Goal: Complete application form: Complete application form

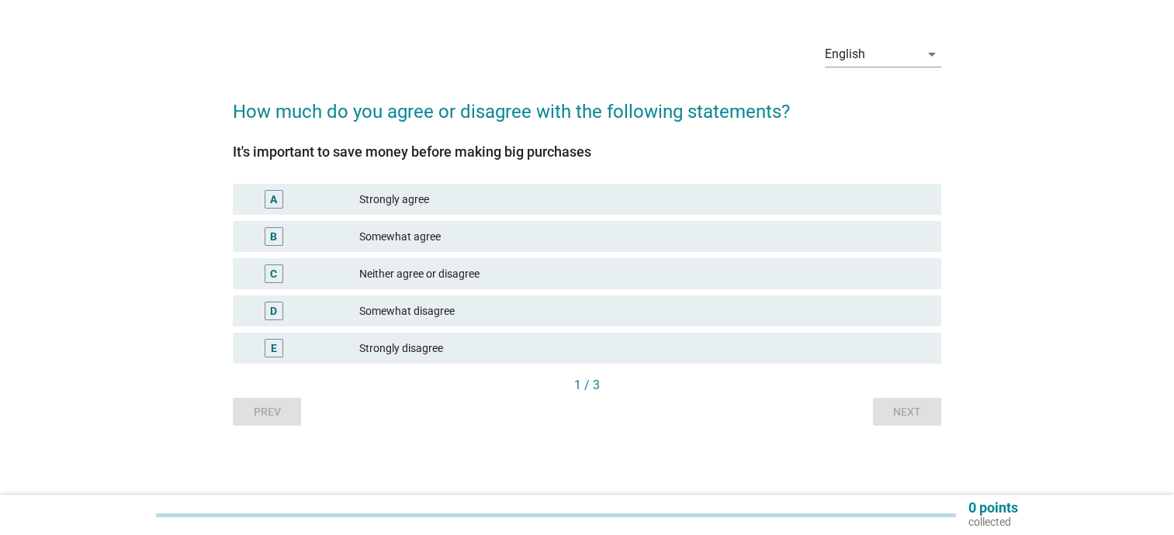
scroll to position [41, 0]
click at [484, 229] on div "Somewhat agree" at bounding box center [644, 236] width 570 height 19
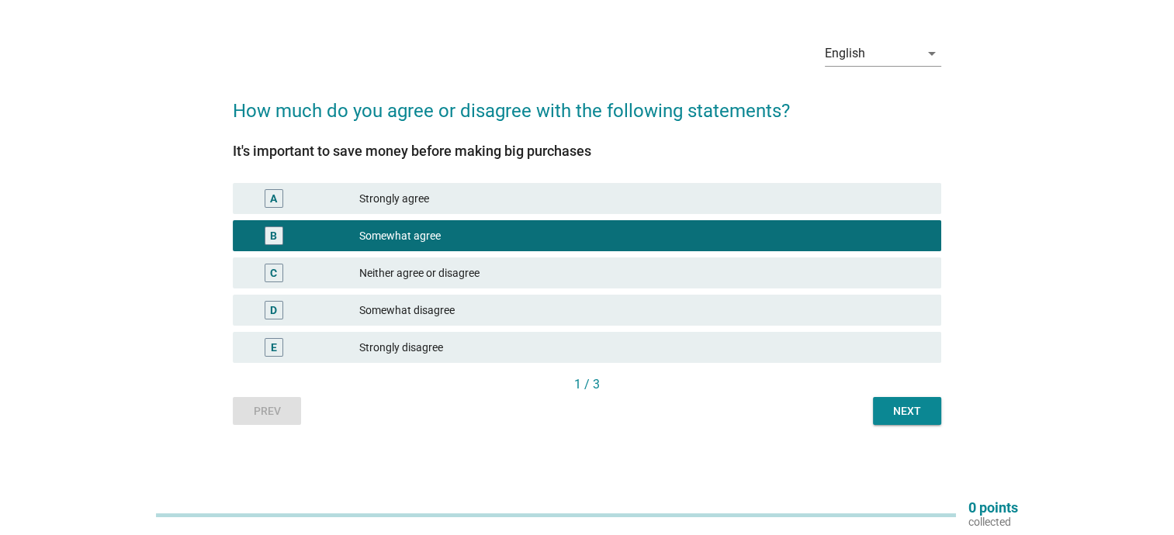
click at [919, 416] on div "Next" at bounding box center [906, 412] width 43 height 16
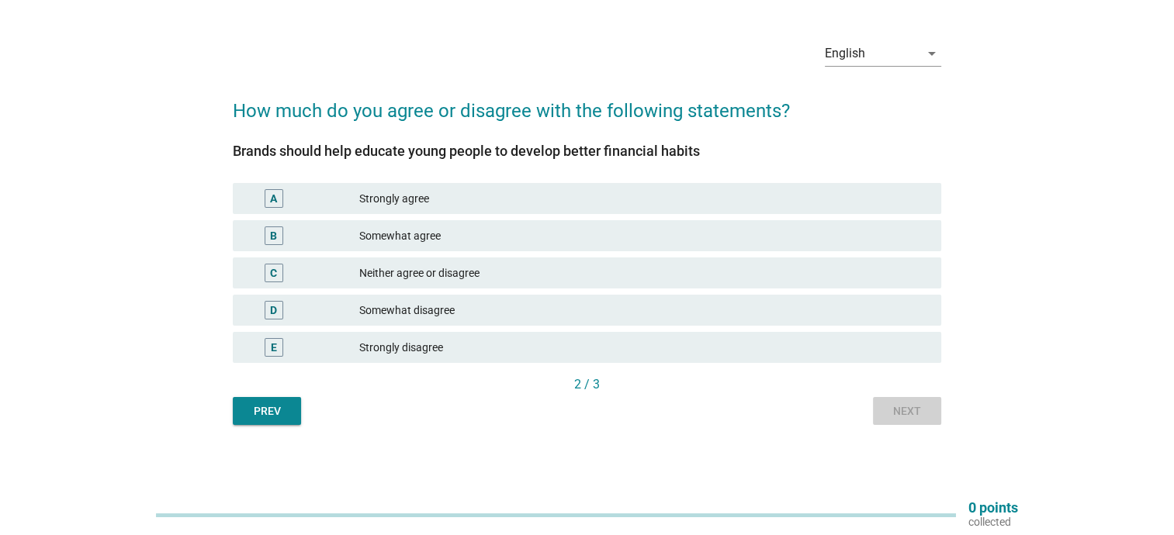
scroll to position [0, 0]
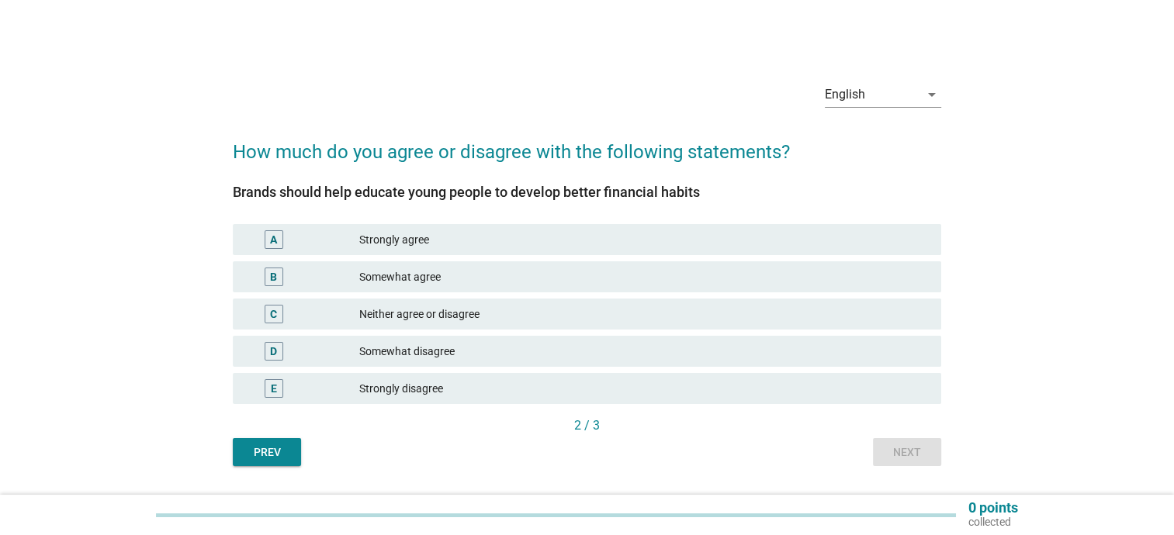
click at [518, 275] on div "Somewhat agree" at bounding box center [644, 277] width 570 height 19
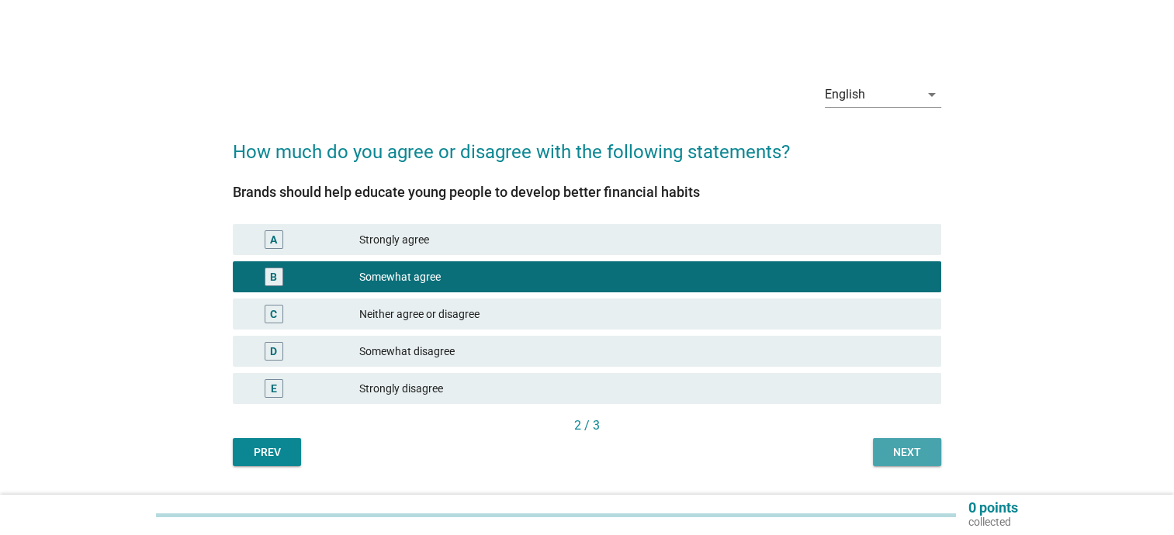
click at [922, 457] on div "Next" at bounding box center [906, 453] width 43 height 16
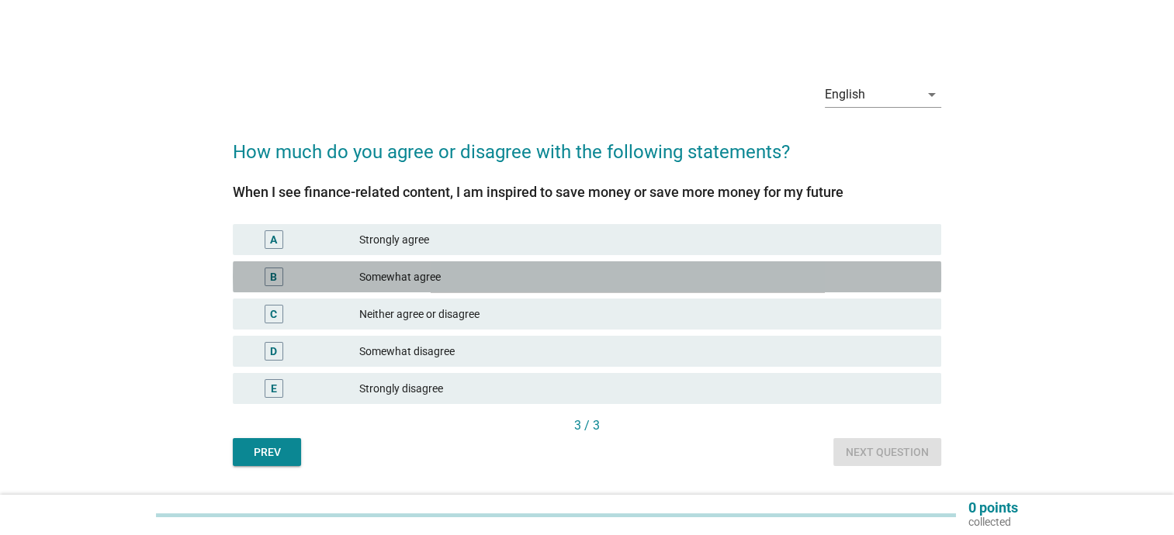
click at [605, 269] on div "Somewhat agree" at bounding box center [644, 277] width 570 height 19
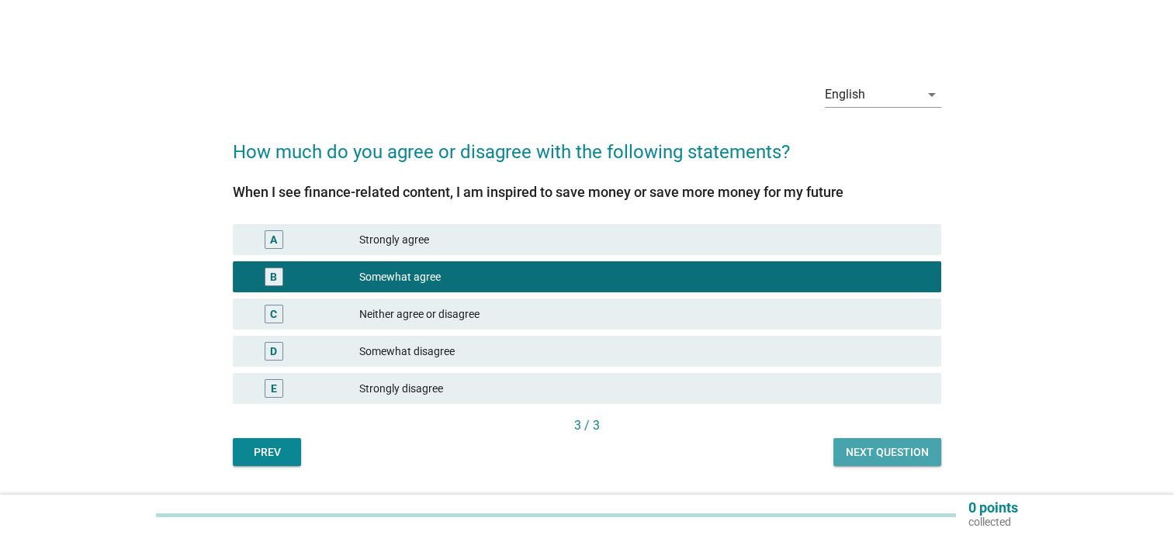
click at [889, 451] on div "Next question" at bounding box center [887, 453] width 83 height 16
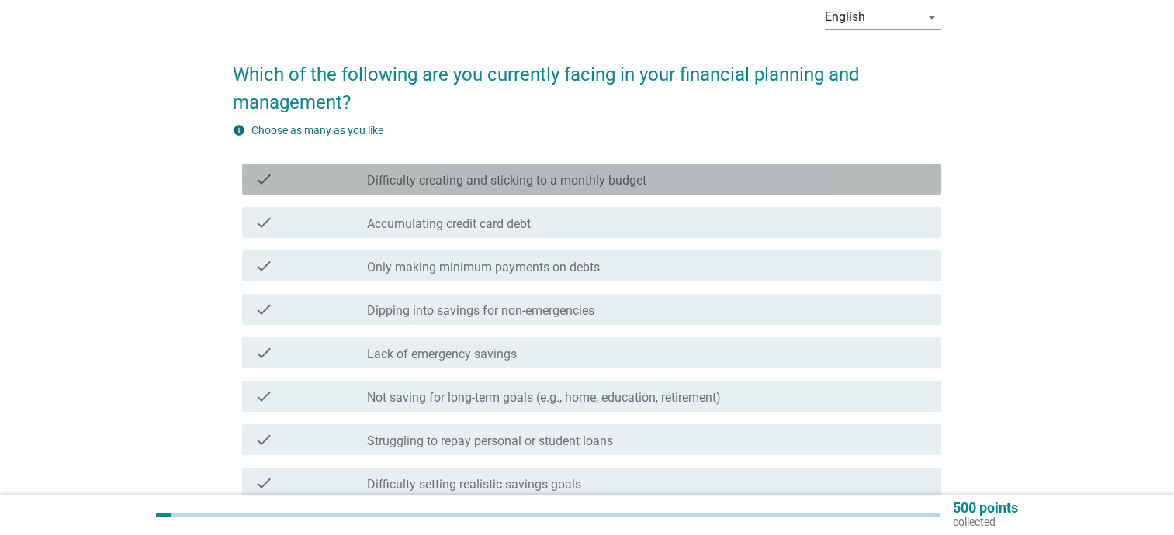
click at [622, 190] on div "check check_box_outline_blank Difficulty creating and sticking to a monthly bud…" at bounding box center [591, 179] width 699 height 31
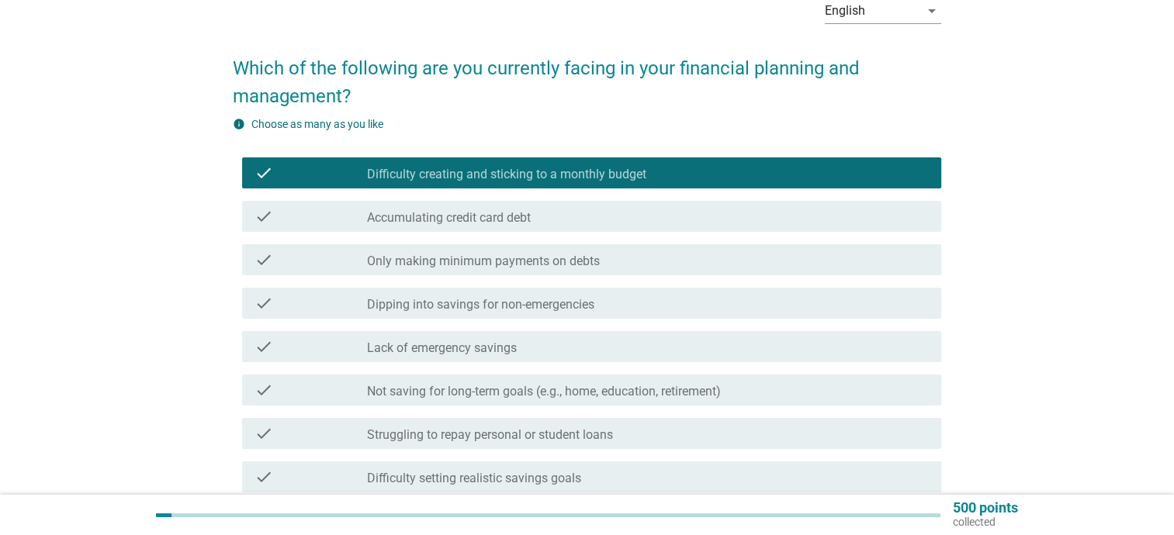
scroll to position [155, 0]
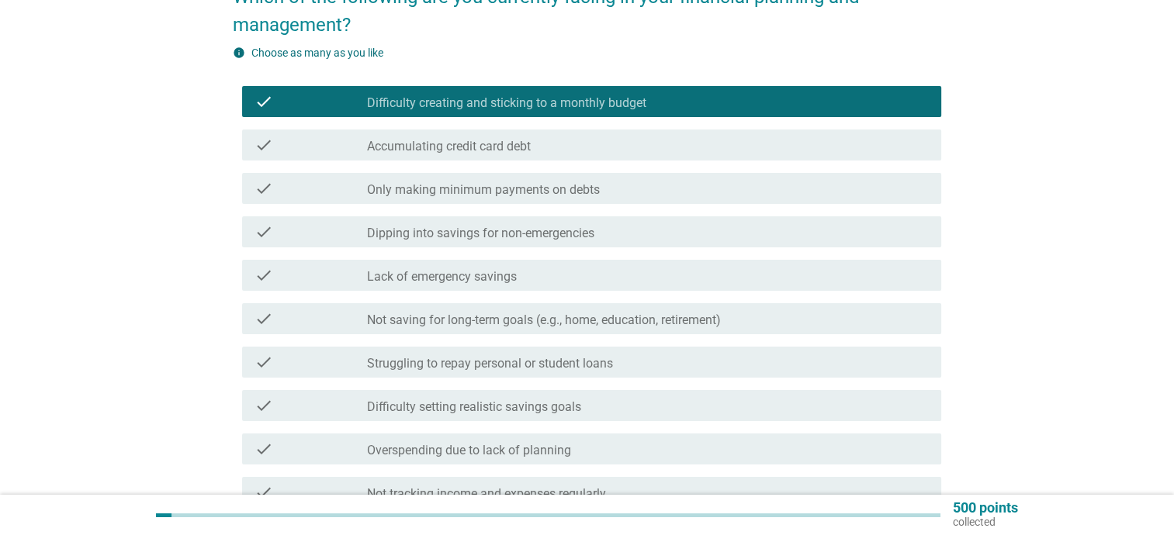
click at [626, 322] on label "Not saving for long-term goals (e.g., home, education, retirement)" at bounding box center [544, 321] width 354 height 16
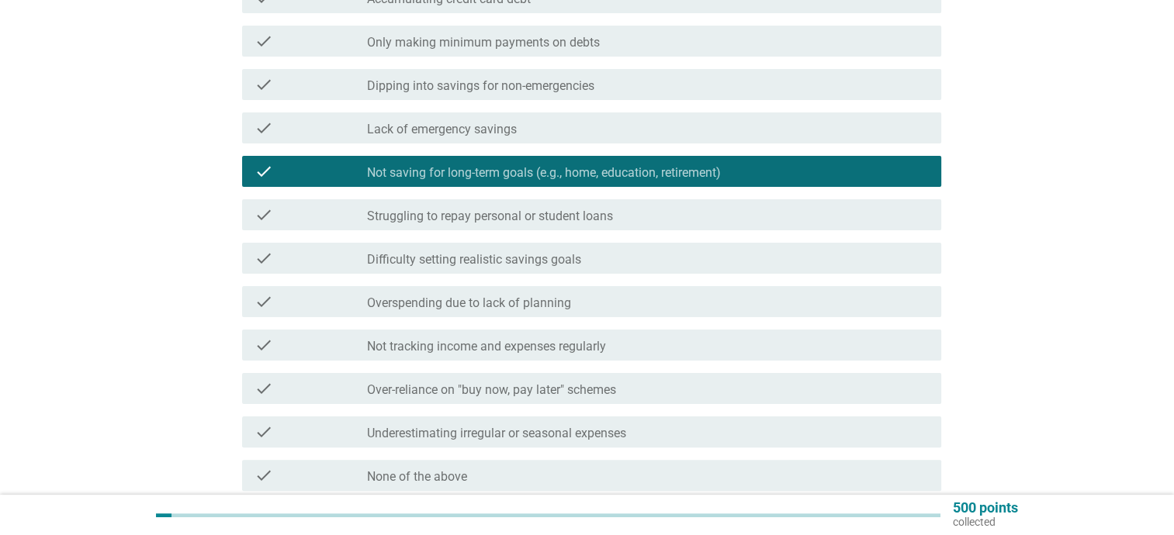
scroll to position [310, 0]
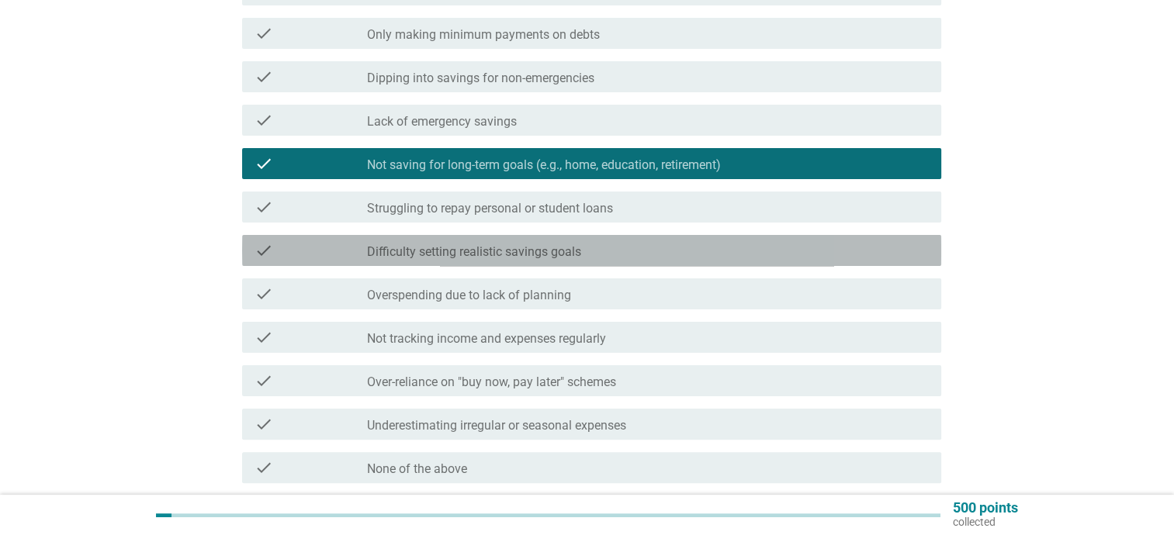
click at [666, 254] on div "check_box_outline_blank Difficulty setting realistic savings goals" at bounding box center [648, 250] width 562 height 19
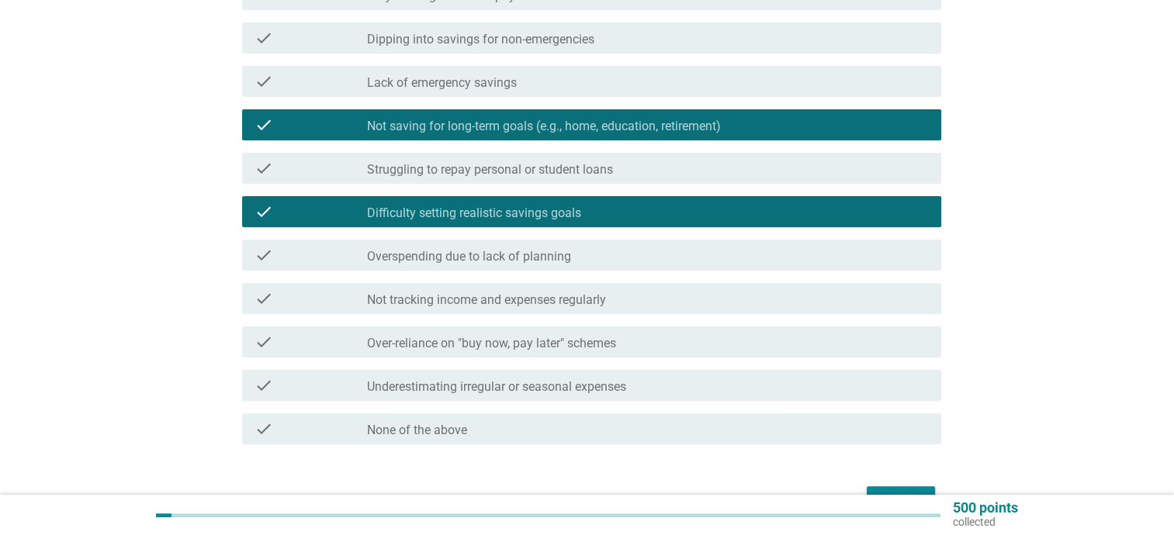
scroll to position [388, 0]
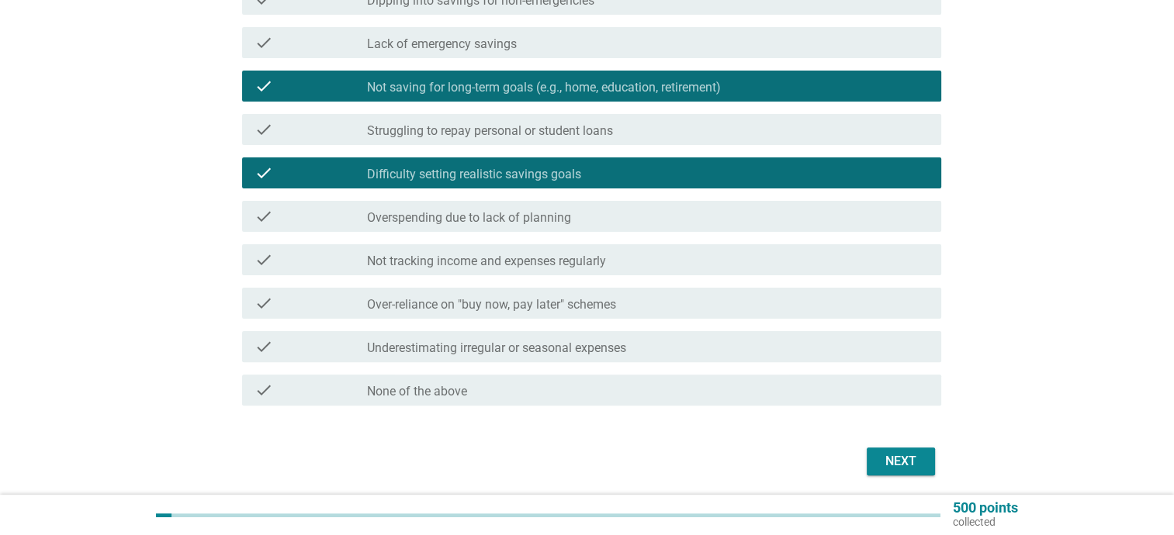
click at [860, 465] on div "Next" at bounding box center [587, 461] width 709 height 37
click at [891, 457] on div "Next" at bounding box center [900, 461] width 43 height 19
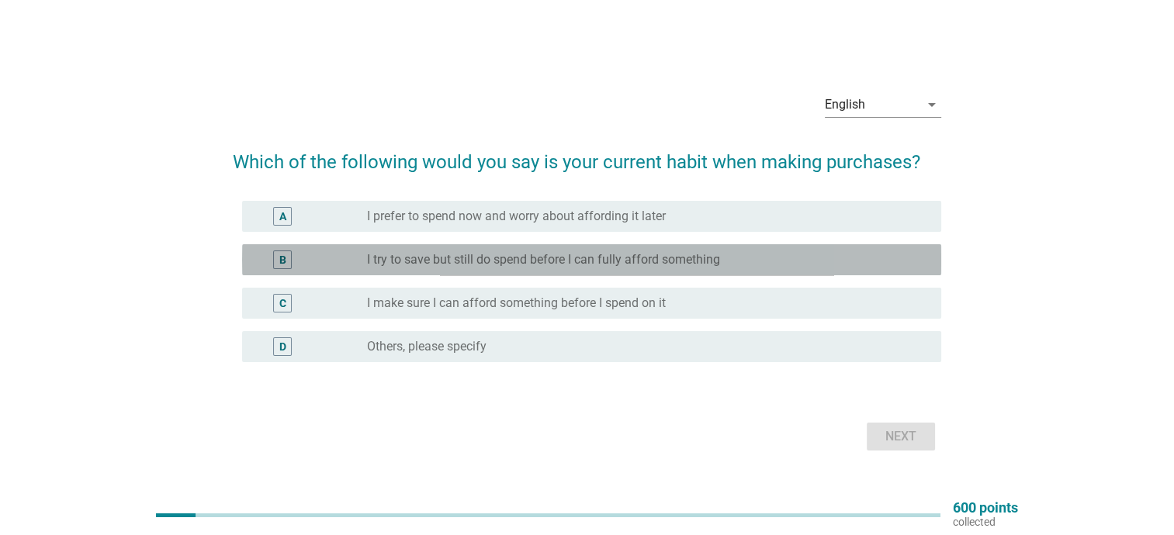
click at [660, 260] on label "I try to save but still do spend before I can fully afford something" at bounding box center [543, 260] width 353 height 16
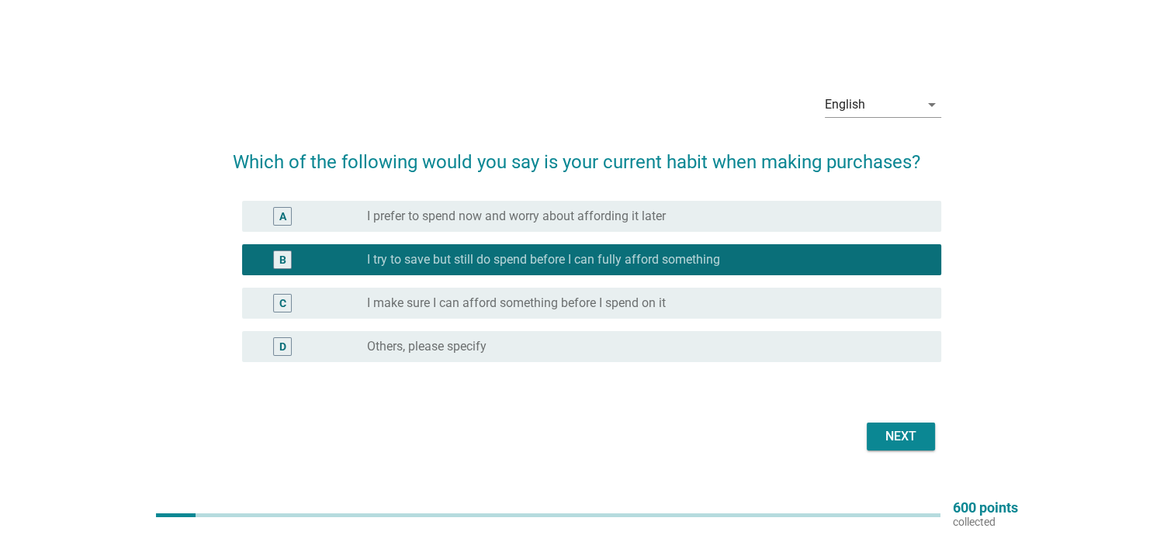
click at [923, 442] on button "Next" at bounding box center [901, 437] width 68 height 28
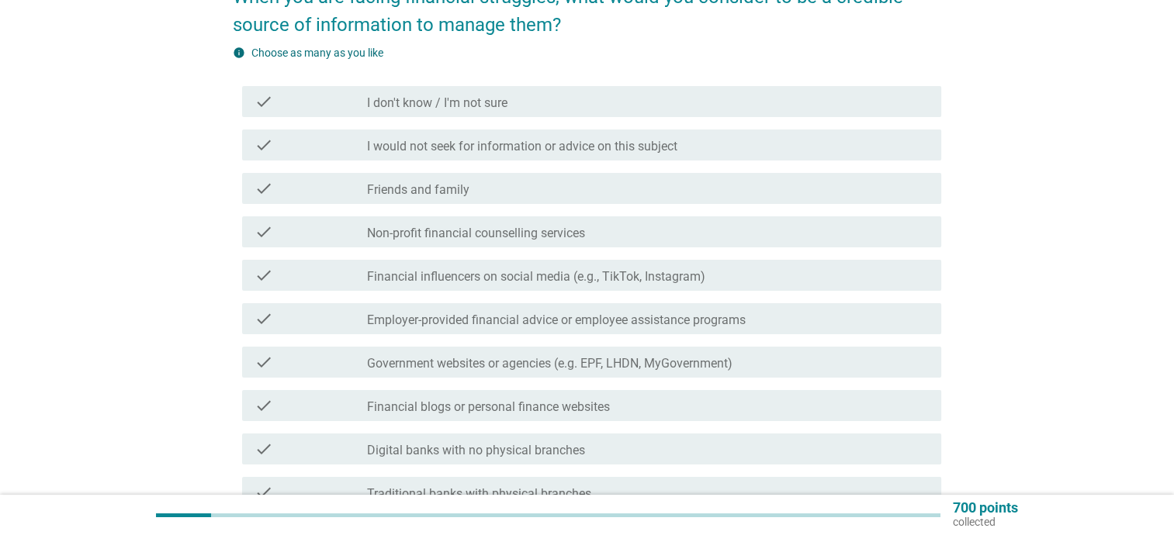
scroll to position [233, 0]
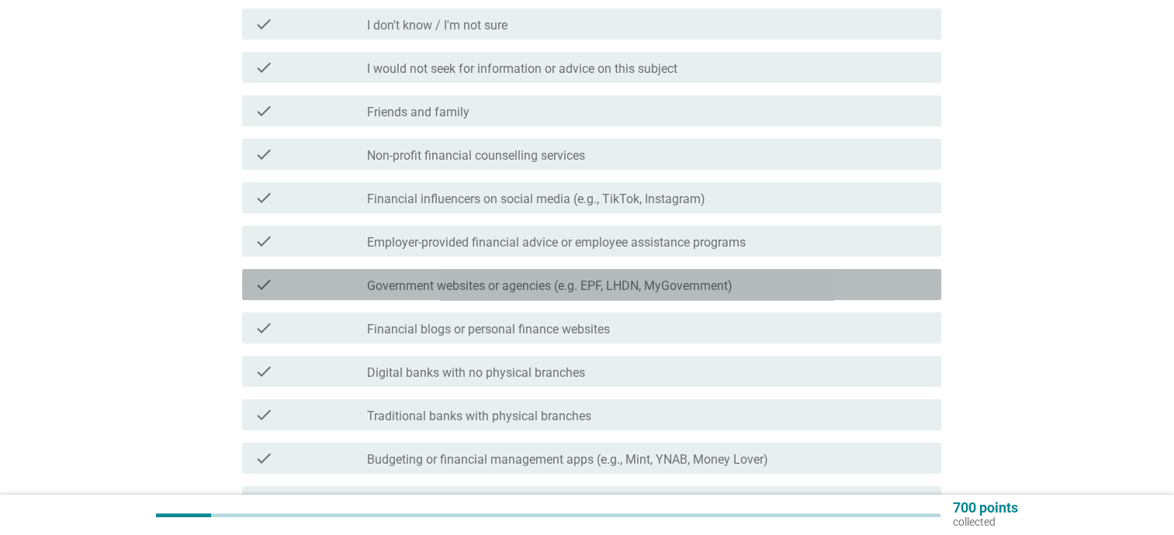
click at [639, 298] on div "check check_box_outline_blank Government websites or agencies (e.g. EPF, LHDN, …" at bounding box center [591, 284] width 699 height 31
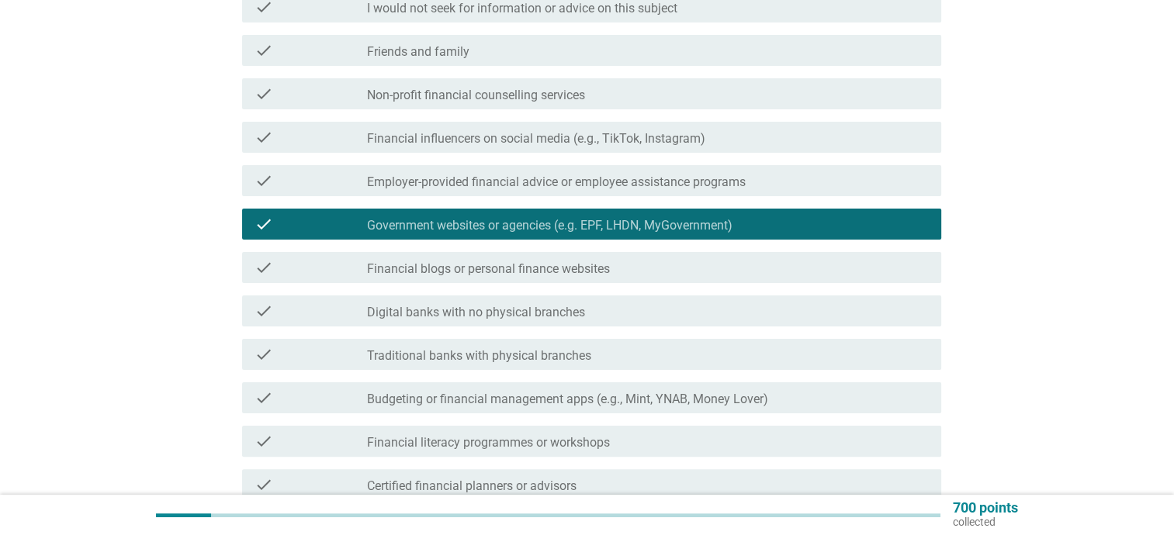
scroll to position [388, 0]
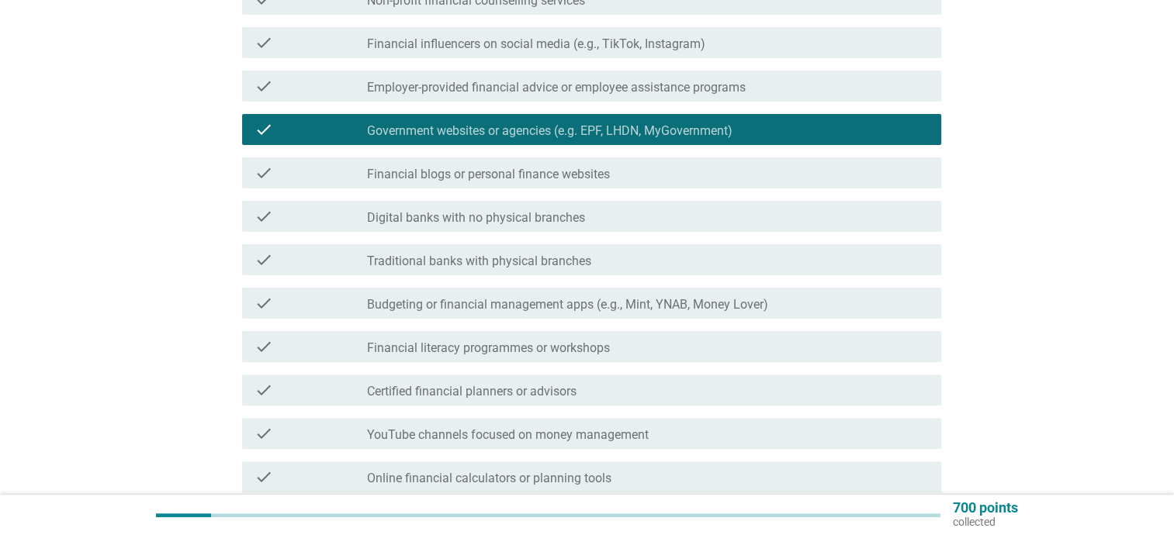
click at [624, 270] on div "check check_box_outline_blank Traditional banks with physical branches" at bounding box center [591, 259] width 699 height 31
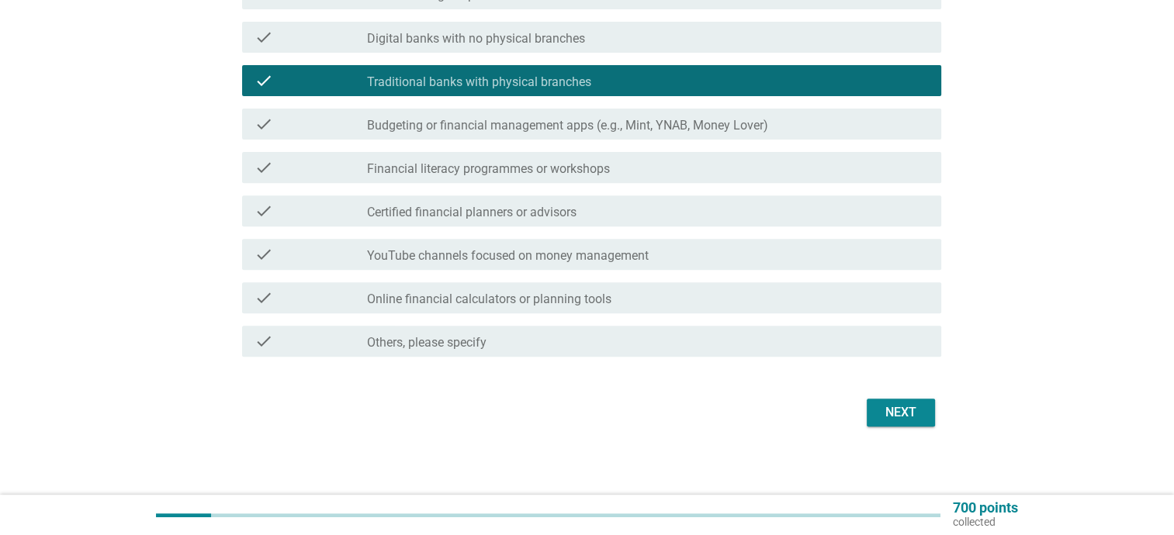
scroll to position [574, 0]
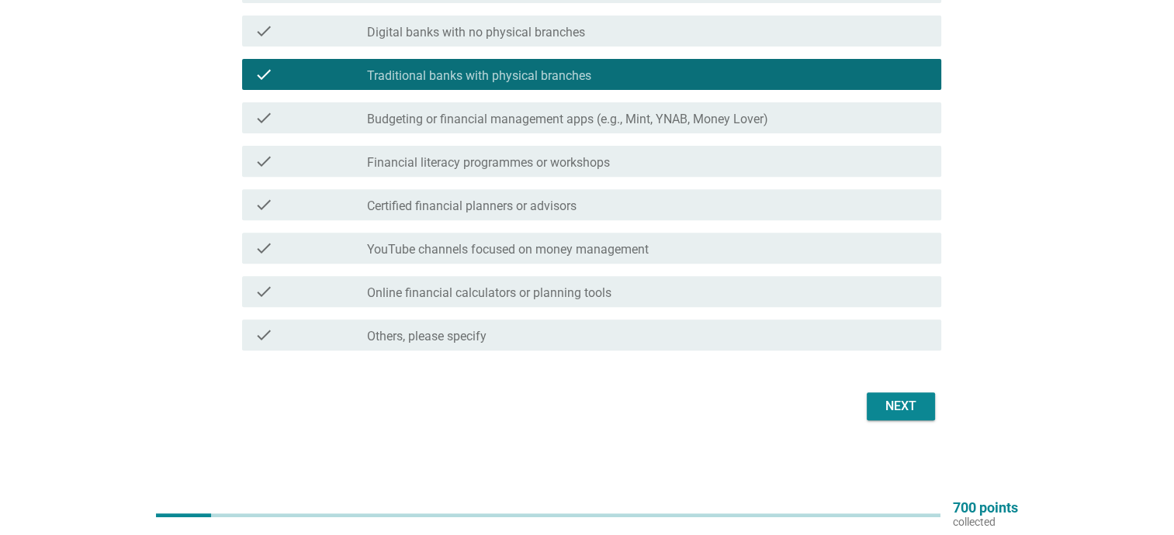
click at [915, 417] on button "Next" at bounding box center [901, 407] width 68 height 28
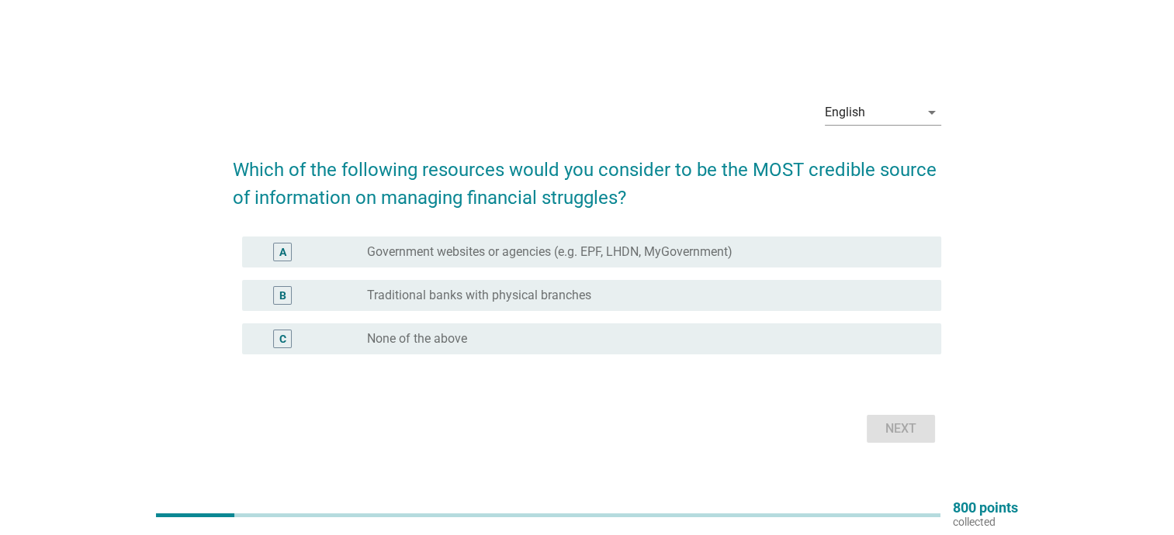
click at [767, 264] on div "A radio_button_unchecked Government websites or agencies (e.g. EPF, LHDN, MyGov…" at bounding box center [591, 252] width 699 height 31
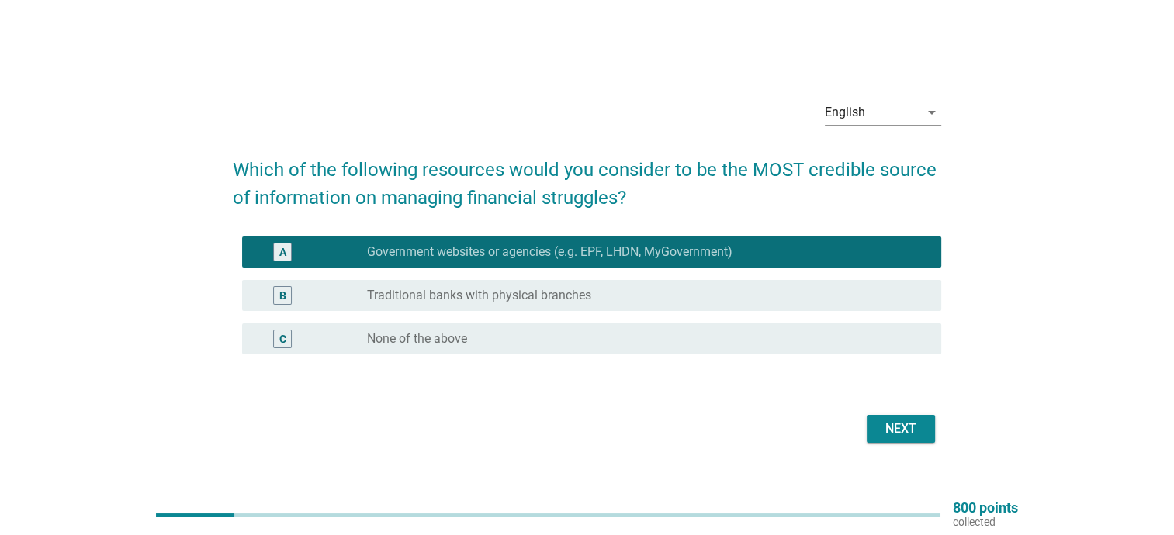
click at [874, 415] on button "Next" at bounding box center [901, 429] width 68 height 28
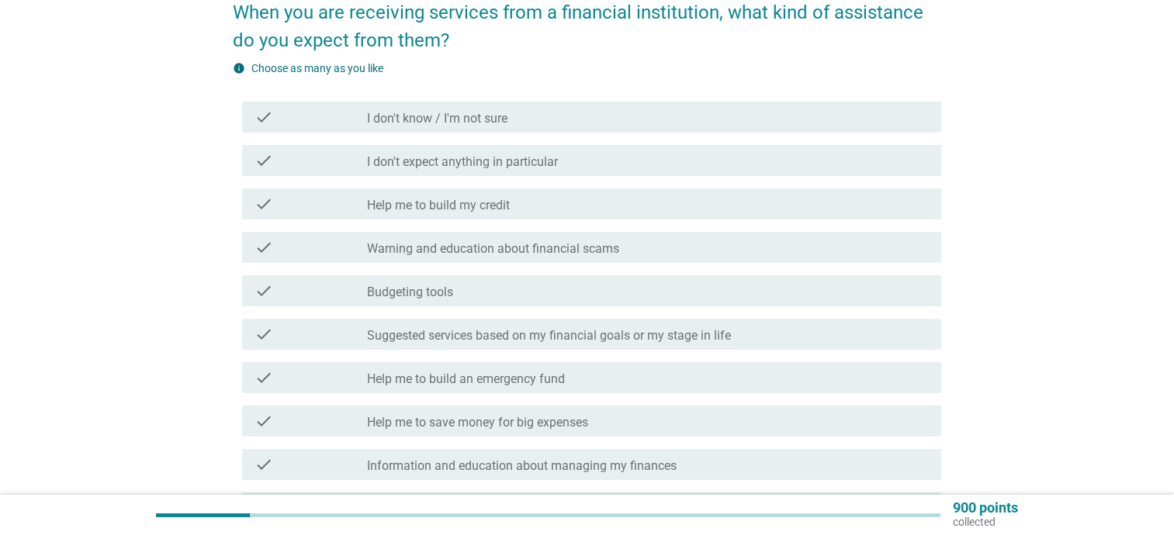
scroll to position [155, 0]
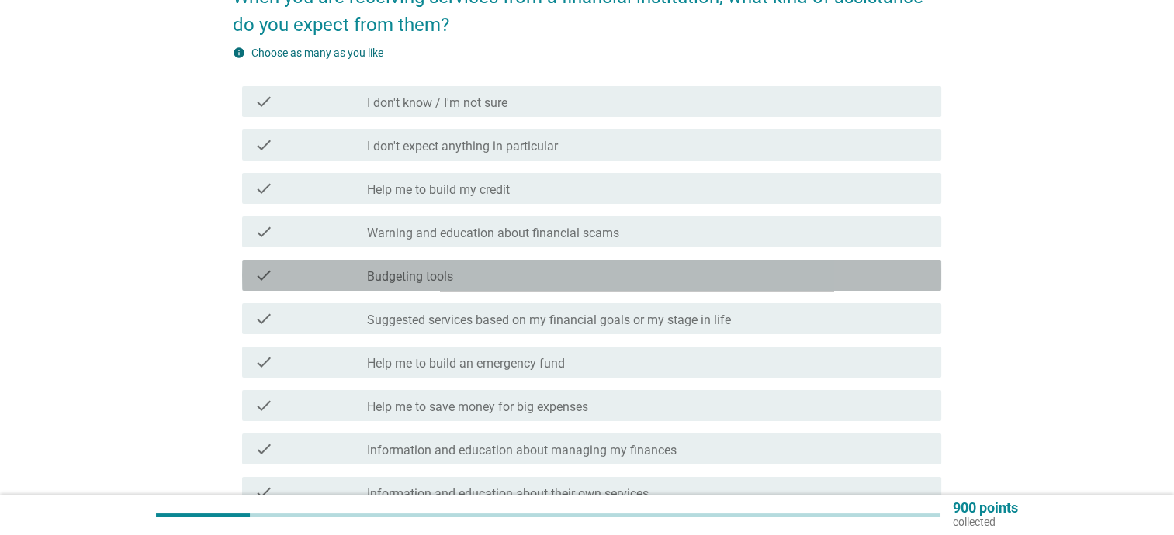
click at [692, 280] on div "check_box_outline_blank Budgeting tools" at bounding box center [648, 275] width 562 height 19
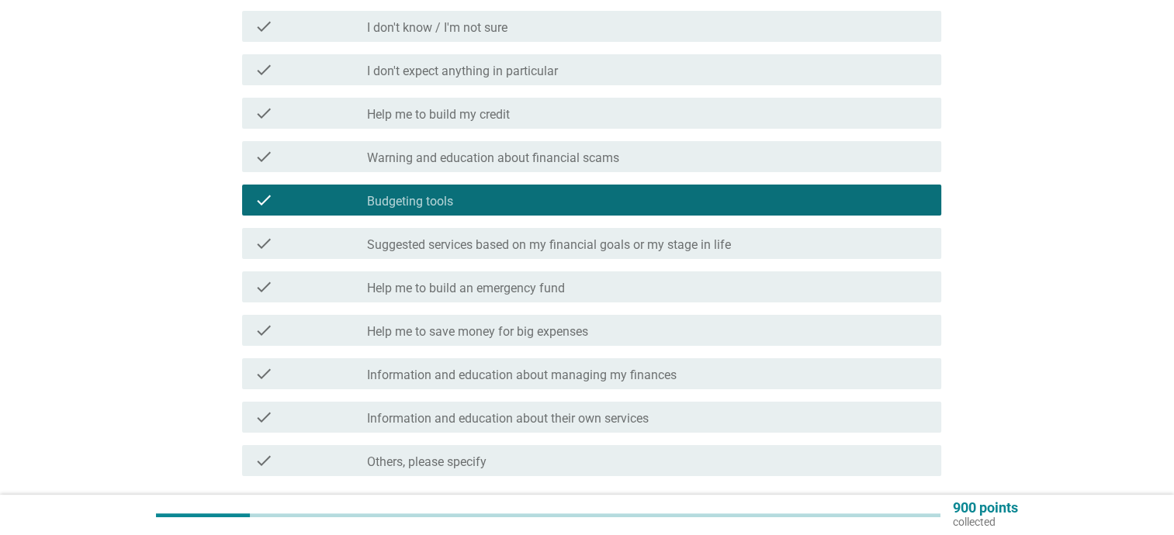
scroll to position [233, 0]
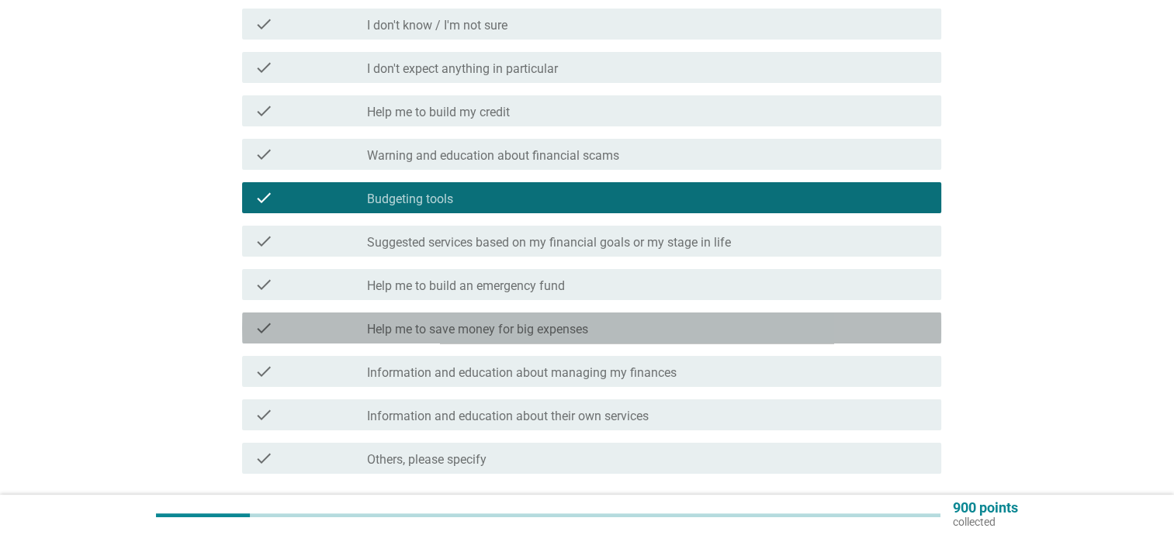
click at [687, 336] on div "check_box_outline_blank Help me to save money for big expenses" at bounding box center [648, 328] width 562 height 19
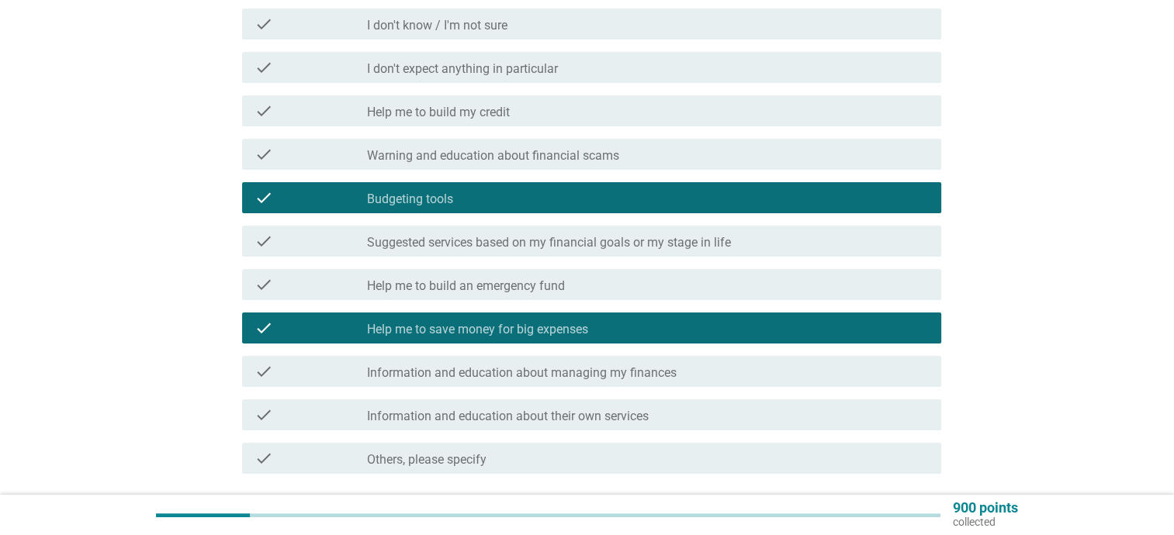
click at [709, 279] on div "check_box_outline_blank Help me to build an emergency fund" at bounding box center [648, 285] width 562 height 19
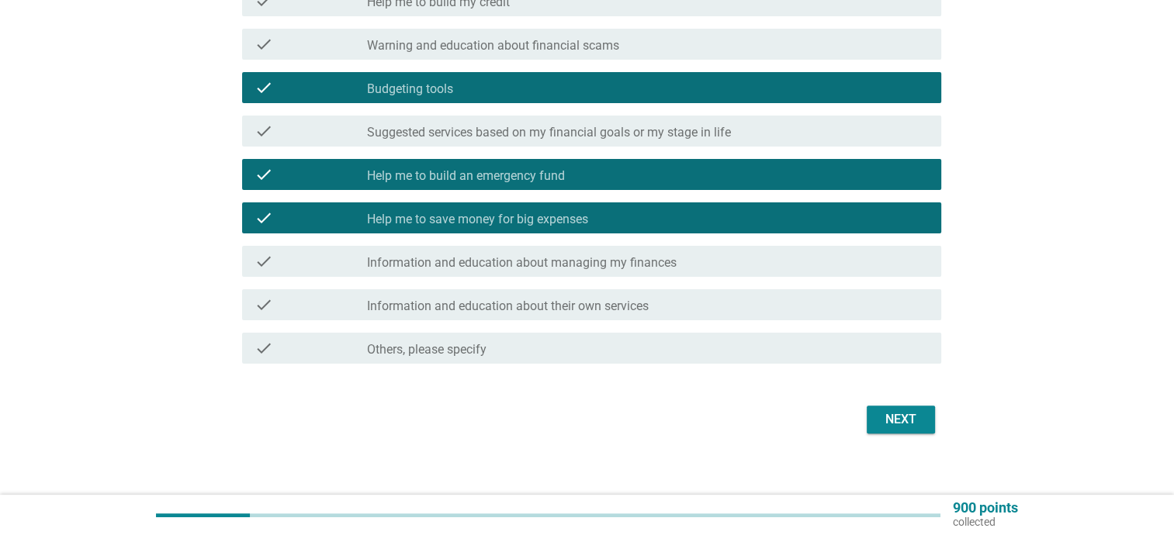
scroll to position [356, 0]
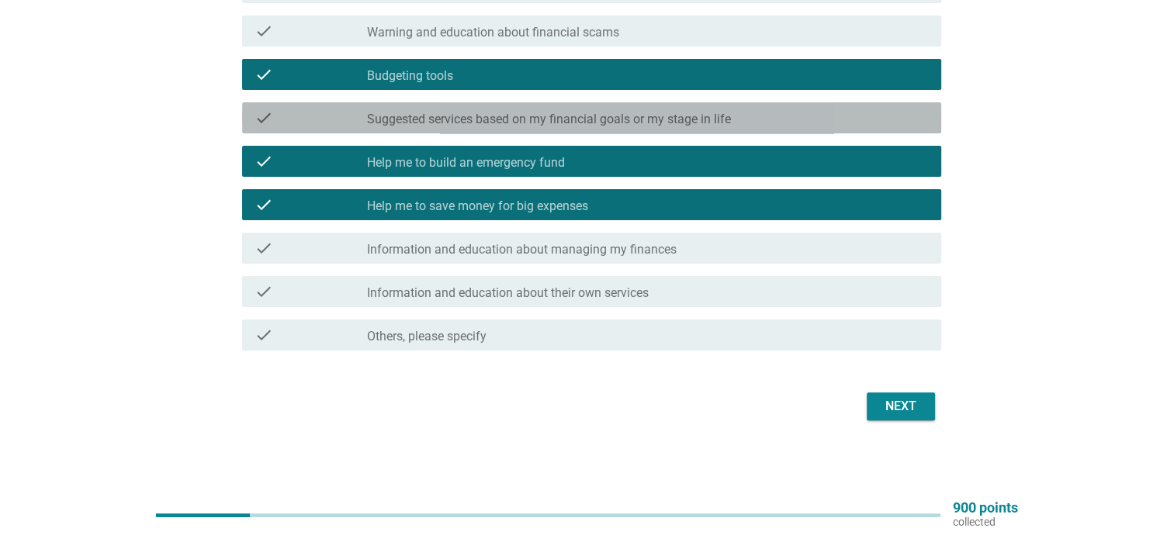
click at [698, 130] on div "check check_box_outline_blank Suggested services based on my financial goals or…" at bounding box center [591, 117] width 699 height 31
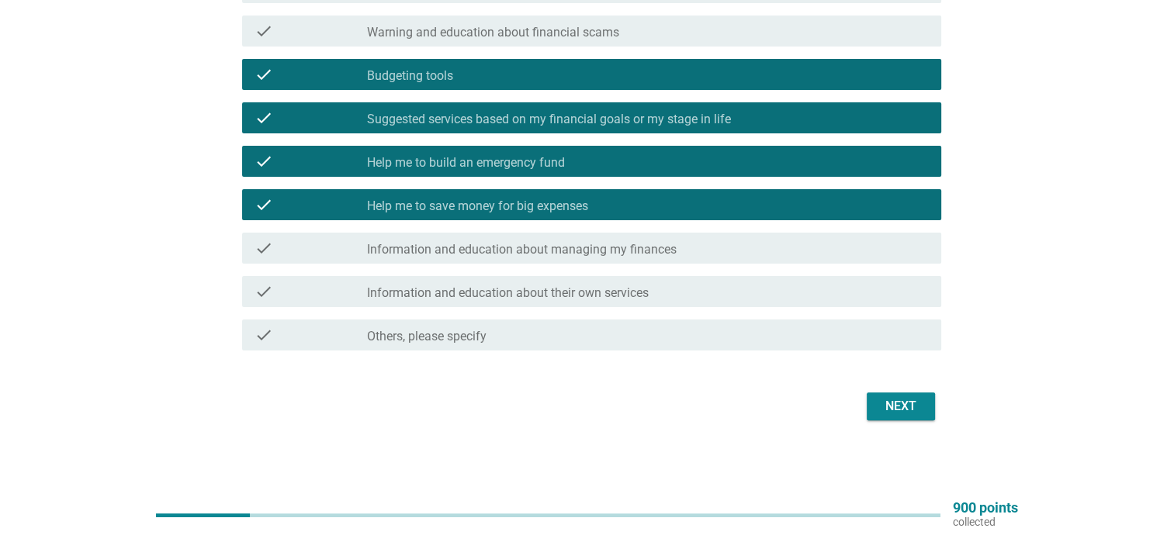
click at [906, 395] on button "Next" at bounding box center [901, 407] width 68 height 28
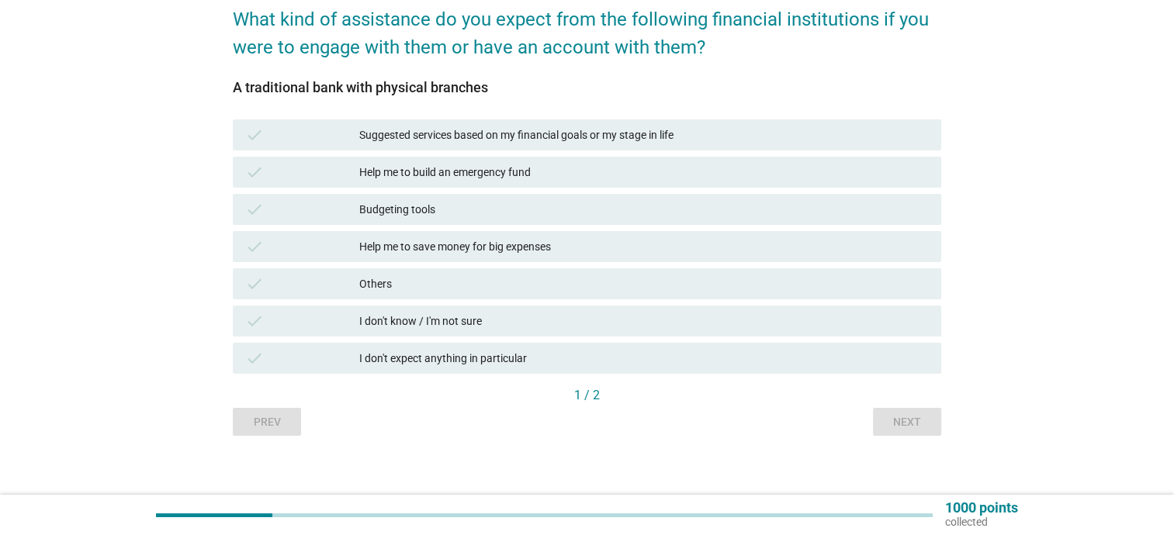
scroll to position [144, 0]
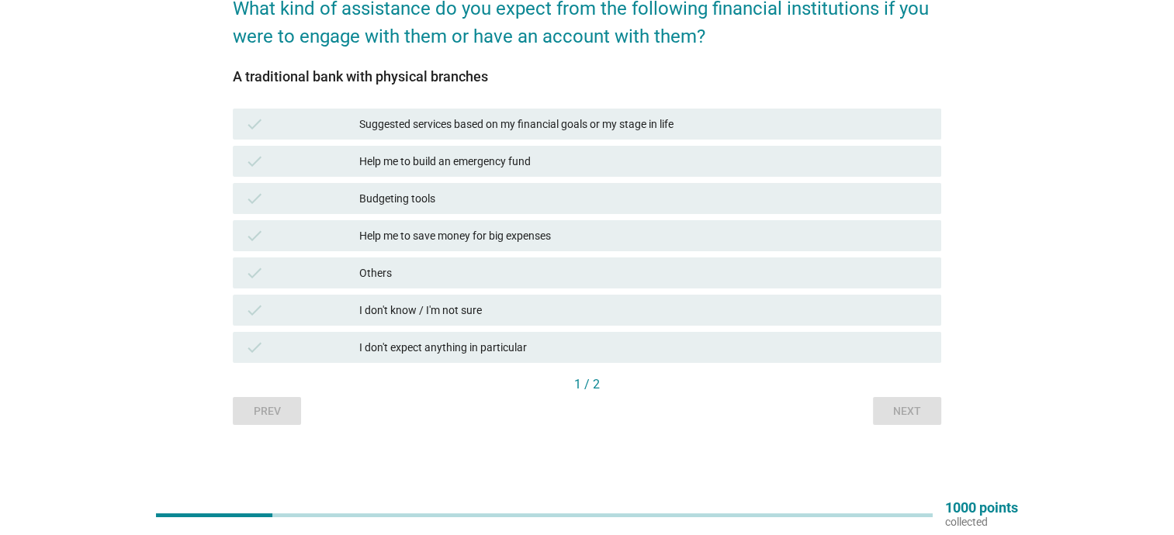
click at [693, 190] on div "Budgeting tools" at bounding box center [644, 198] width 570 height 19
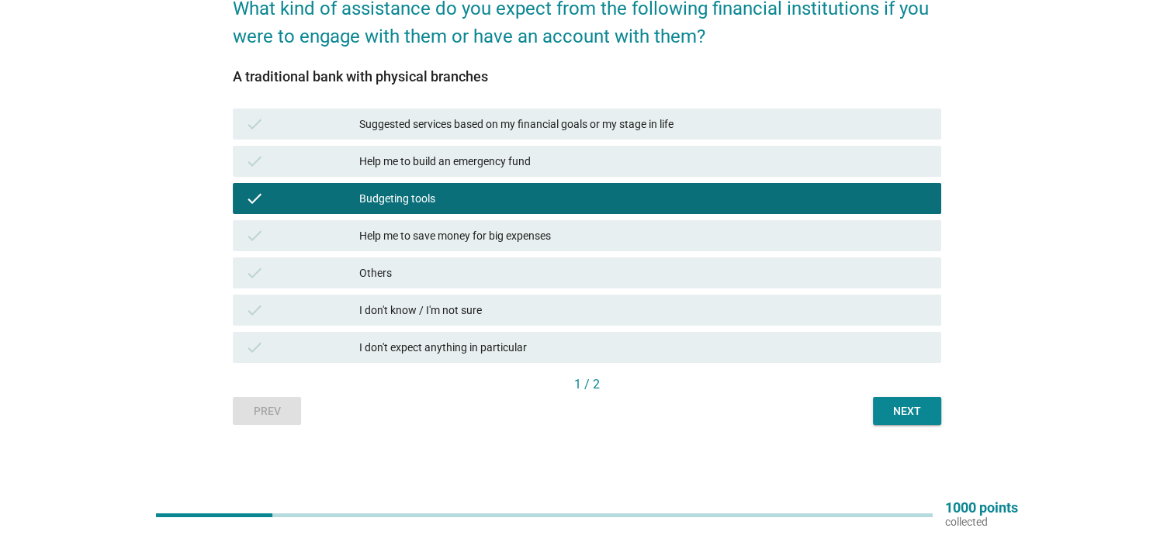
click at [730, 122] on div "Suggested services based on my financial goals or my stage in life" at bounding box center [644, 124] width 570 height 19
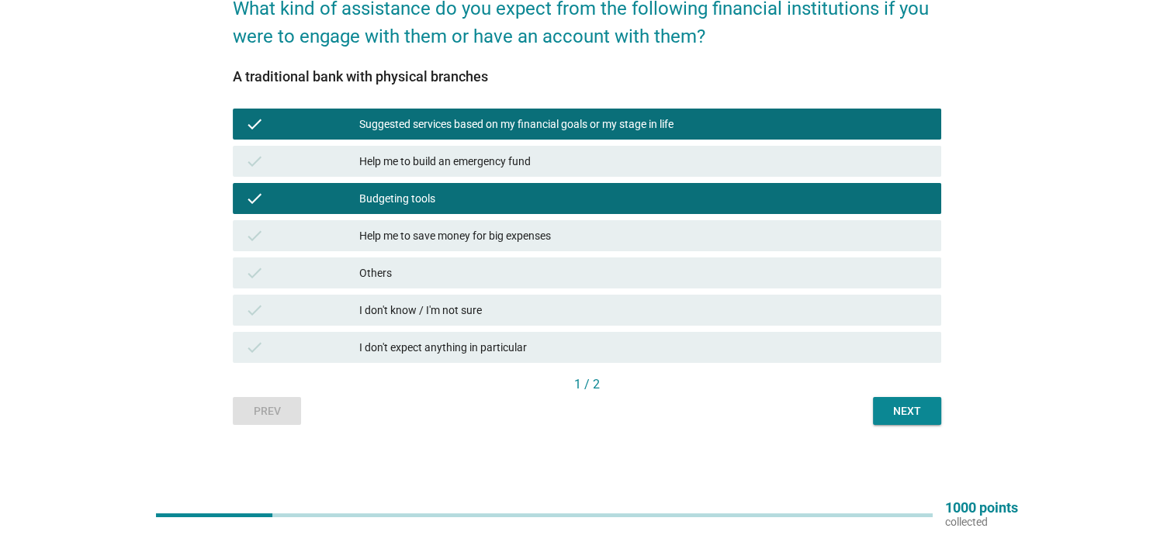
click at [868, 396] on div "1 / 2" at bounding box center [587, 387] width 709 height 22
click at [894, 402] on button "Next" at bounding box center [907, 411] width 68 height 28
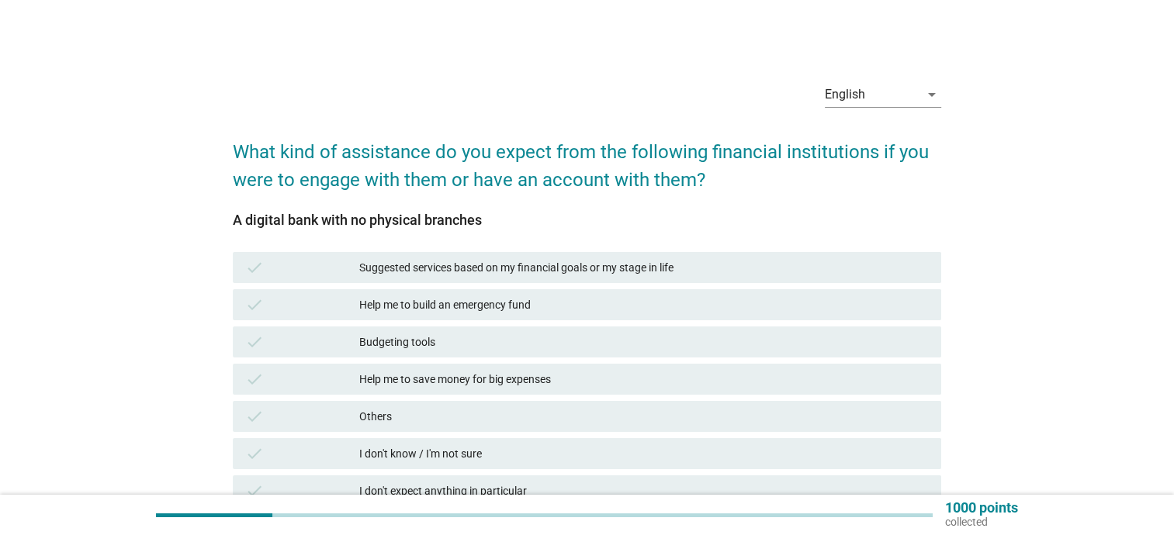
click at [619, 282] on div "check Suggested services based on my financial goals or my stage in life" at bounding box center [587, 267] width 709 height 31
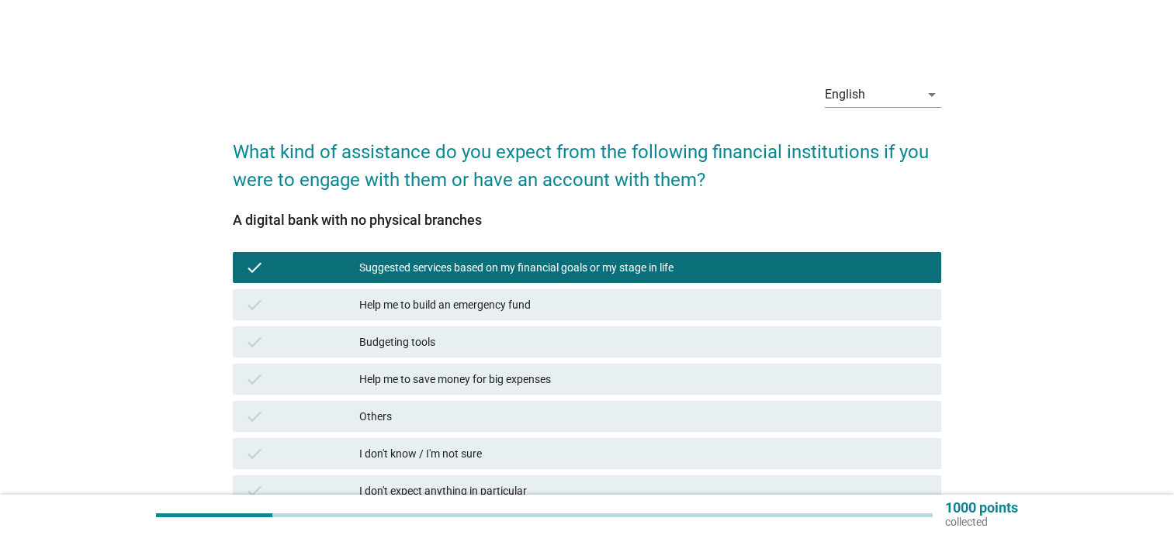
click at [615, 339] on div "Budgeting tools" at bounding box center [644, 342] width 570 height 19
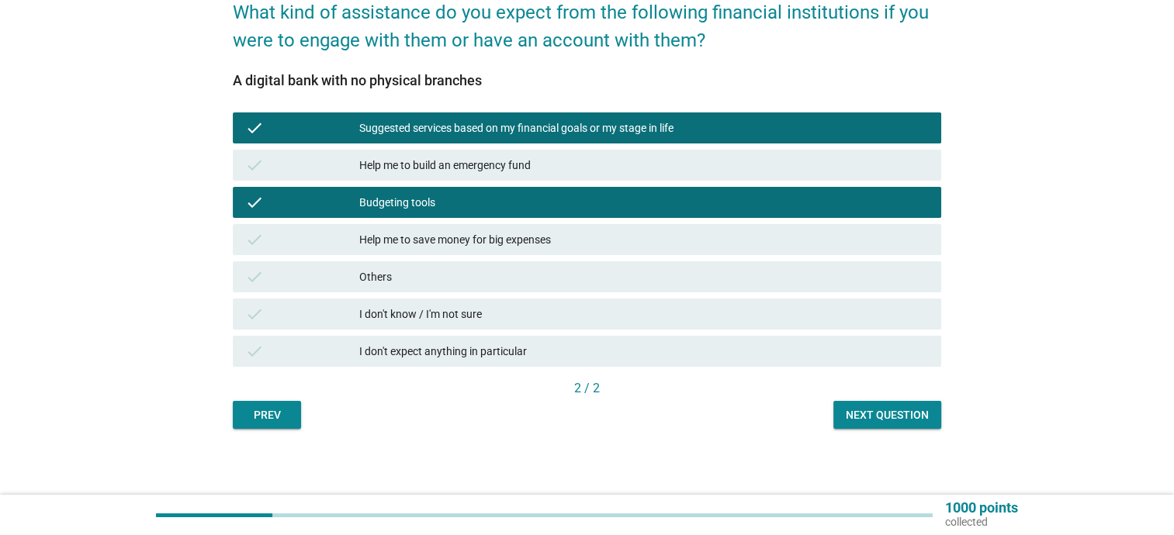
scroll to position [144, 0]
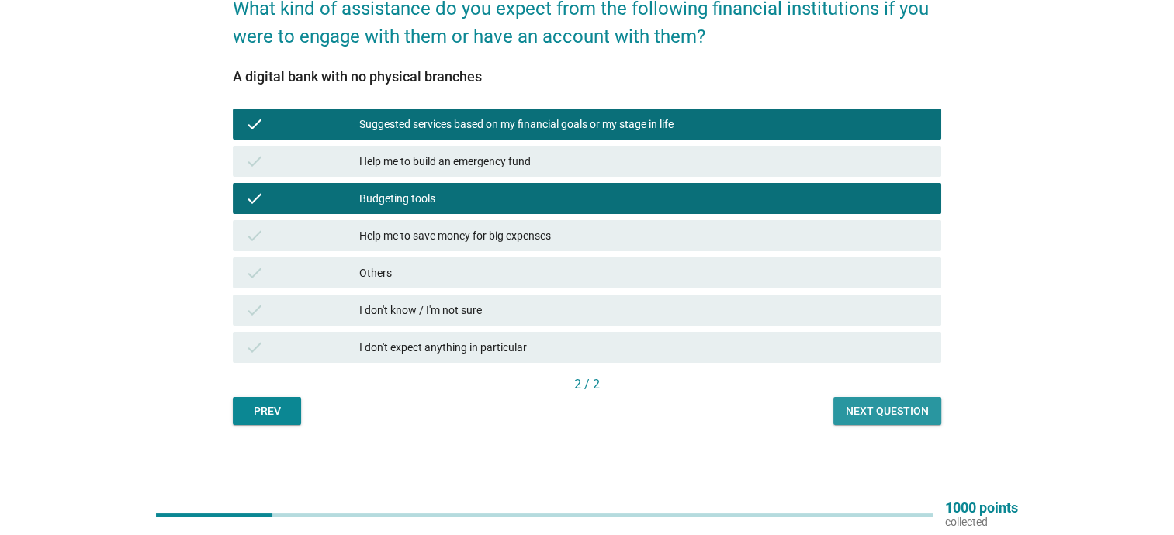
click at [883, 414] on div "Next question" at bounding box center [887, 412] width 83 height 16
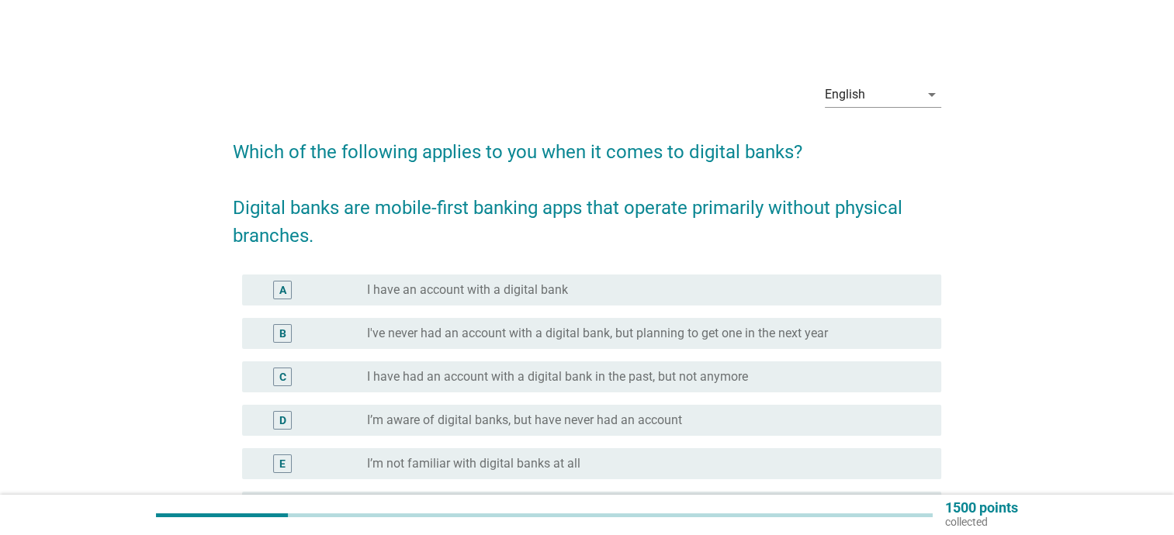
click at [658, 296] on div "radio_button_unchecked I have an account with a digital bank" at bounding box center [641, 290] width 549 height 16
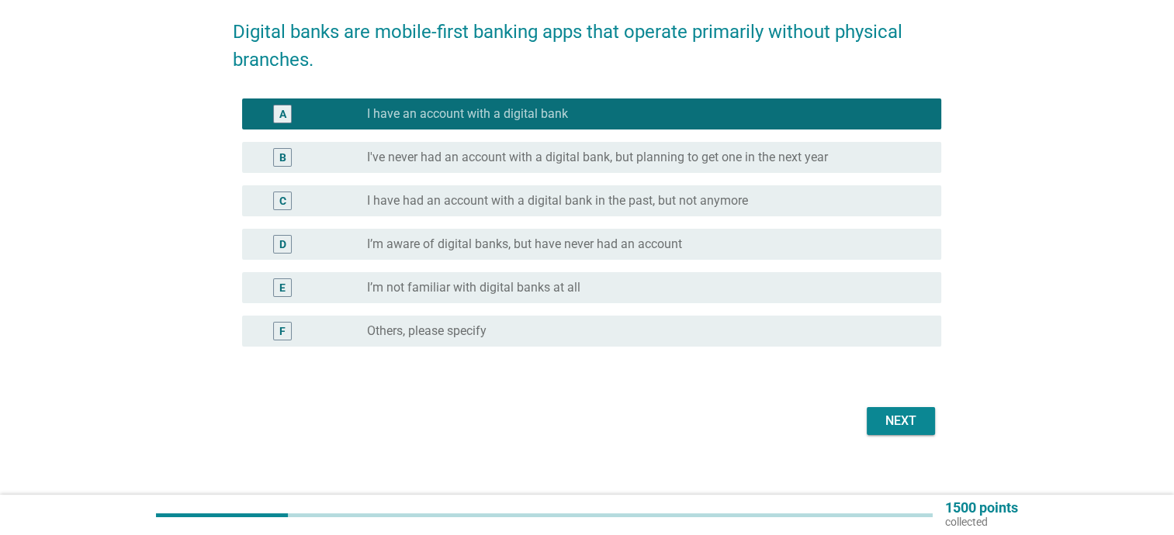
scroll to position [191, 0]
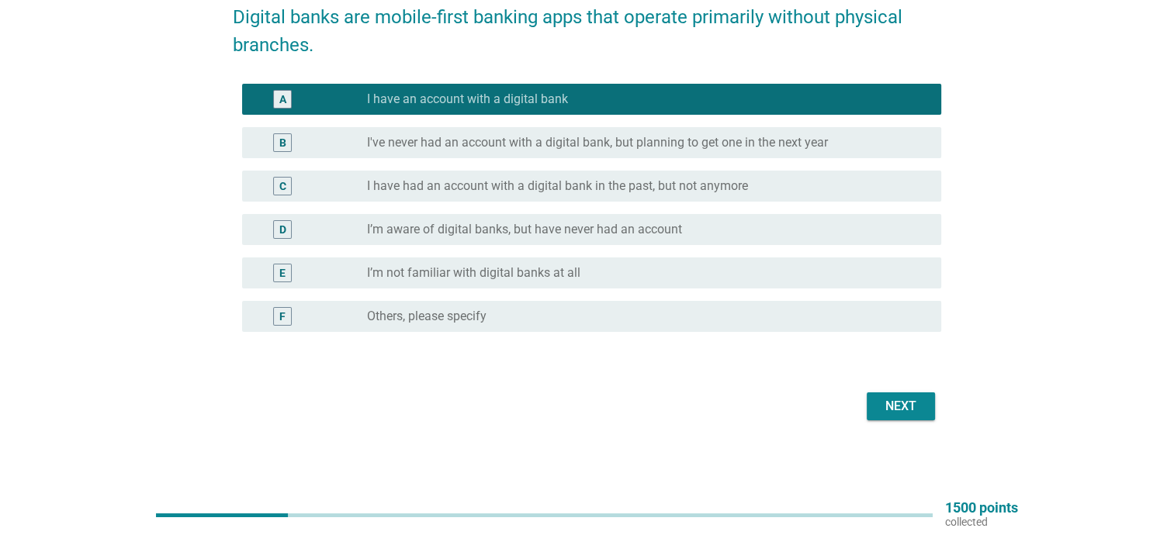
click at [891, 379] on form "Which of the following applies to you when it comes to digital banks? Digital b…" at bounding box center [587, 179] width 709 height 494
click at [891, 386] on form "Which of the following applies to you when it comes to digital banks? Digital b…" at bounding box center [587, 179] width 709 height 494
click at [890, 401] on div "Next" at bounding box center [900, 406] width 43 height 19
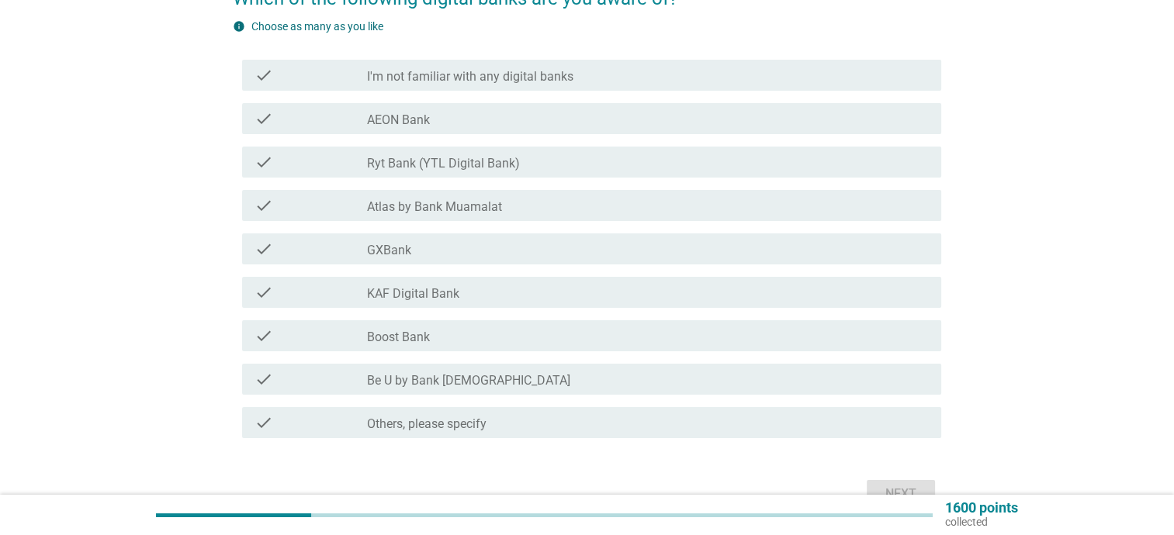
scroll to position [155, 0]
click at [537, 253] on div "check_box_outline_blank GXBank" at bounding box center [648, 247] width 562 height 19
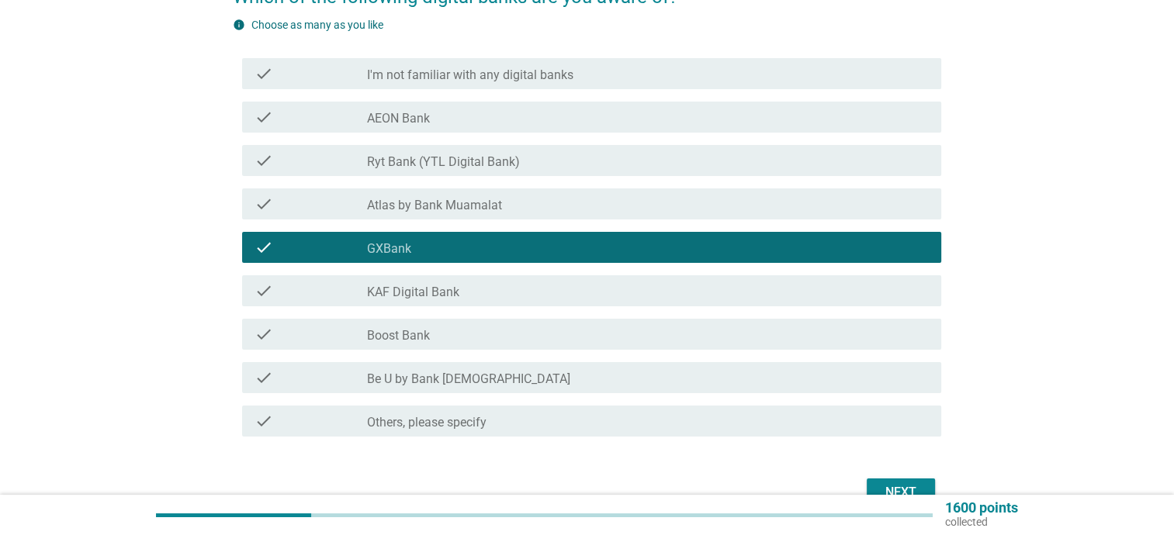
click at [861, 466] on form "Which of the following digital banks are you aware of? info Choose as many as y…" at bounding box center [587, 239] width 709 height 544
click at [898, 485] on div "Next" at bounding box center [900, 492] width 43 height 19
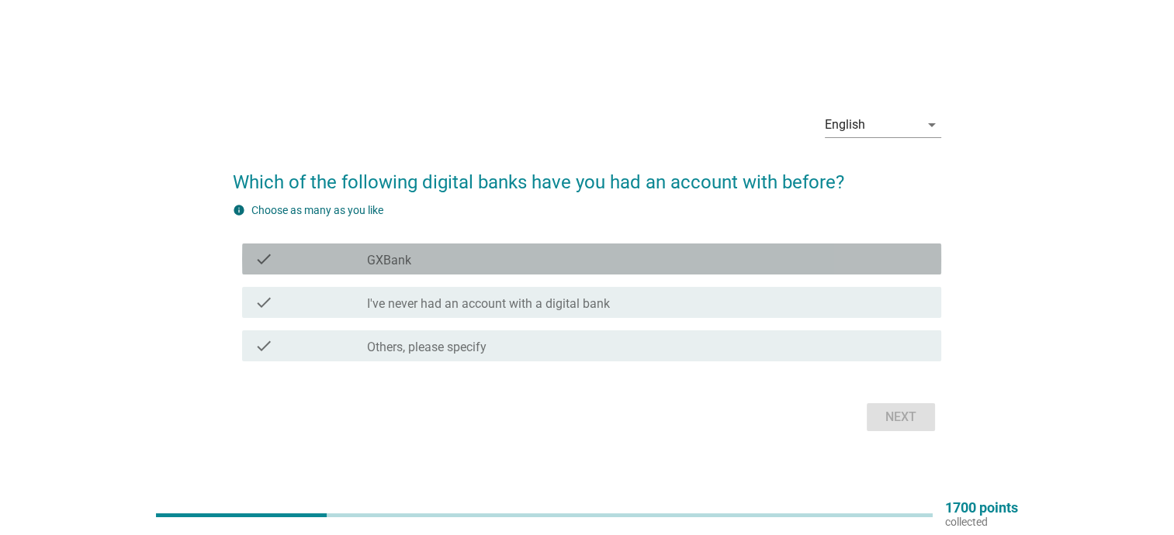
click at [652, 266] on div "check_box_outline_blank GXBank" at bounding box center [648, 259] width 562 height 19
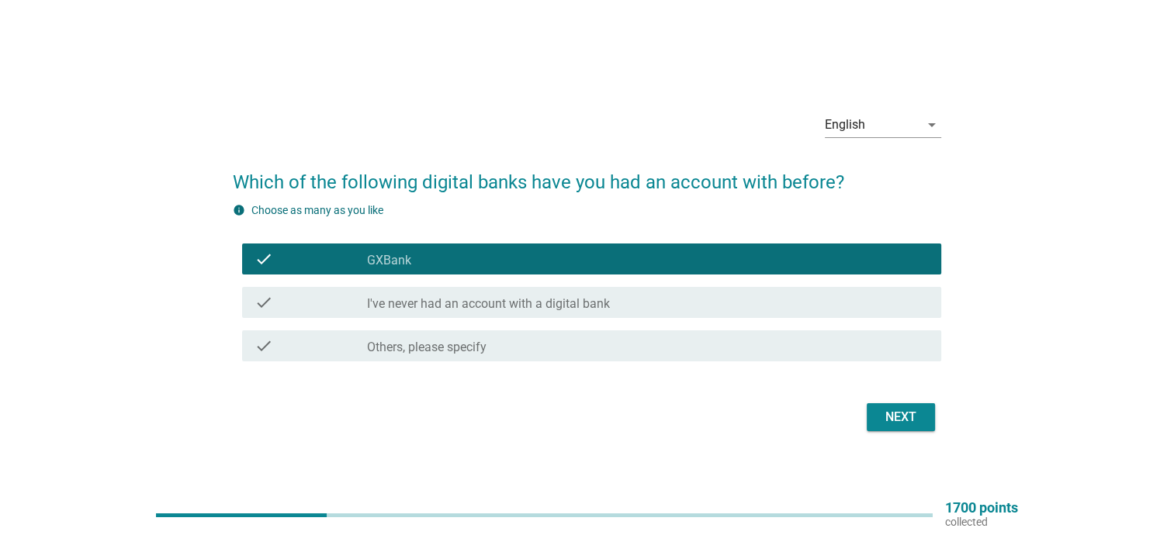
click at [860, 411] on div "Next" at bounding box center [587, 417] width 709 height 37
click at [900, 422] on div "Next" at bounding box center [900, 417] width 43 height 19
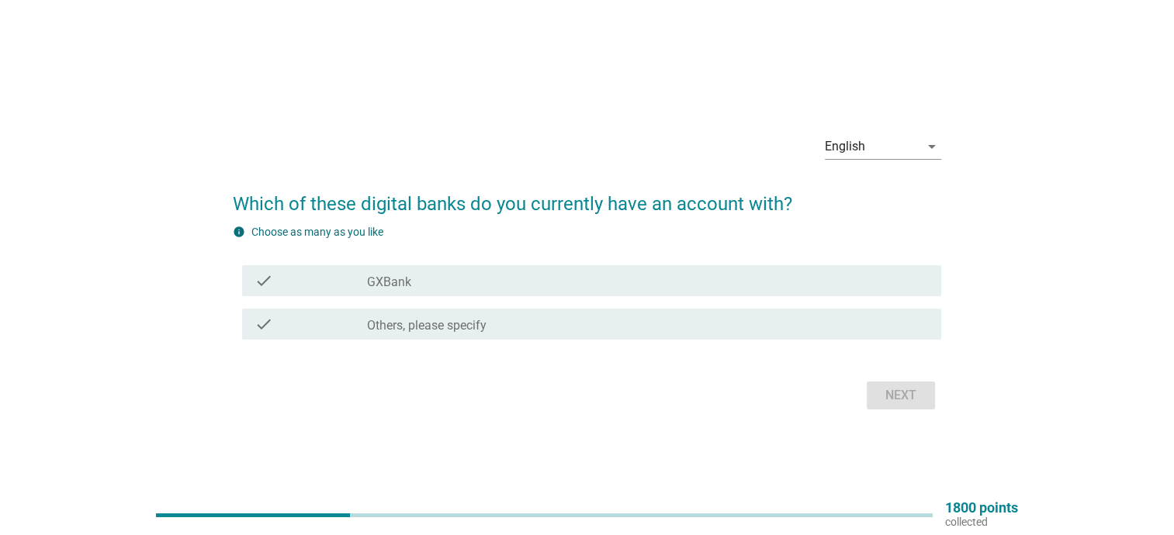
click at [611, 269] on div "check check_box_outline_blank GXBank" at bounding box center [591, 280] width 699 height 31
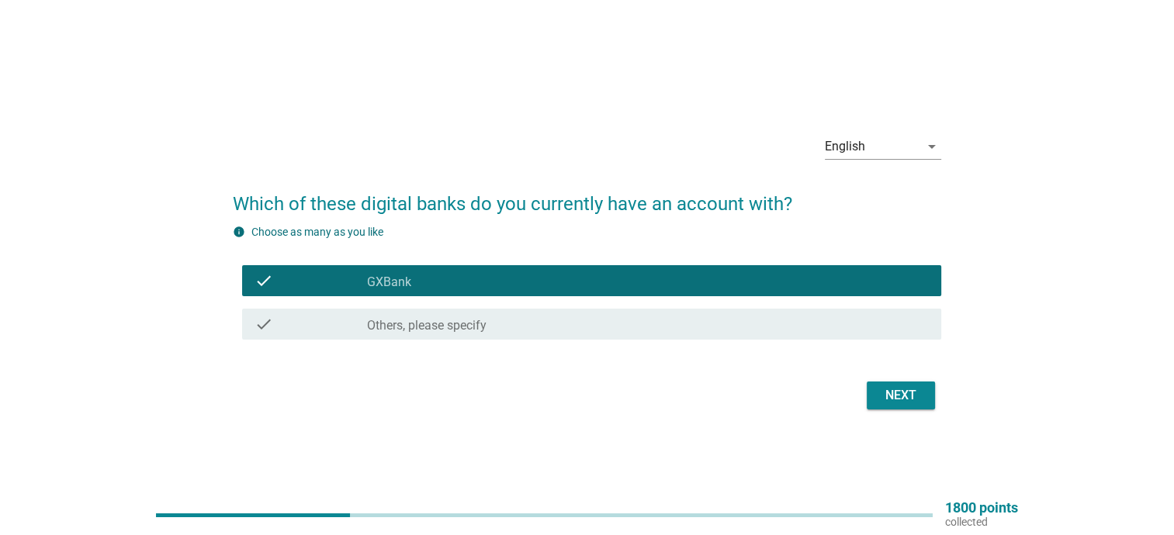
click at [883, 407] on button "Next" at bounding box center [901, 396] width 68 height 28
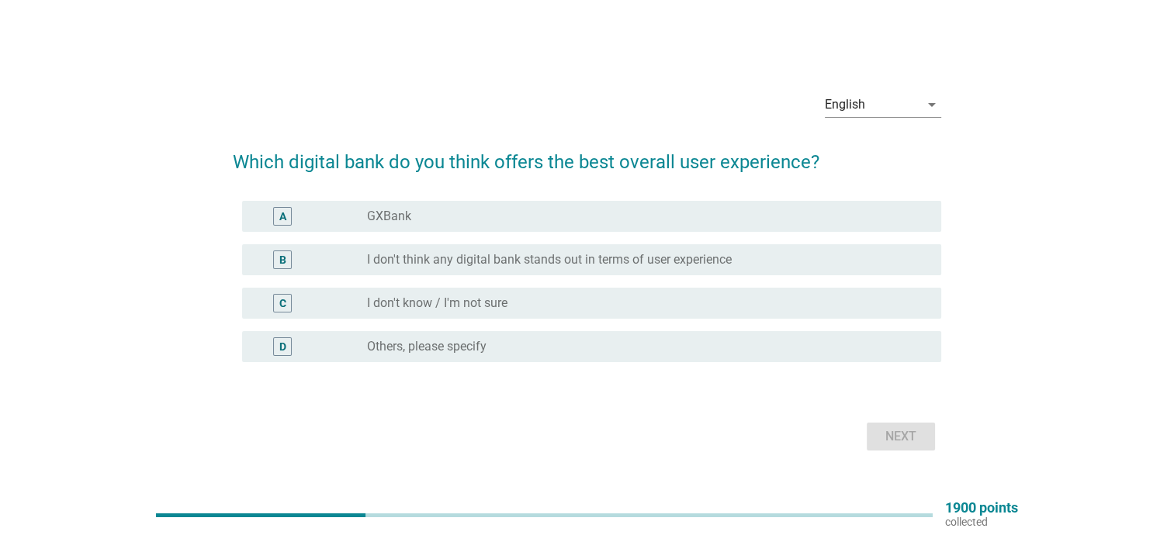
click at [587, 237] on div "A radio_button_unchecked GXBank" at bounding box center [587, 216] width 709 height 43
click at [647, 236] on div "A radio_button_unchecked GXBank" at bounding box center [587, 216] width 709 height 43
click at [714, 225] on div "A radio_button_unchecked GXBank" at bounding box center [591, 216] width 699 height 31
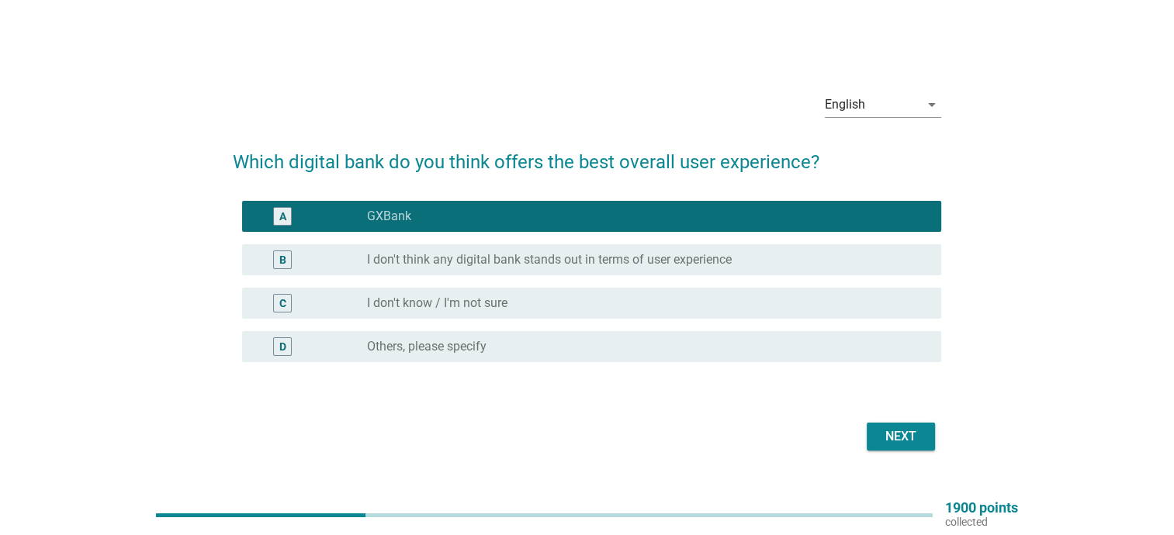
drag, startPoint x: 894, startPoint y: 411, endPoint x: 900, endPoint y: 417, distance: 8.8
click at [897, 414] on form "Which digital bank do you think offers the best overall user experience? A radi…" at bounding box center [587, 294] width 709 height 323
click at [907, 429] on div "Next" at bounding box center [900, 437] width 43 height 19
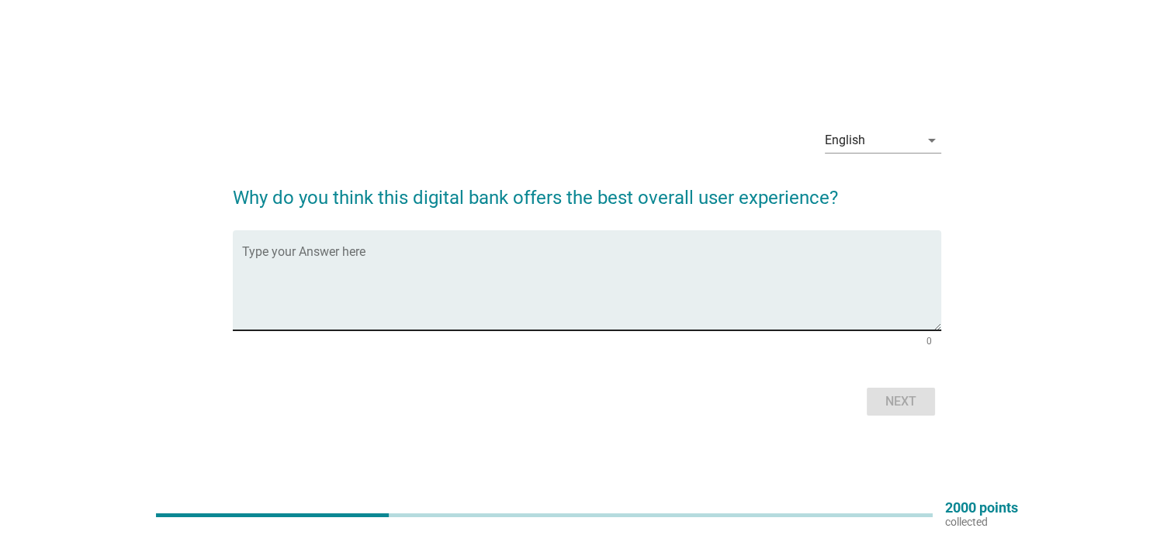
click at [660, 256] on textarea "Type your Answer here" at bounding box center [591, 289] width 699 height 81
type textarea "good"
click at [906, 404] on div "Next" at bounding box center [900, 402] width 43 height 19
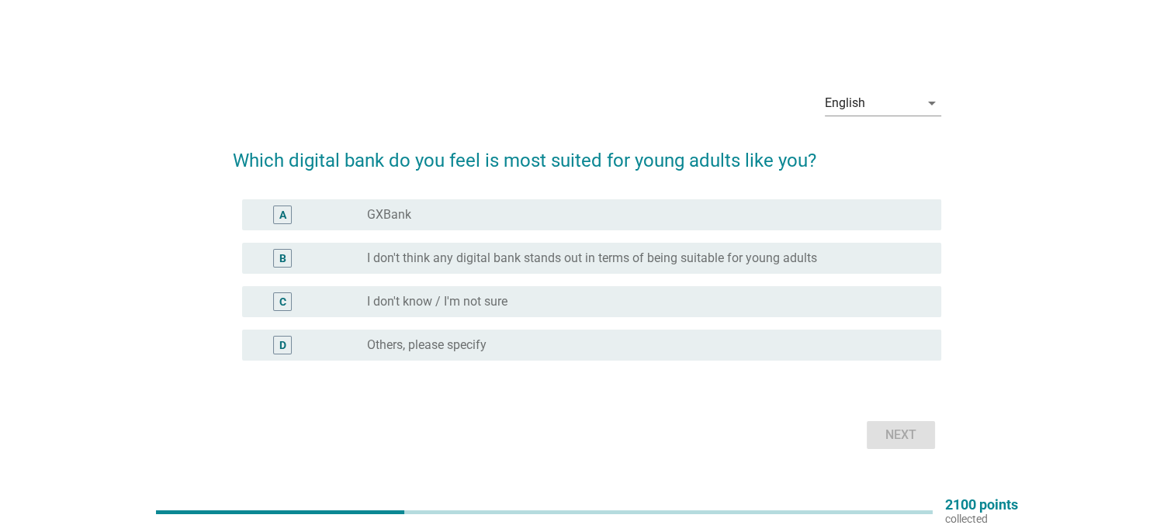
drag, startPoint x: 705, startPoint y: 203, endPoint x: 708, endPoint y: 212, distance: 9.6
click at [705, 203] on div "A radio_button_unchecked GXBank" at bounding box center [591, 214] width 699 height 31
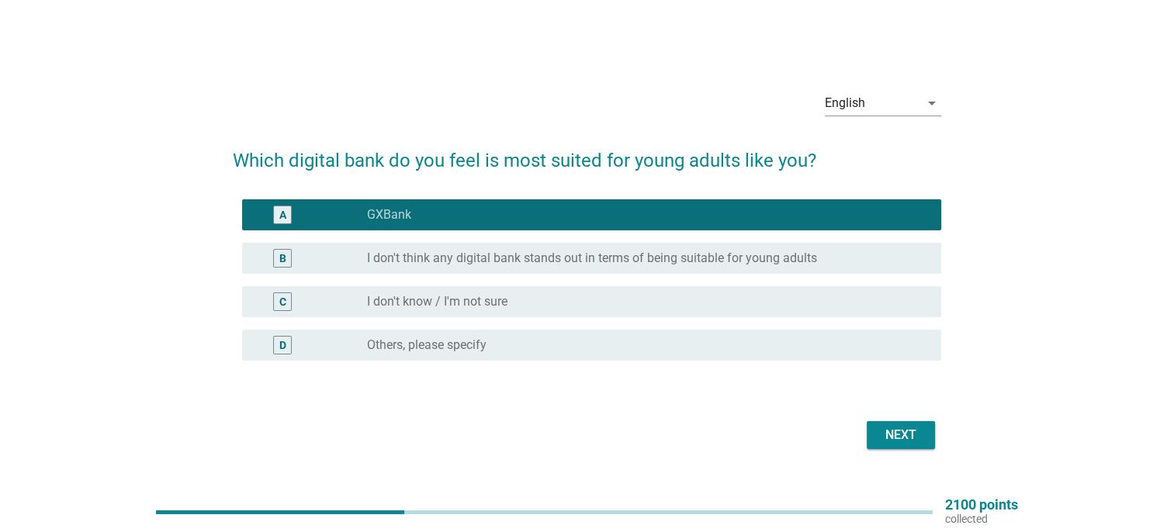
click at [917, 456] on div "English arrow_drop_down Which digital bank do you feel is most suited for young…" at bounding box center [586, 266] width 733 height 400
click at [908, 439] on div "Next" at bounding box center [900, 435] width 43 height 19
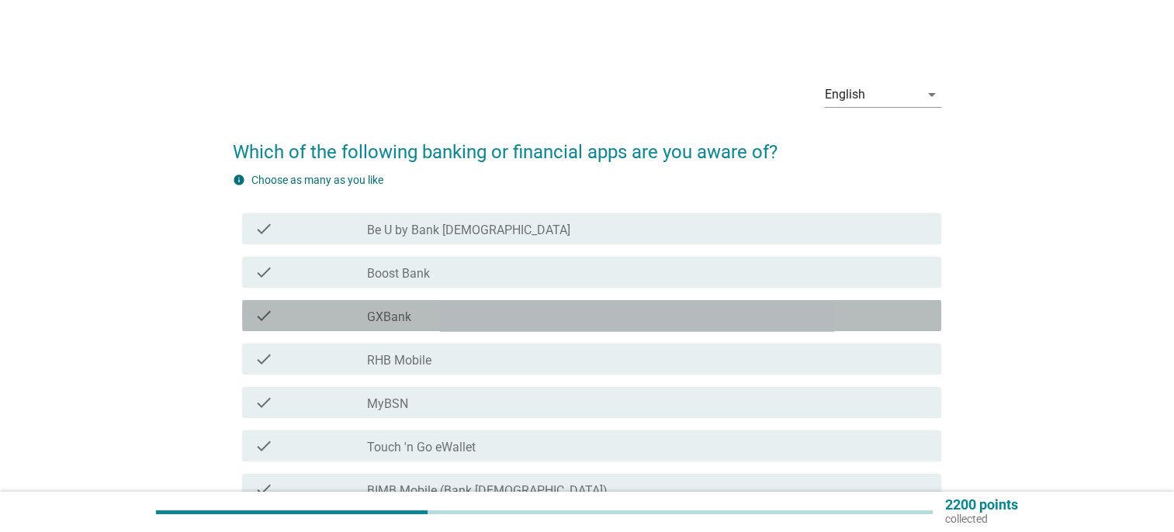
click at [605, 324] on div "check_box_outline_blank GXBank" at bounding box center [648, 316] width 562 height 19
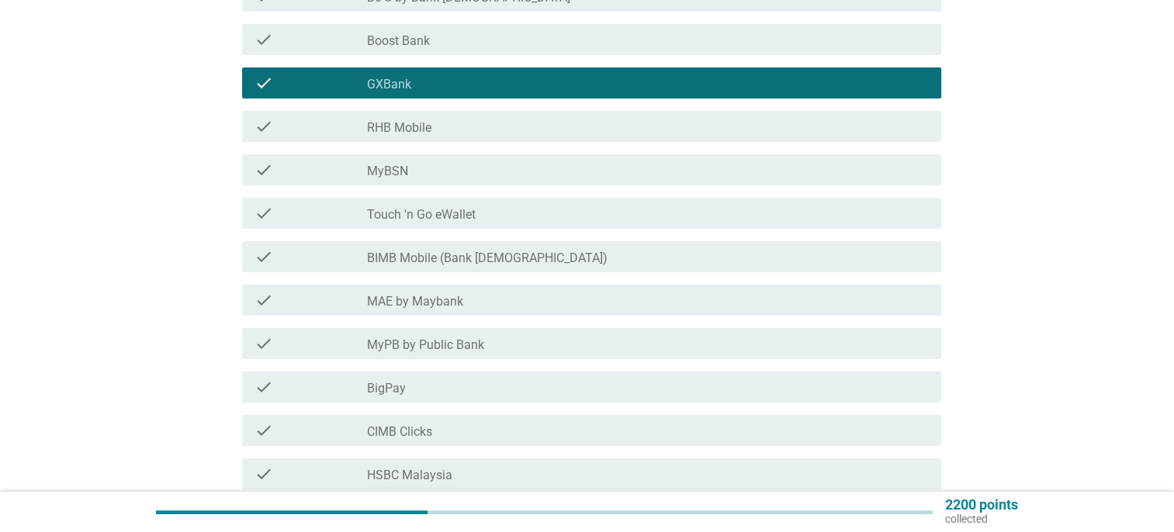
click at [423, 168] on div "check_box_outline_blank MyBSN" at bounding box center [648, 170] width 562 height 19
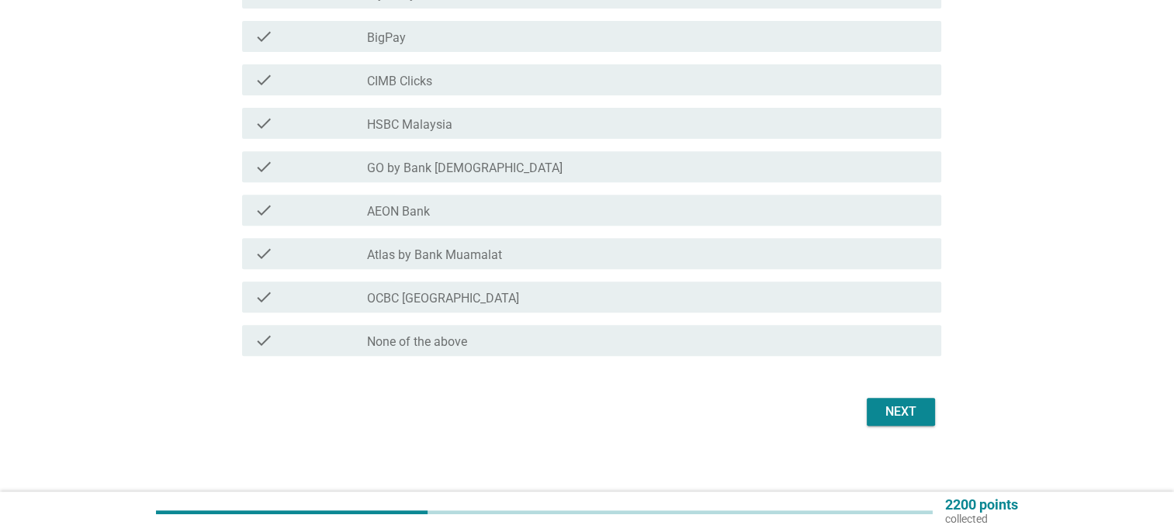
scroll to position [592, 0]
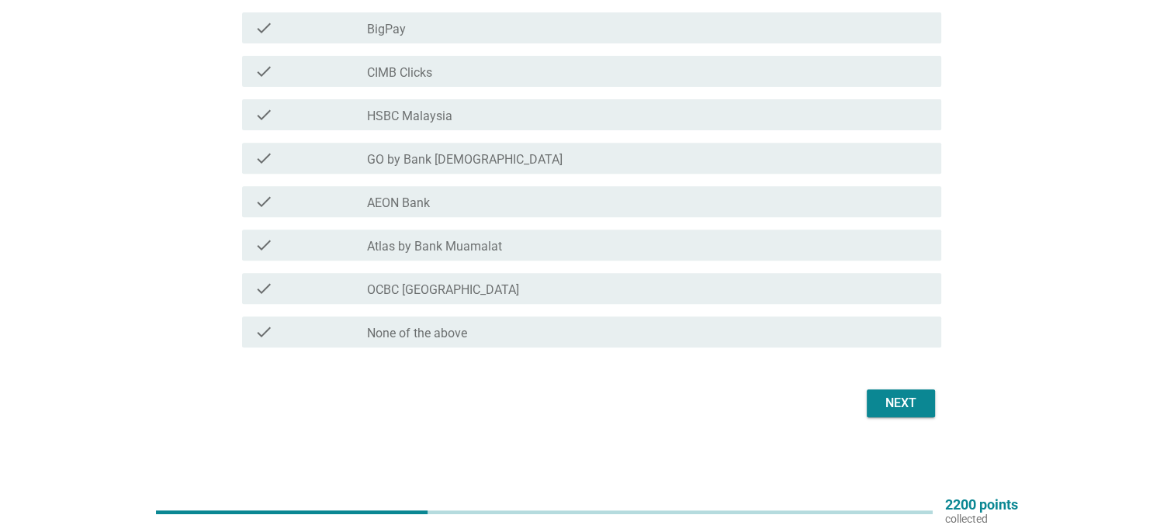
click at [913, 415] on button "Next" at bounding box center [901, 404] width 68 height 28
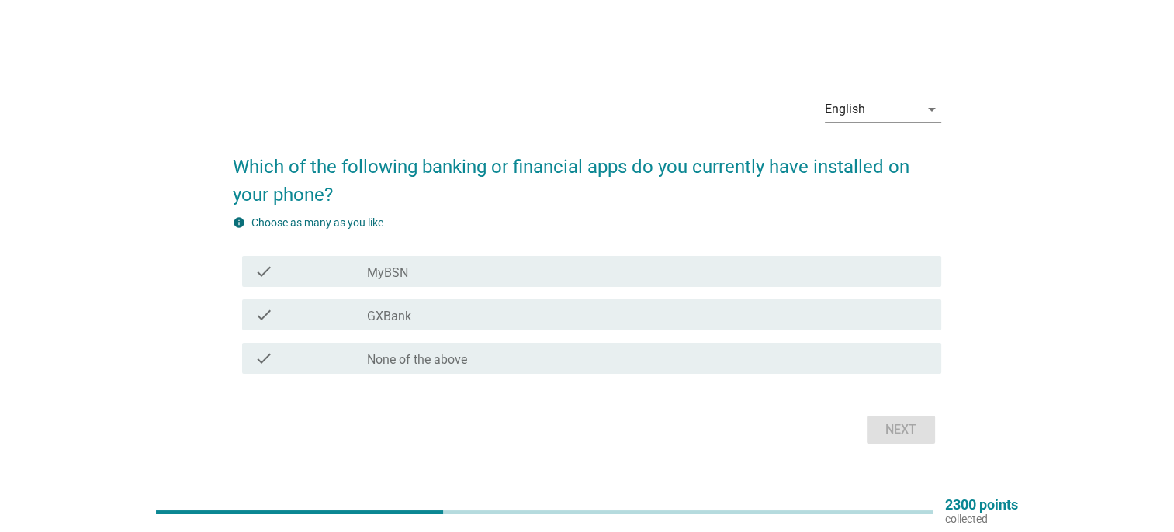
click at [765, 302] on div "check check_box_outline_blank GXBank" at bounding box center [591, 315] width 699 height 31
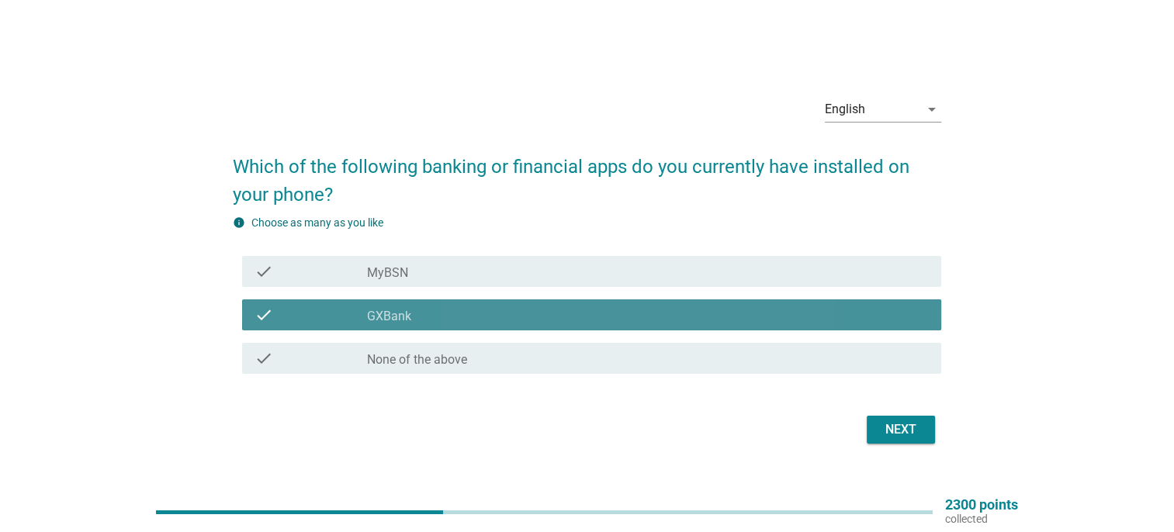
click at [773, 272] on div "check_box_outline_blank MyBSN" at bounding box center [648, 271] width 562 height 19
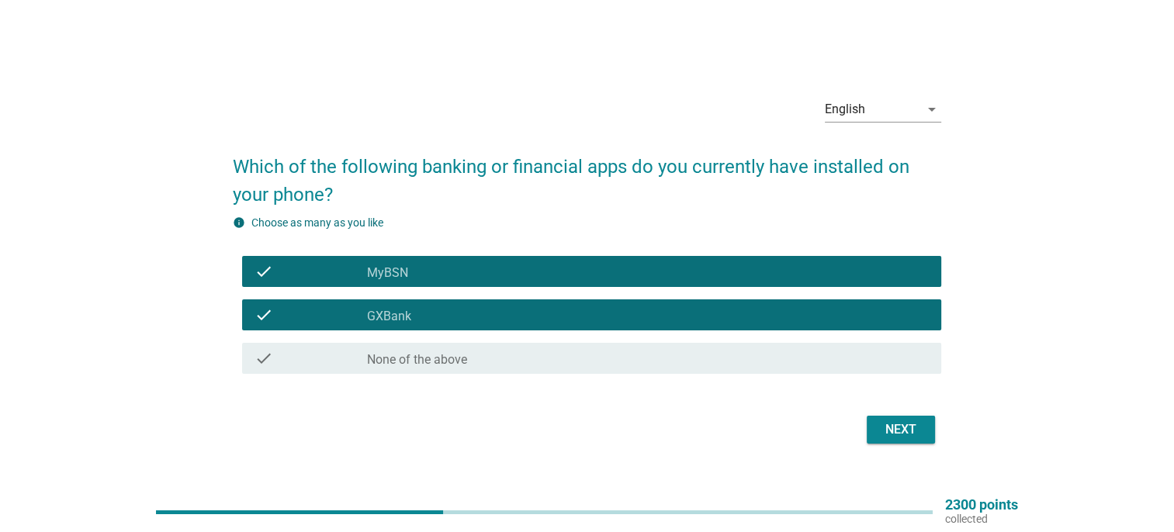
click at [878, 356] on div "check_box None of the above" at bounding box center [648, 358] width 562 height 19
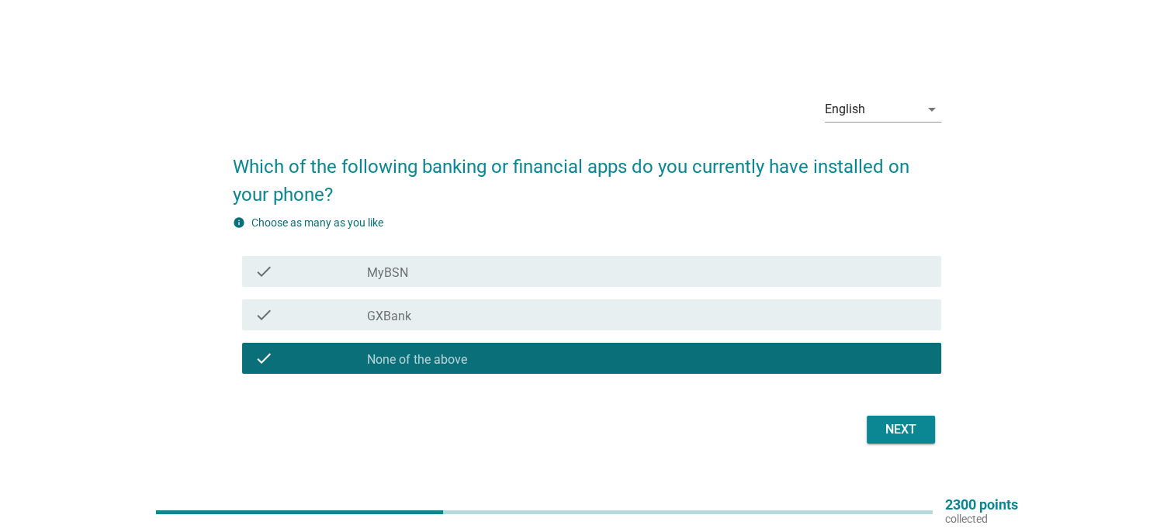
click at [844, 282] on div "check check_box_outline_blank MyBSN" at bounding box center [591, 271] width 699 height 31
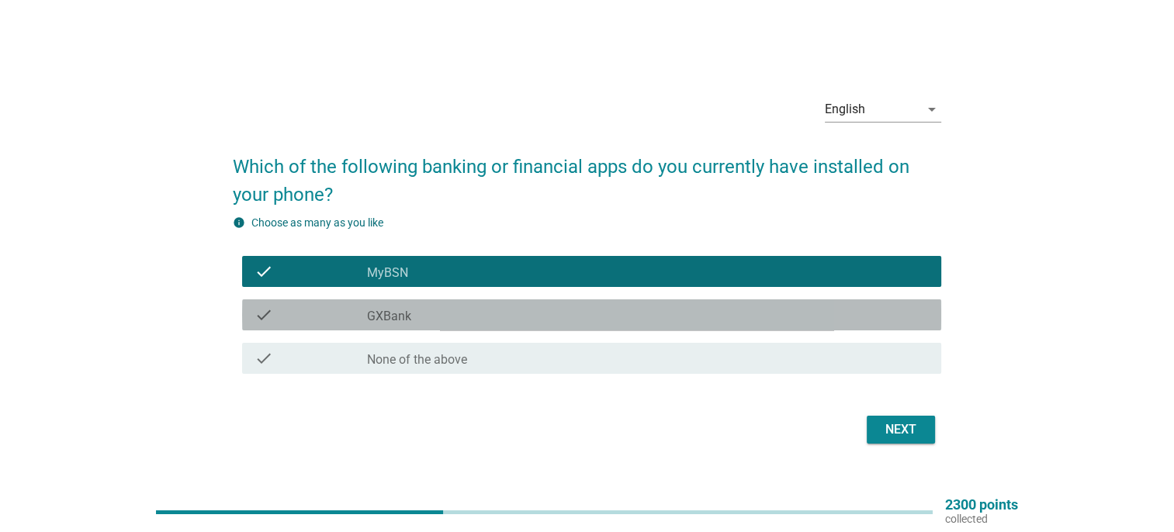
click at [841, 316] on div "check_box_outline_blank GXBank" at bounding box center [648, 315] width 562 height 19
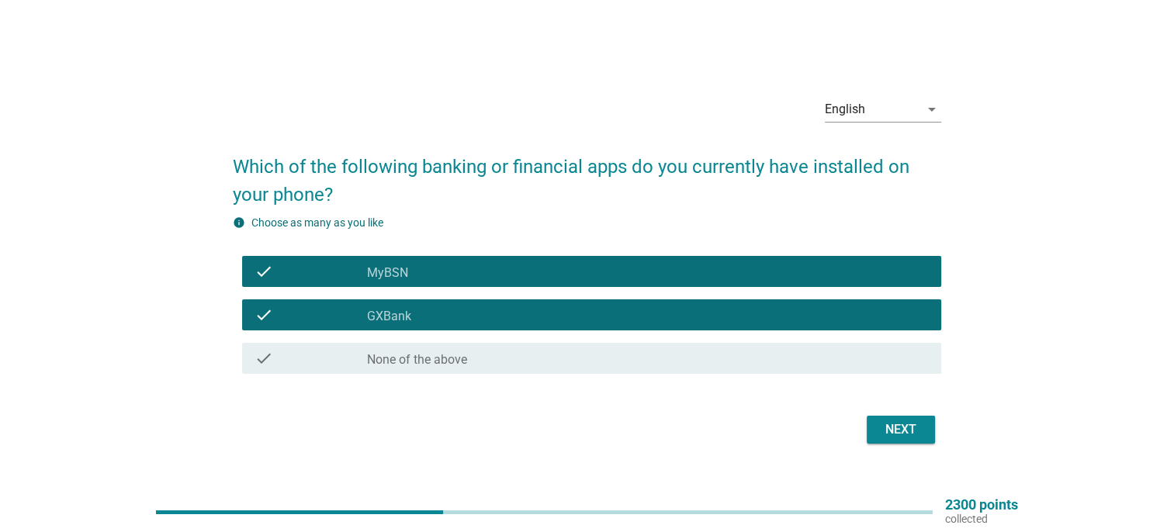
click at [922, 419] on button "Next" at bounding box center [901, 430] width 68 height 28
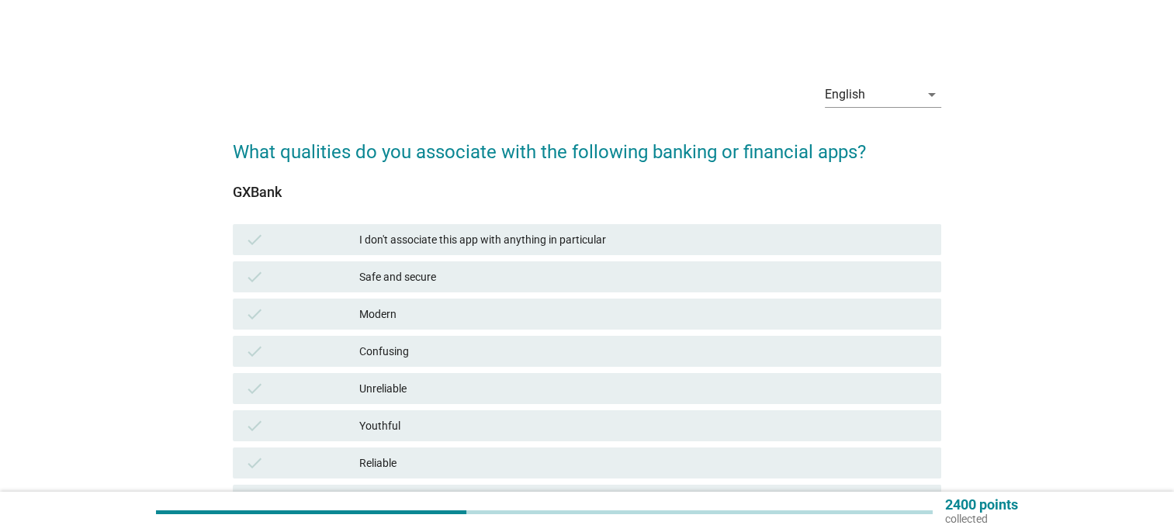
scroll to position [78, 0]
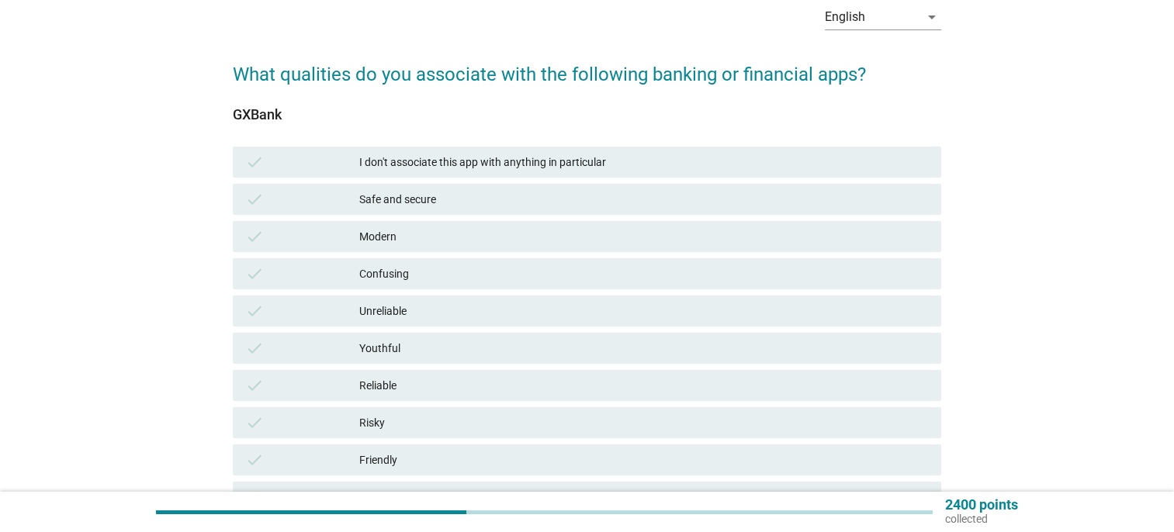
click at [704, 245] on div "check Modern" at bounding box center [587, 236] width 709 height 31
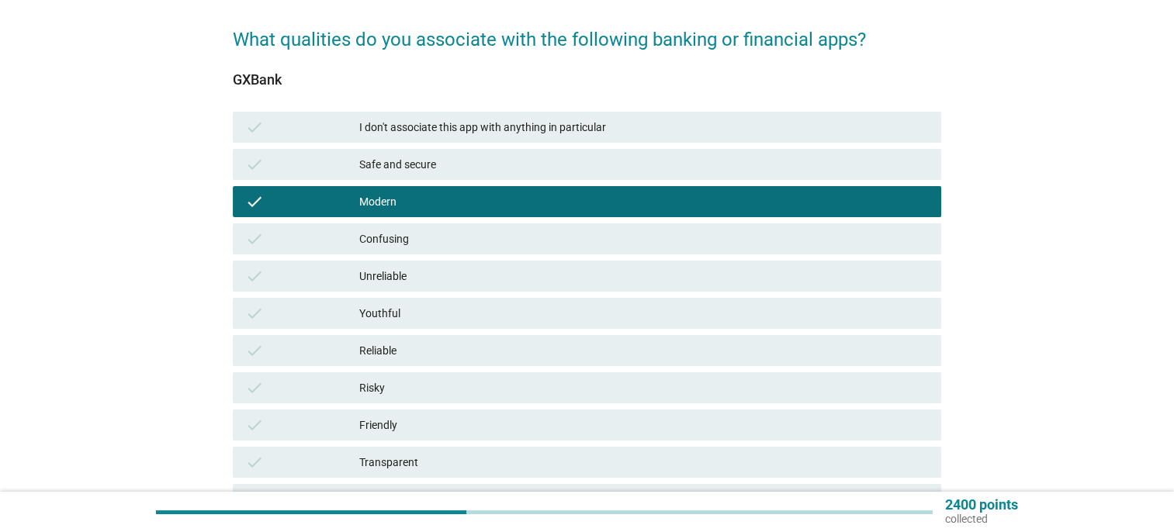
scroll to position [155, 0]
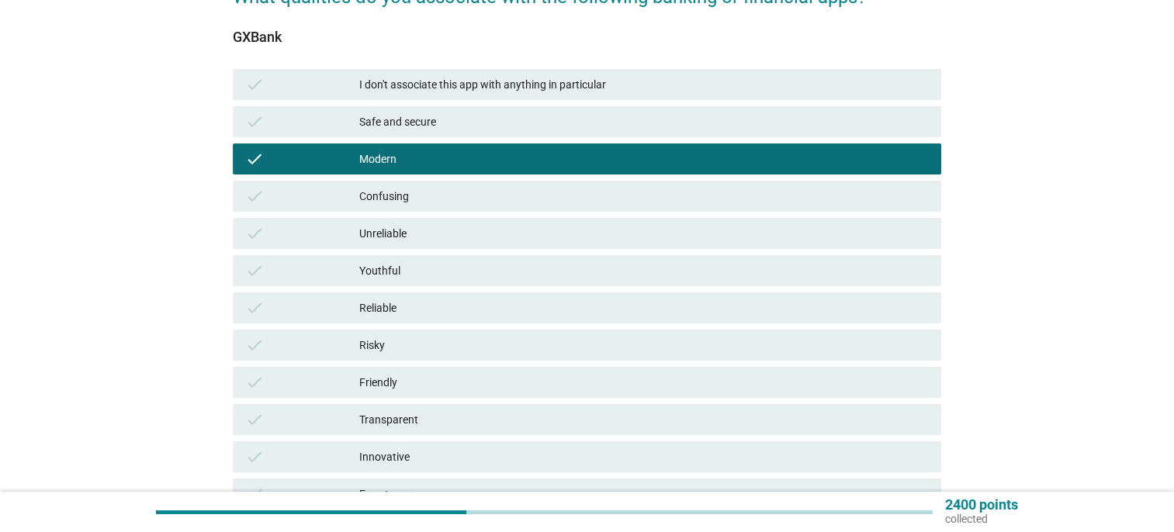
click at [705, 332] on div "check Risky" at bounding box center [587, 345] width 709 height 31
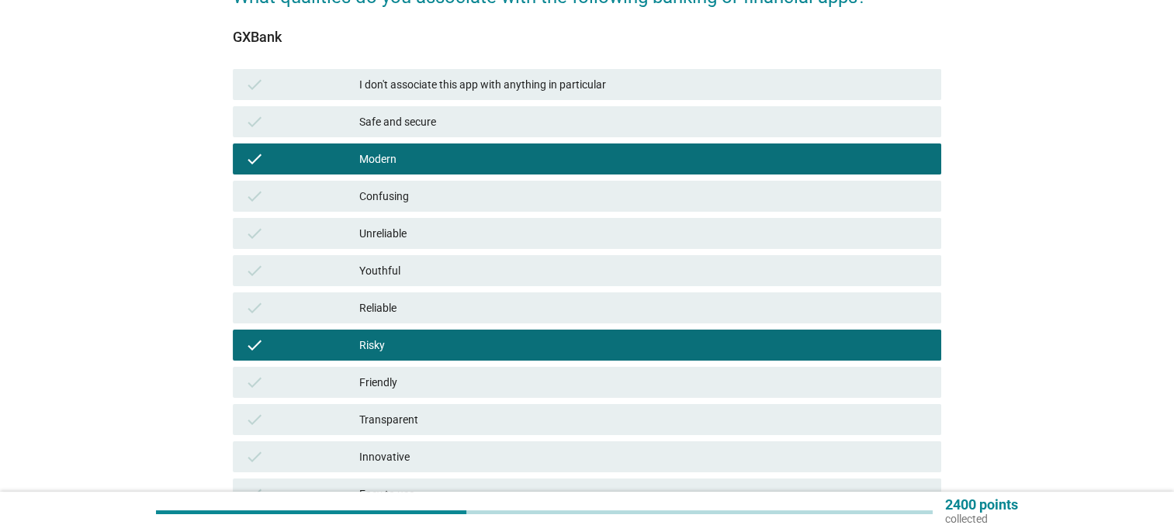
click at [723, 316] on div "Reliable" at bounding box center [644, 308] width 570 height 19
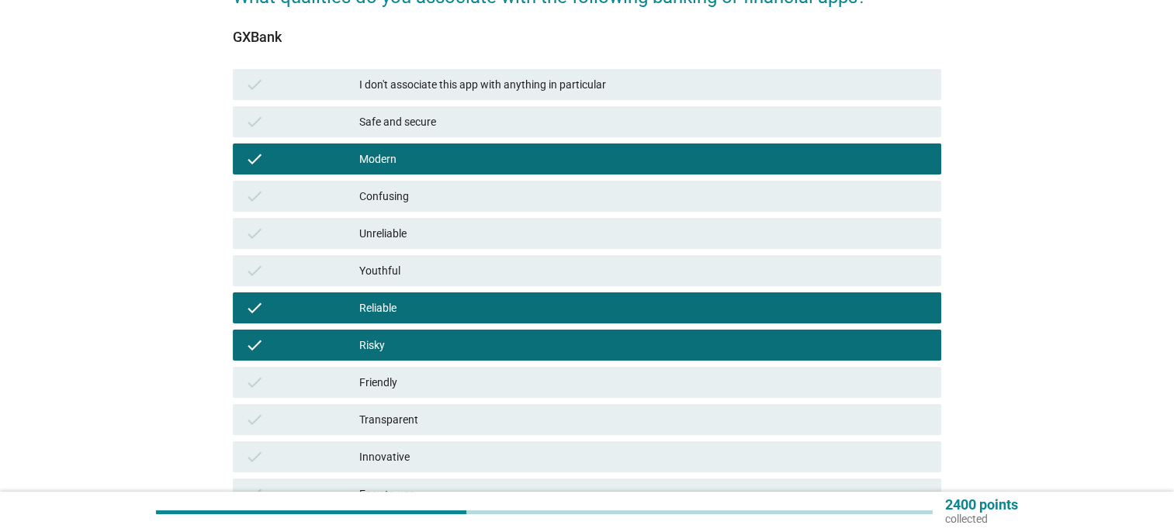
click at [702, 360] on div "check Risky" at bounding box center [587, 345] width 709 height 31
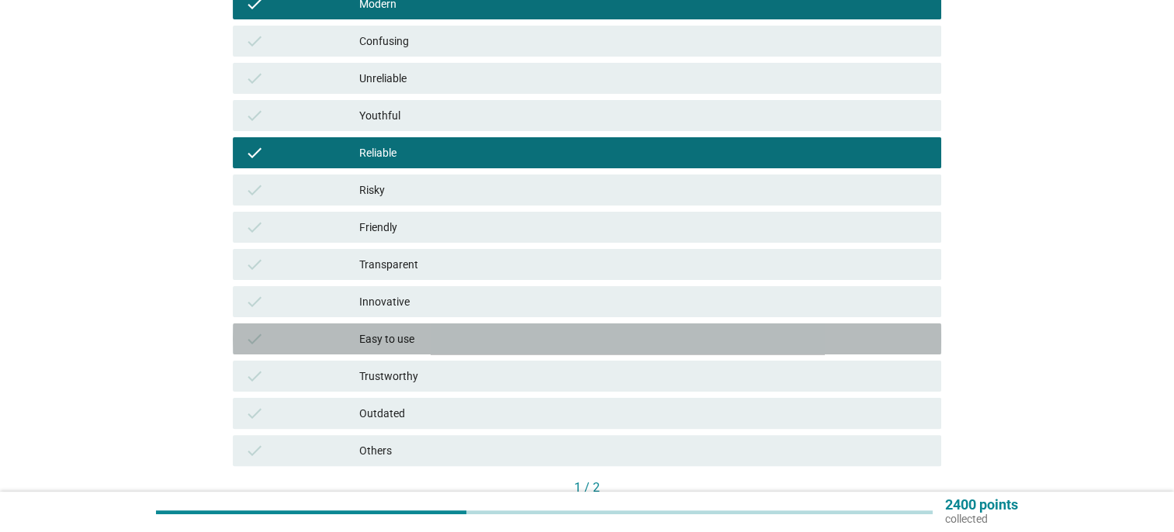
click at [724, 342] on div "Easy to use" at bounding box center [644, 339] width 570 height 19
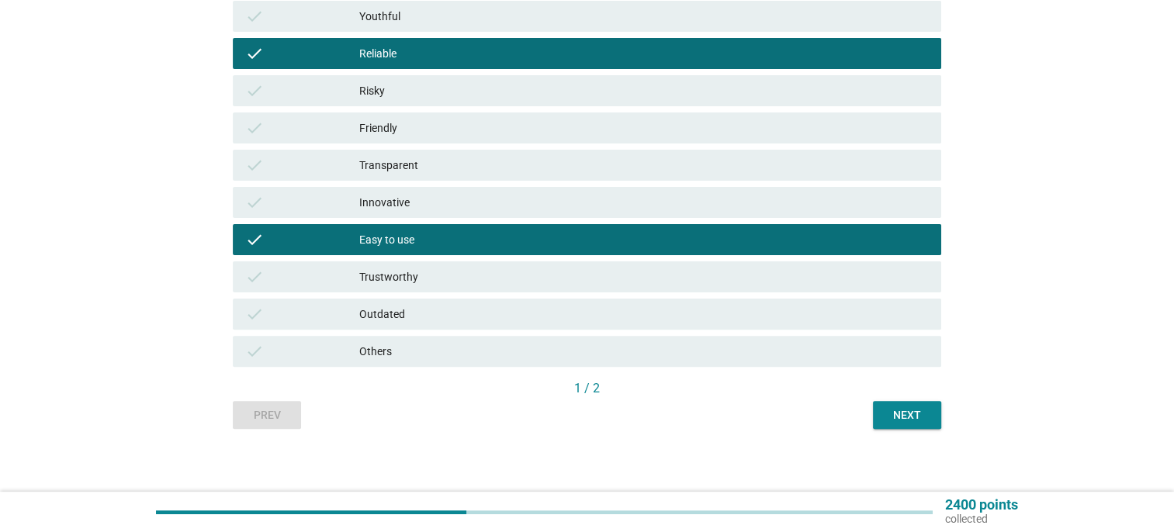
scroll to position [417, 0]
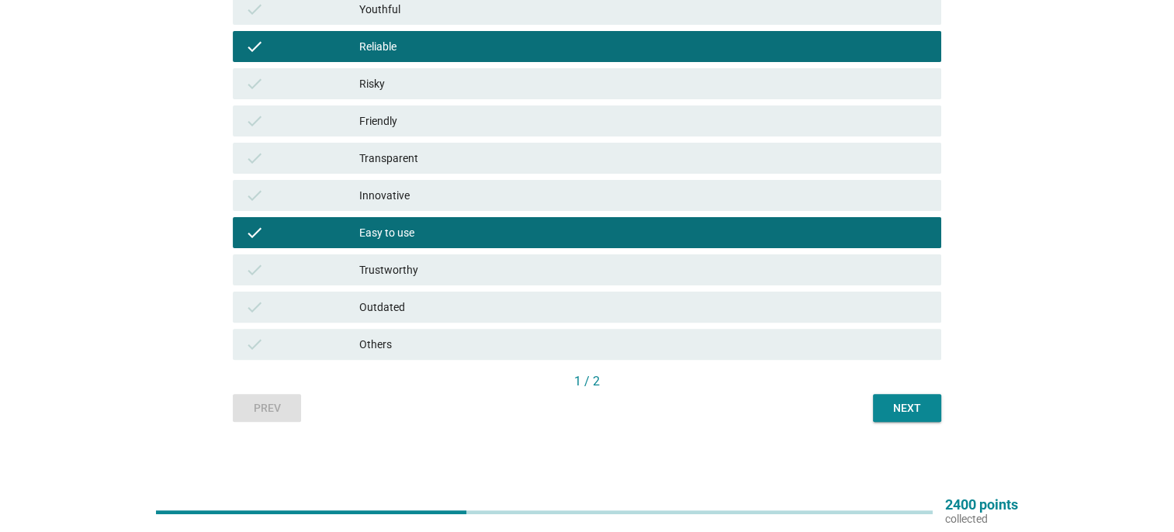
click at [906, 426] on div "English arrow_drop_down What qualities do you associate with the following bank…" at bounding box center [586, 38] width 733 height 794
click at [911, 408] on div "Next" at bounding box center [906, 408] width 43 height 16
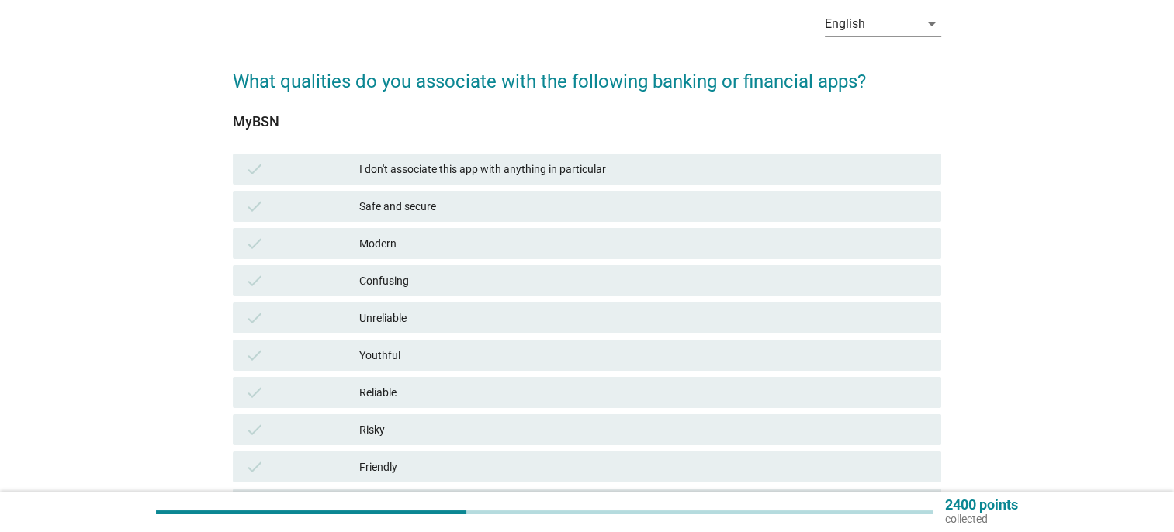
scroll to position [155, 0]
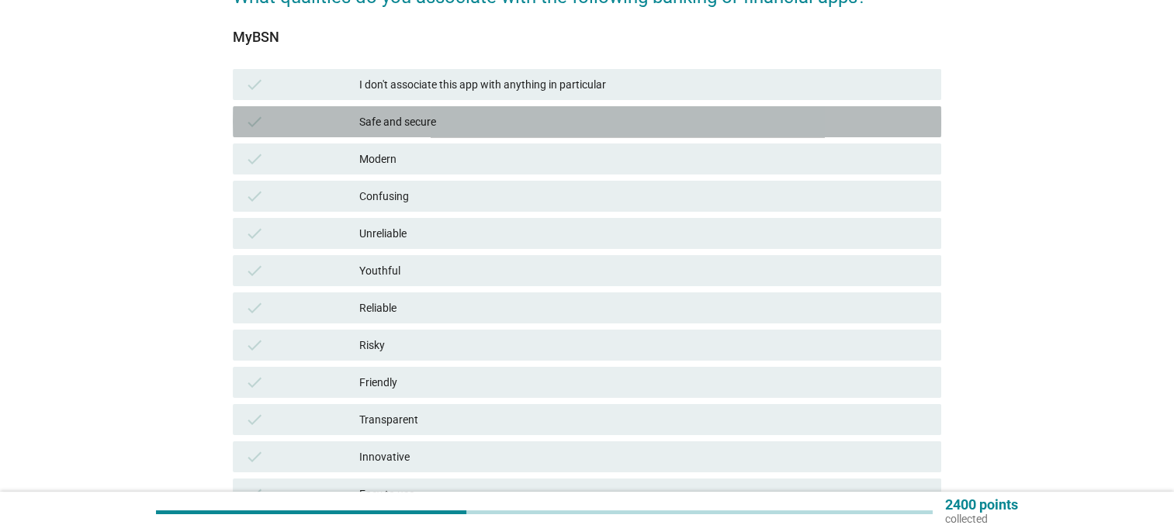
click at [562, 109] on div "check Safe and secure" at bounding box center [587, 121] width 709 height 31
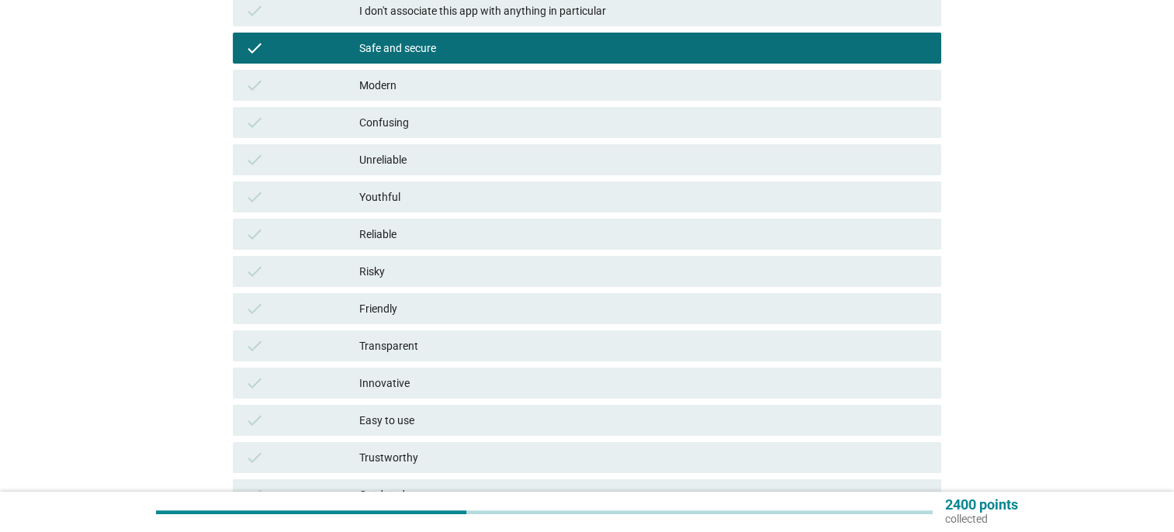
scroll to position [233, 0]
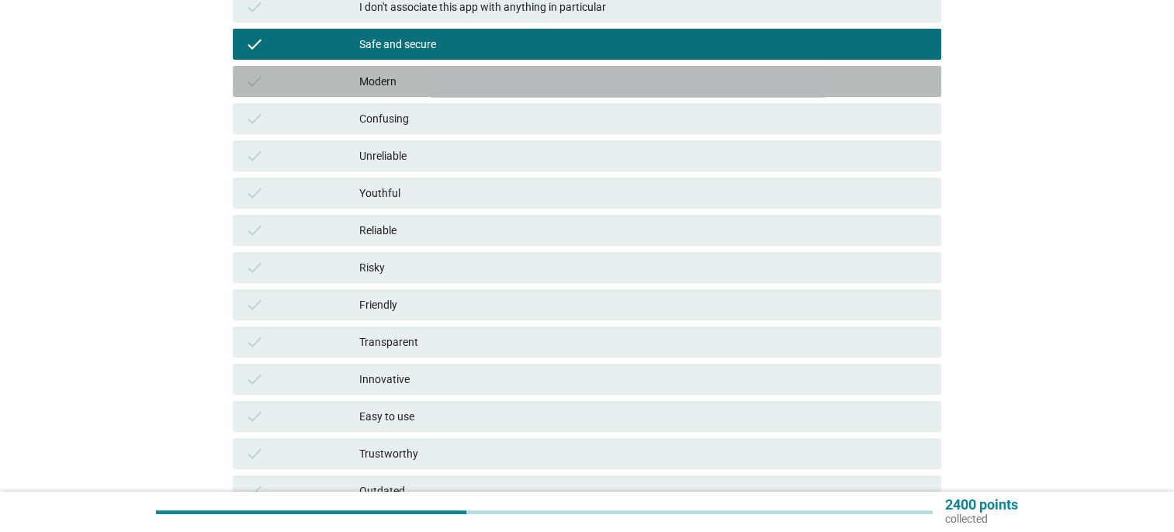
drag, startPoint x: 622, startPoint y: 85, endPoint x: 727, endPoint y: 177, distance: 139.2
click at [624, 85] on div "Modern" at bounding box center [644, 81] width 570 height 19
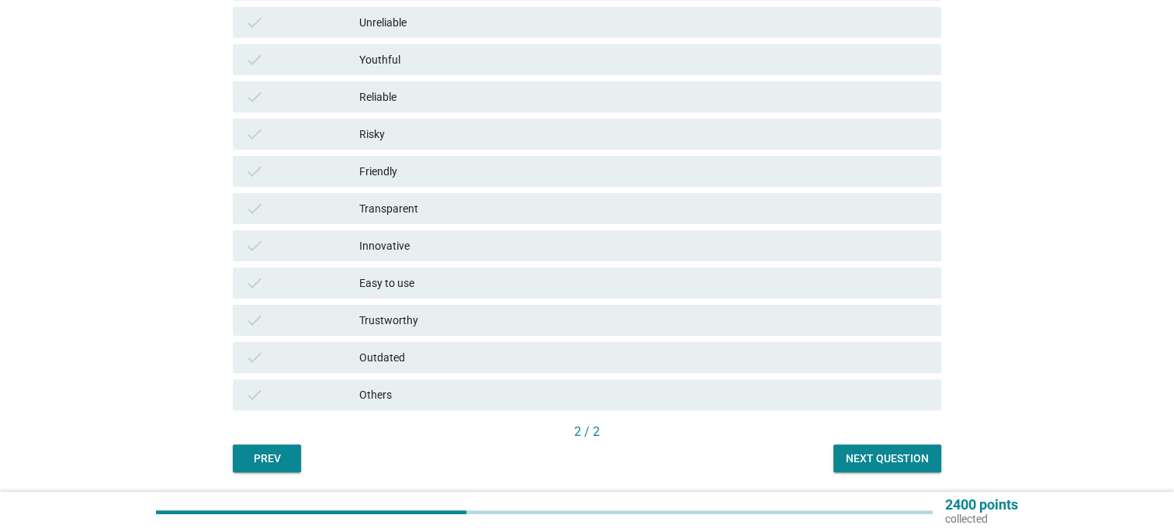
scroll to position [417, 0]
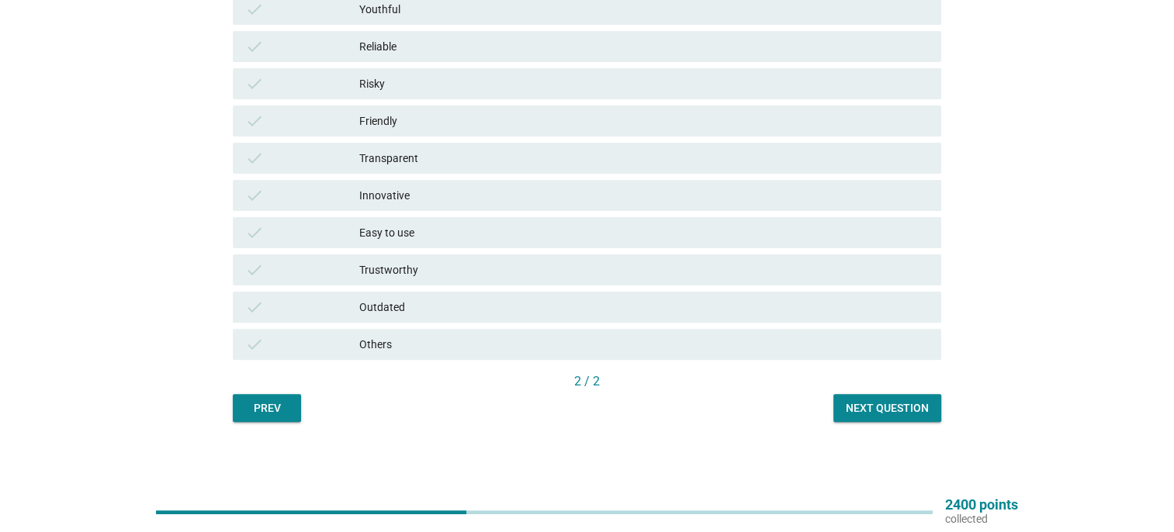
click at [861, 400] on div "Next question" at bounding box center [887, 408] width 83 height 16
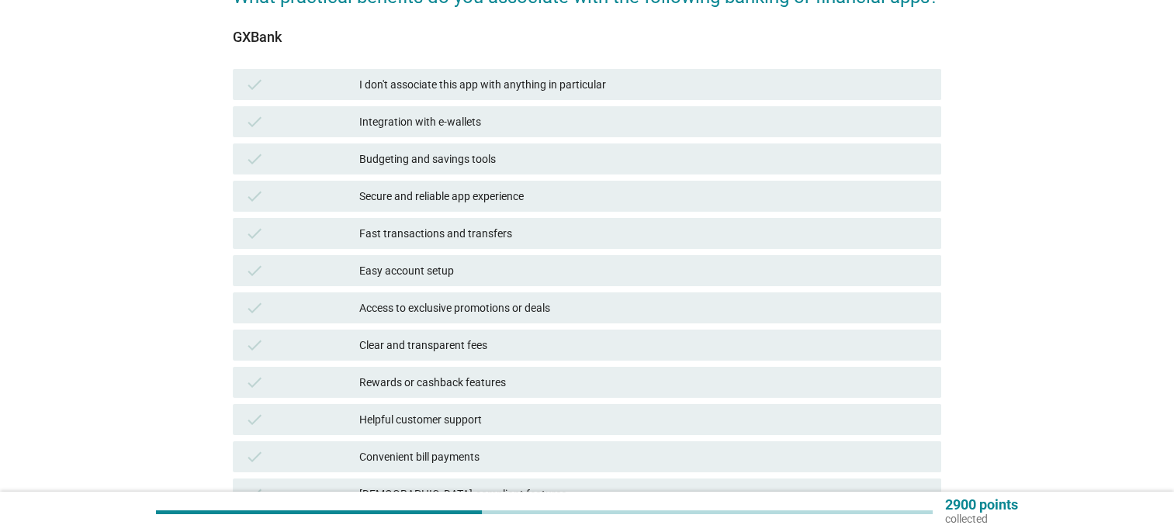
click at [622, 206] on div "check Secure and reliable app experience" at bounding box center [587, 196] width 709 height 31
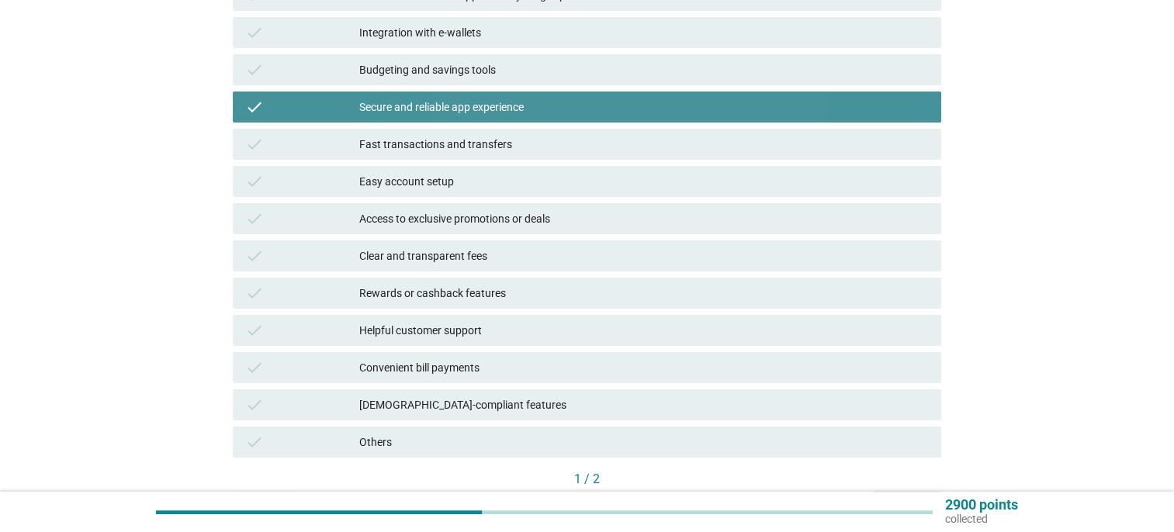
scroll to position [342, 0]
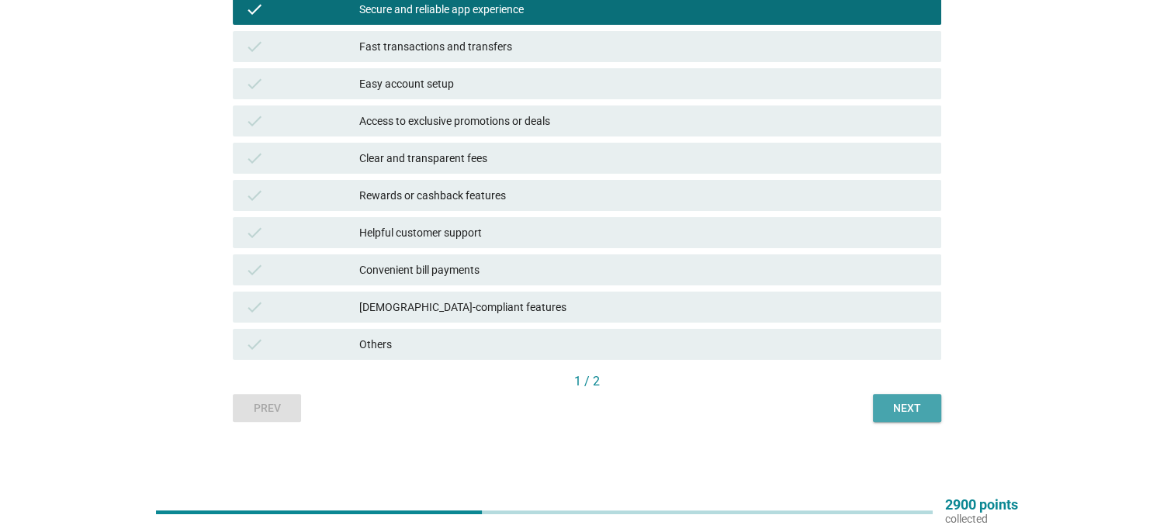
click at [922, 411] on div "Next" at bounding box center [906, 408] width 43 height 16
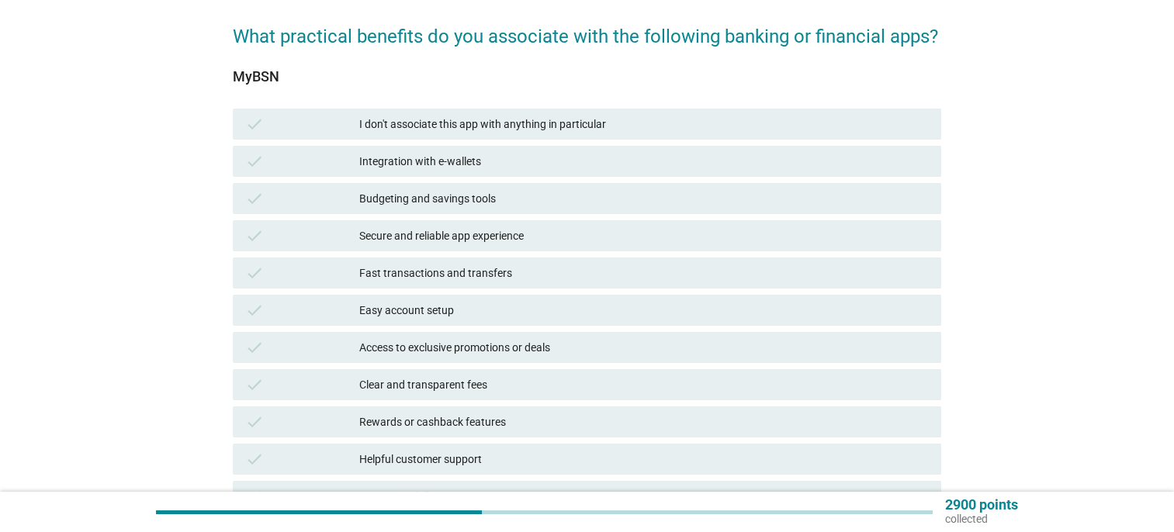
scroll to position [233, 0]
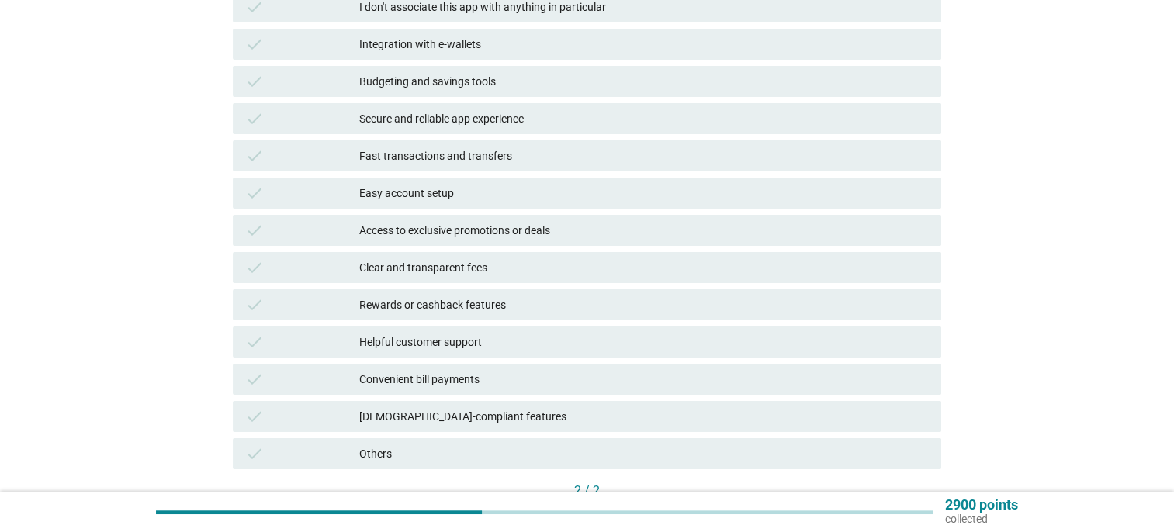
click at [543, 121] on div "Secure and reliable app experience" at bounding box center [644, 118] width 570 height 19
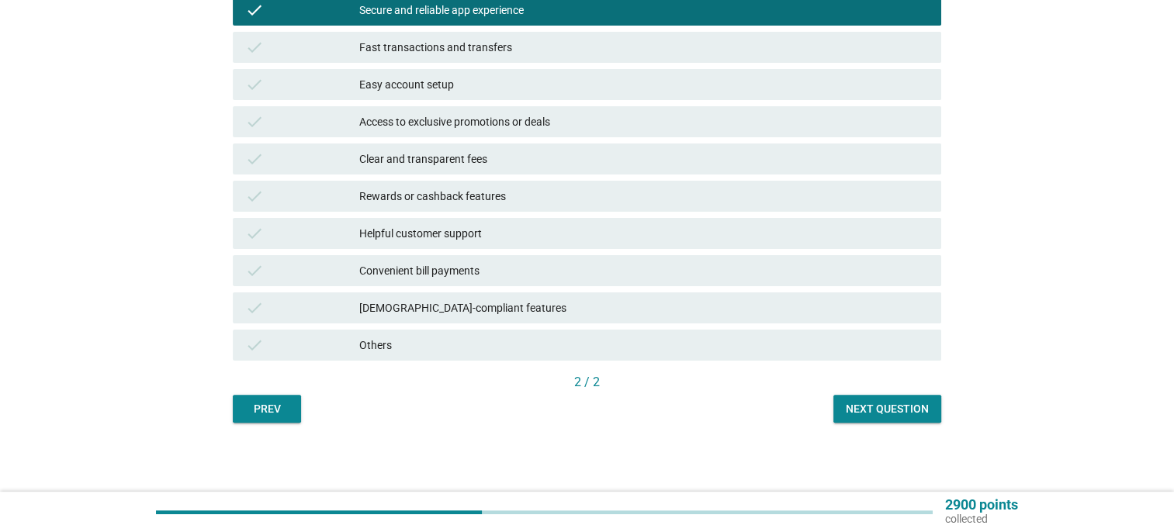
scroll to position [342, 0]
click at [881, 398] on button "Next question" at bounding box center [887, 408] width 108 height 28
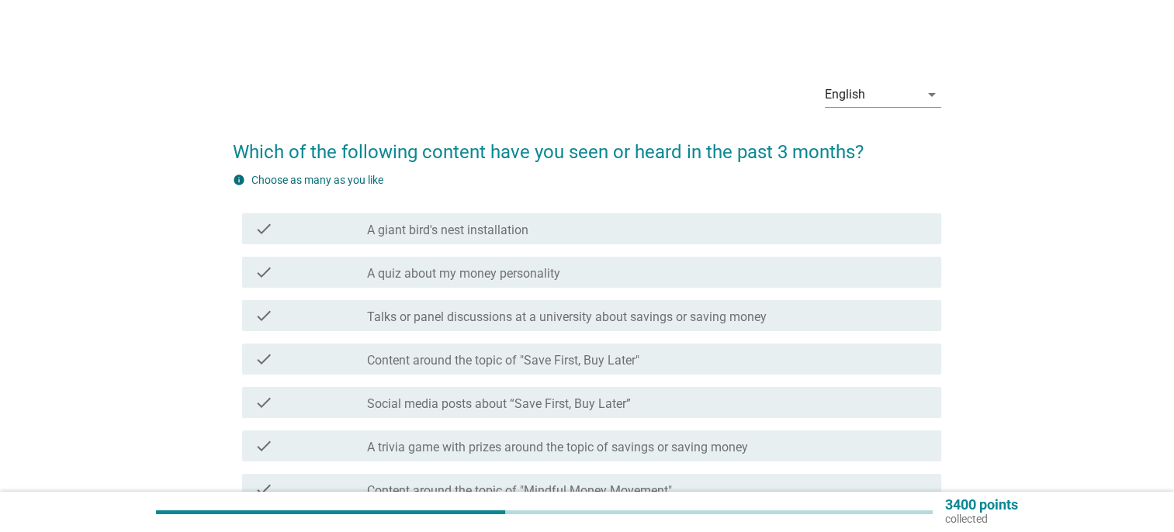
click at [702, 358] on div "check_box_outline_blank Content around the topic of "Save First, Buy Later"" at bounding box center [648, 359] width 562 height 19
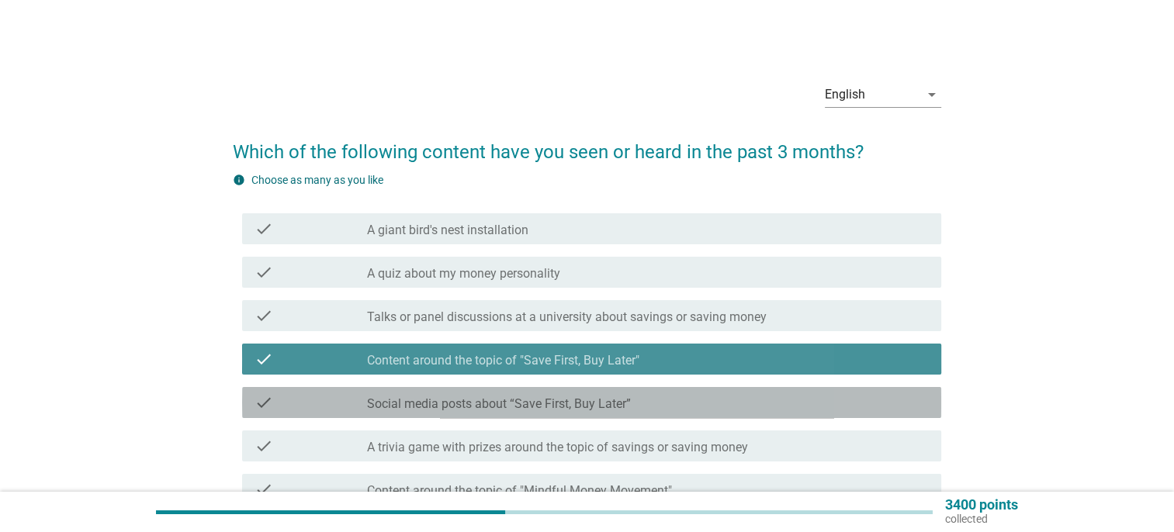
click at [686, 393] on div "check_box_outline_blank Social media posts about “Save First, Buy Later”" at bounding box center [648, 402] width 562 height 19
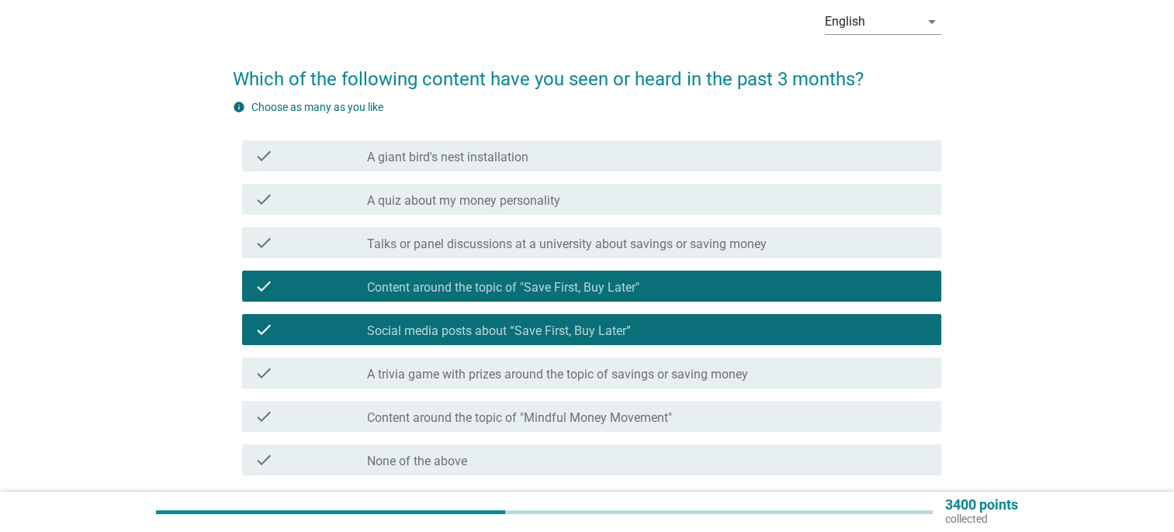
scroll to position [155, 0]
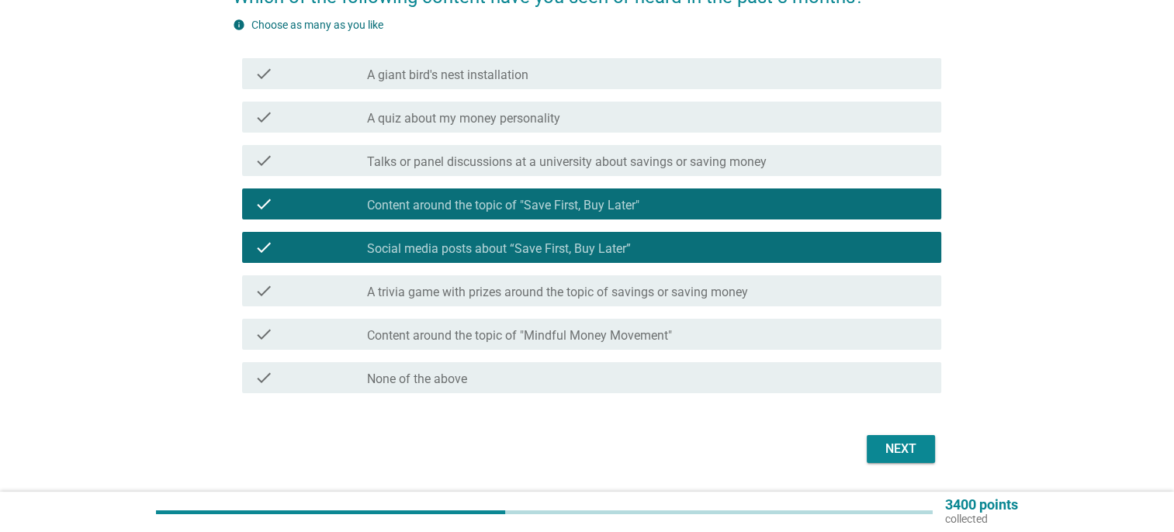
click at [922, 488] on div "English arrow_drop_down Which of the following content have you seen or heard i…" at bounding box center [587, 191] width 1137 height 615
click at [923, 456] on button "Next" at bounding box center [901, 449] width 68 height 28
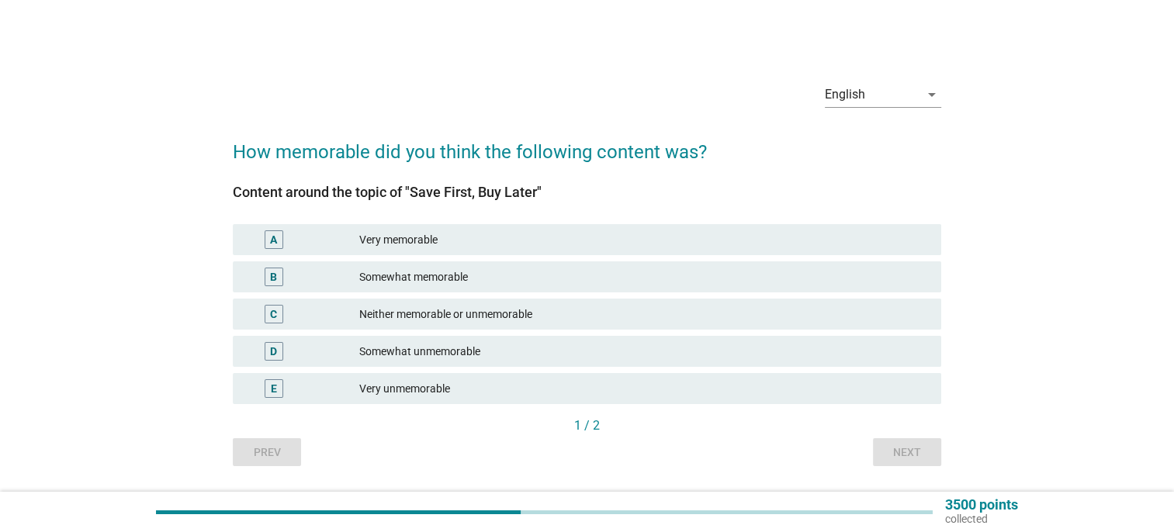
click at [687, 277] on div "Somewhat memorable" at bounding box center [644, 277] width 570 height 19
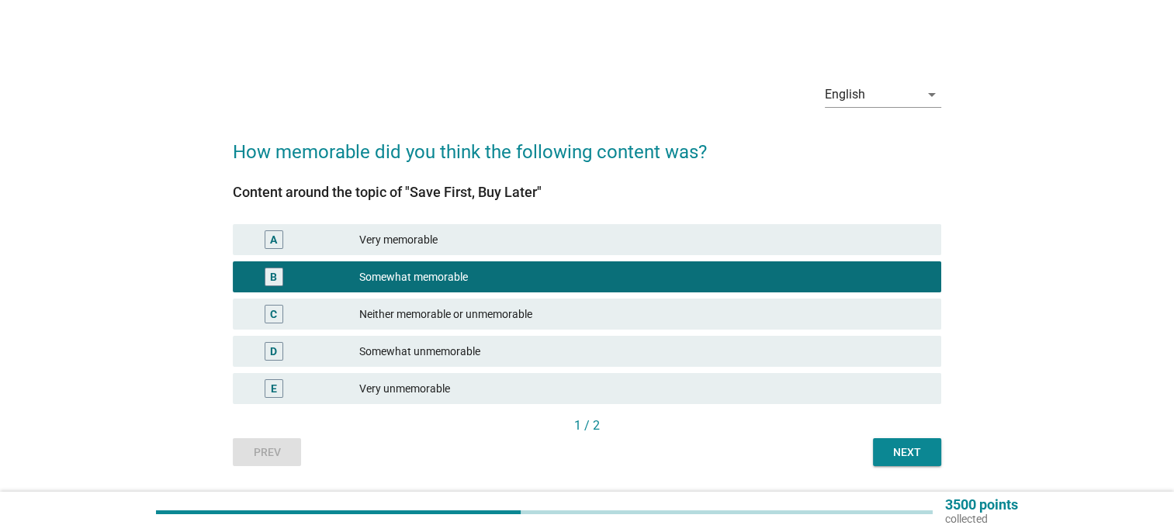
click at [722, 324] on div "C Neither memorable or unmemorable" at bounding box center [587, 314] width 709 height 31
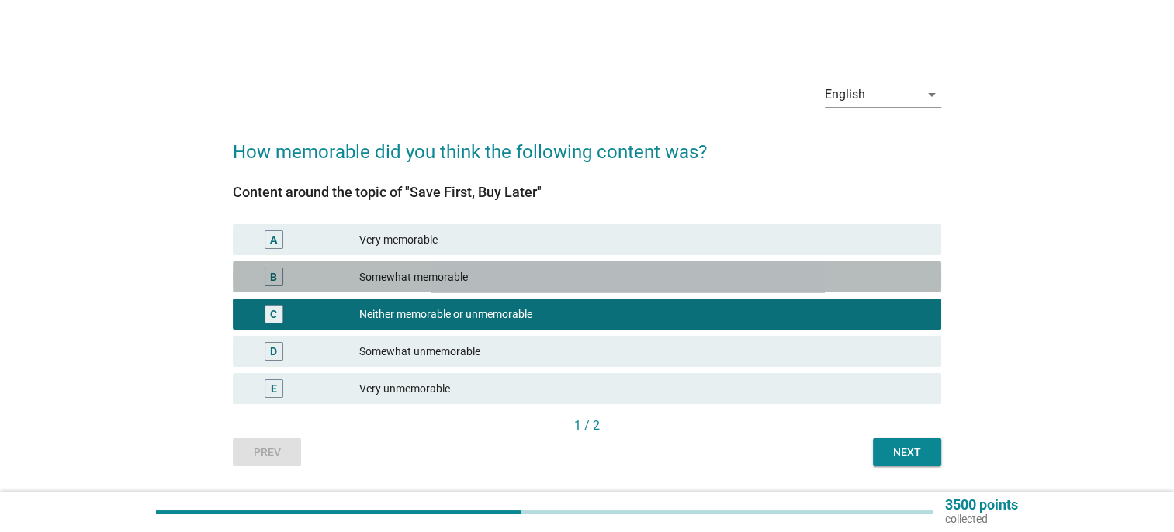
drag, startPoint x: 755, startPoint y: 275, endPoint x: 780, endPoint y: 300, distance: 35.7
click at [757, 276] on div "Somewhat memorable" at bounding box center [644, 277] width 570 height 19
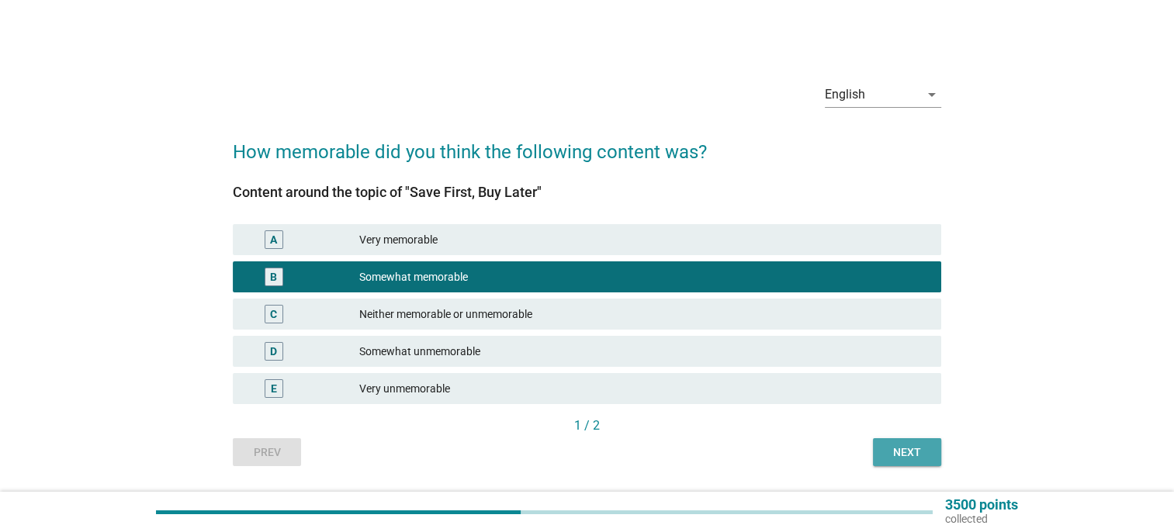
click at [899, 442] on button "Next" at bounding box center [907, 452] width 68 height 28
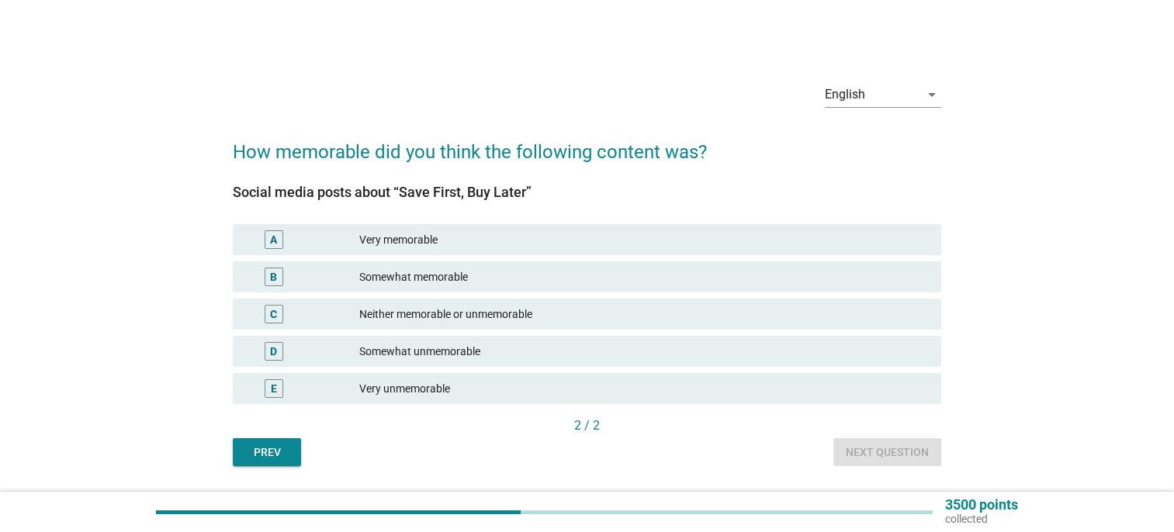
click at [682, 287] on div "B Somewhat memorable" at bounding box center [587, 277] width 709 height 31
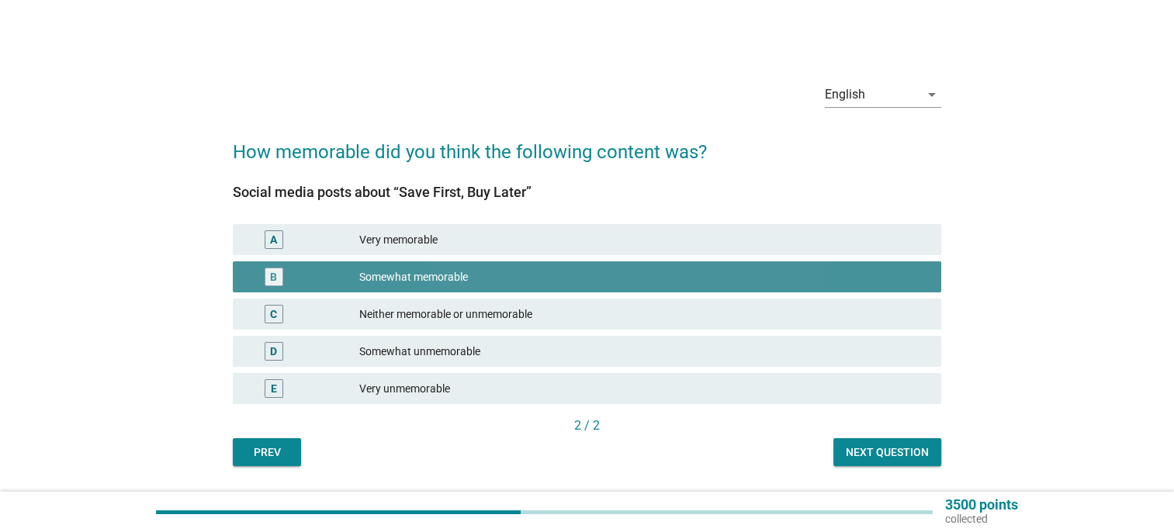
click at [877, 466] on div "English arrow_drop_down How memorable did you think the following content was? …" at bounding box center [586, 267] width 733 height 421
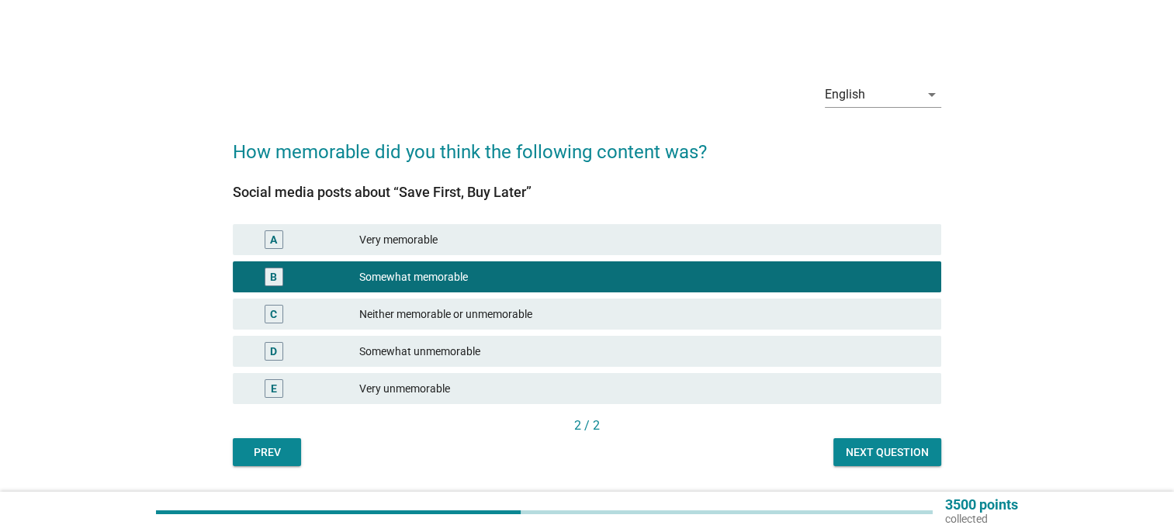
click at [888, 462] on button "Next question" at bounding box center [887, 452] width 108 height 28
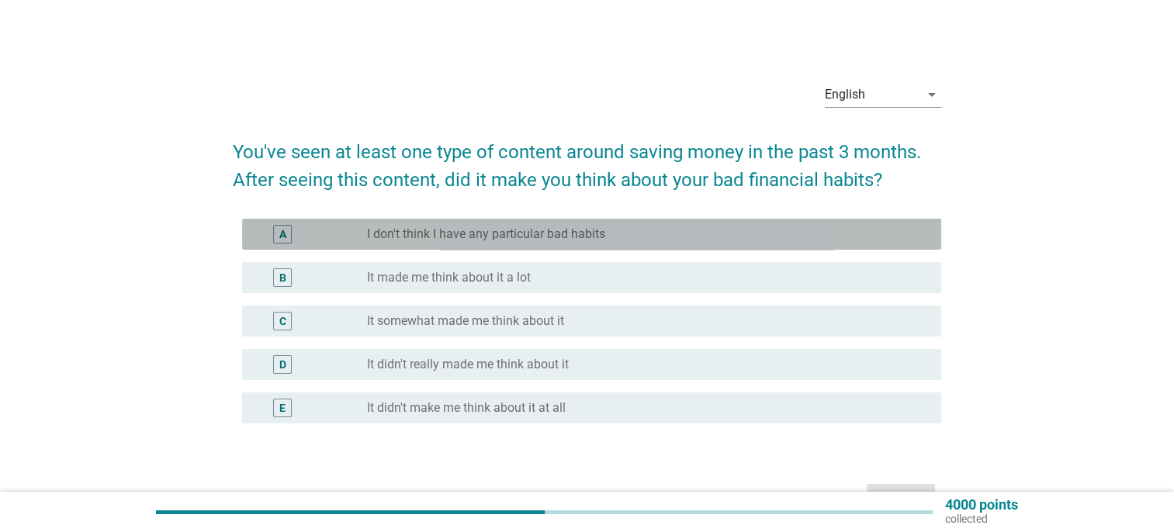
click at [699, 224] on div "A radio_button_unchecked I don't think I have any particular bad habits" at bounding box center [591, 234] width 699 height 31
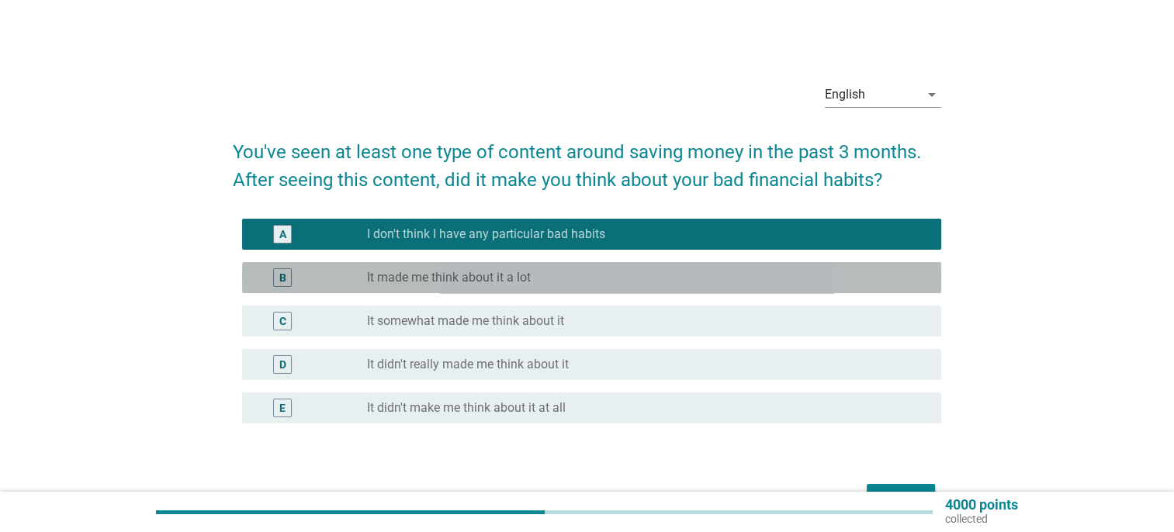
click at [695, 263] on div "B radio_button_unchecked It made me think about it a lot" at bounding box center [591, 277] width 699 height 31
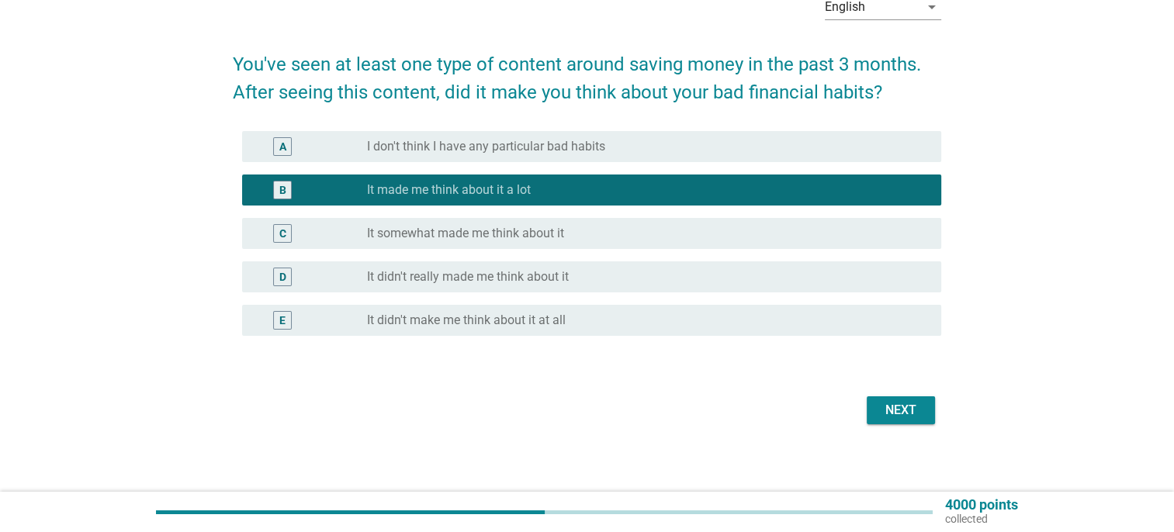
scroll to position [95, 0]
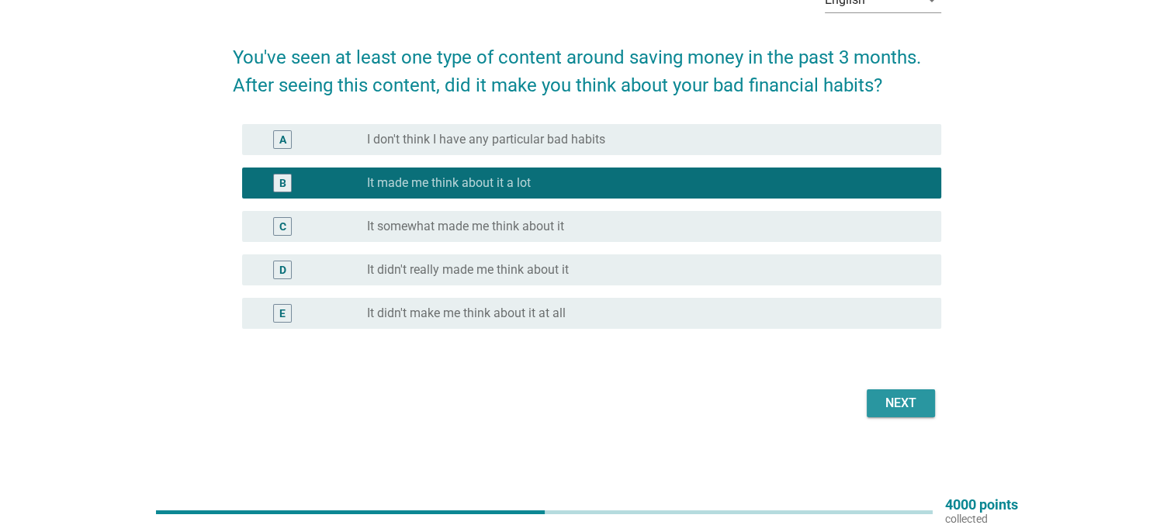
click at [867, 396] on button "Next" at bounding box center [901, 404] width 68 height 28
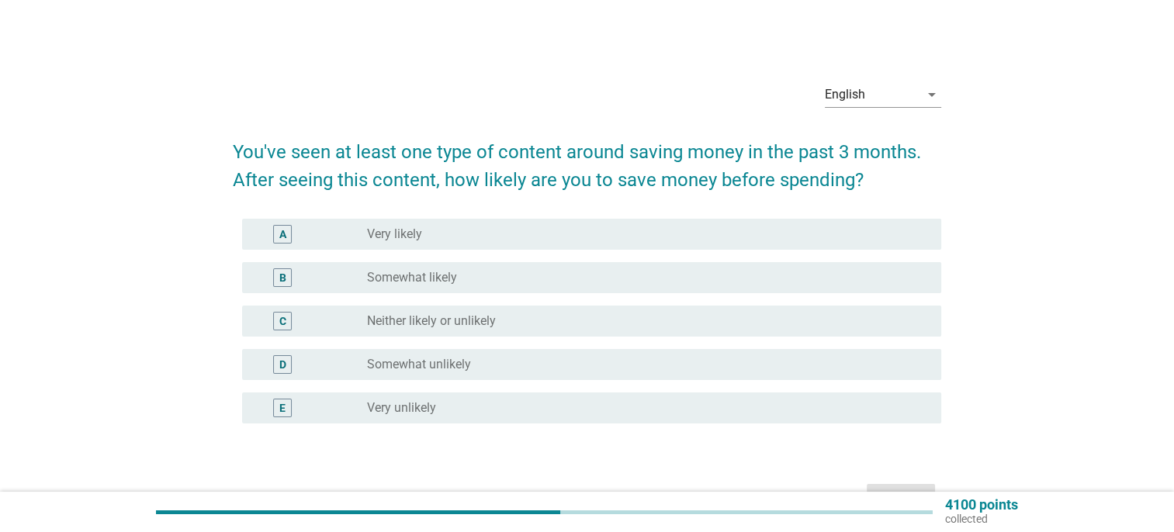
click at [644, 292] on div "B radio_button_unchecked Somewhat likely" at bounding box center [591, 277] width 699 height 31
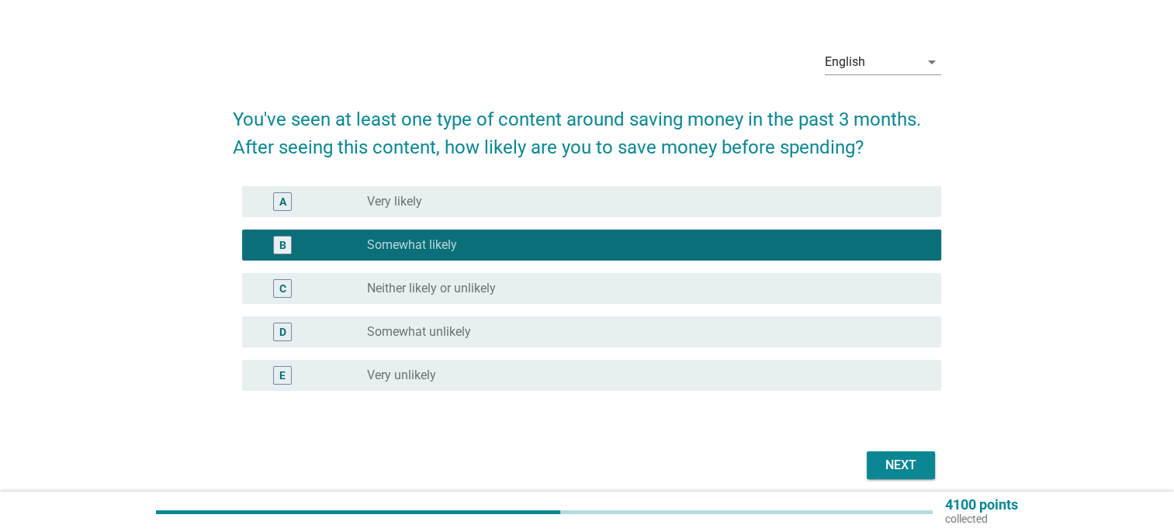
scroll to position [95, 0]
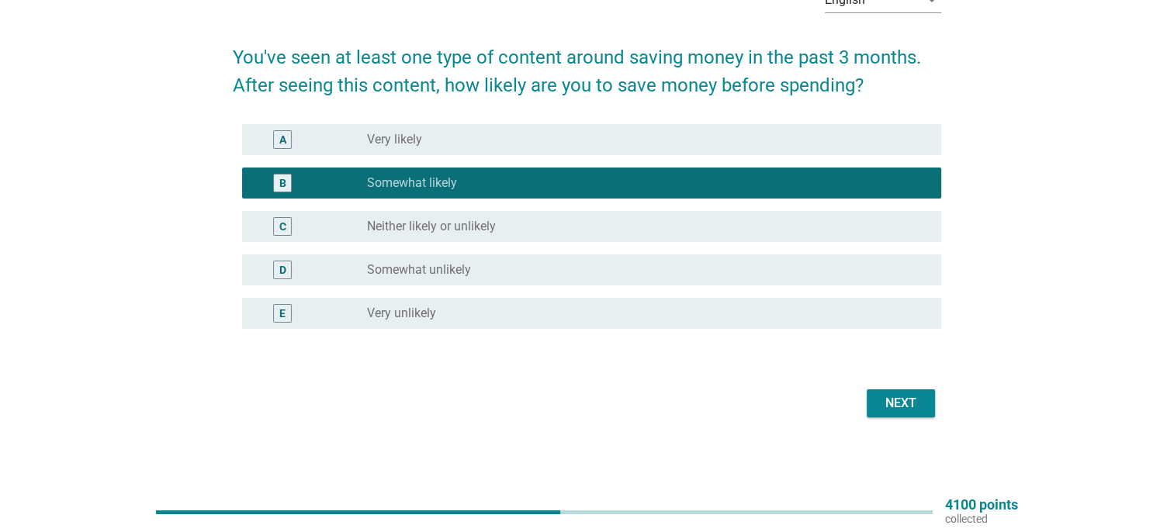
click at [891, 400] on div "Next" at bounding box center [900, 403] width 43 height 19
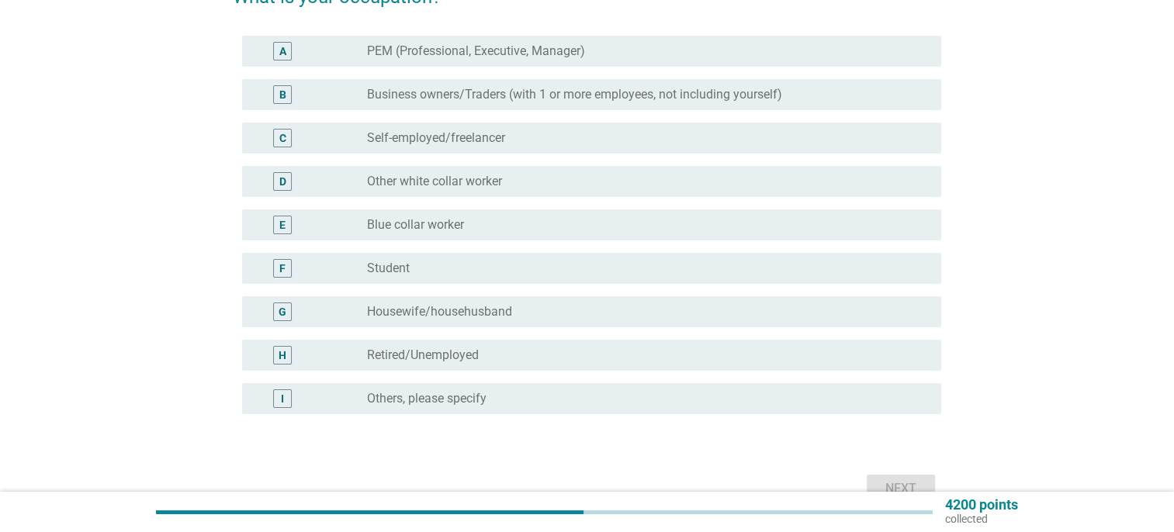
scroll to position [78, 0]
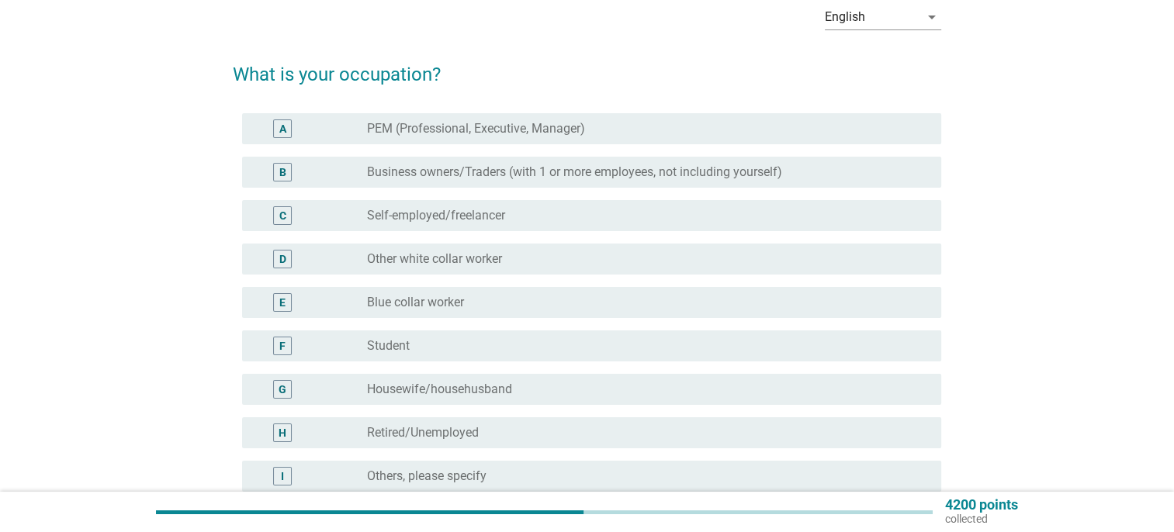
click at [534, 137] on div "radio_button_unchecked PEM (Professional, Executive, Manager)" at bounding box center [648, 129] width 562 height 19
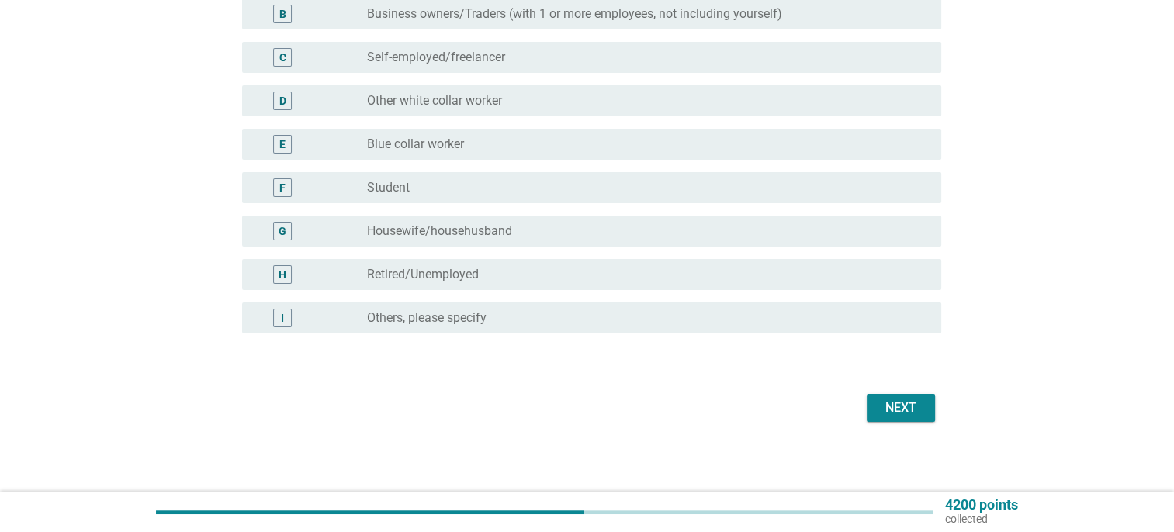
scroll to position [241, 0]
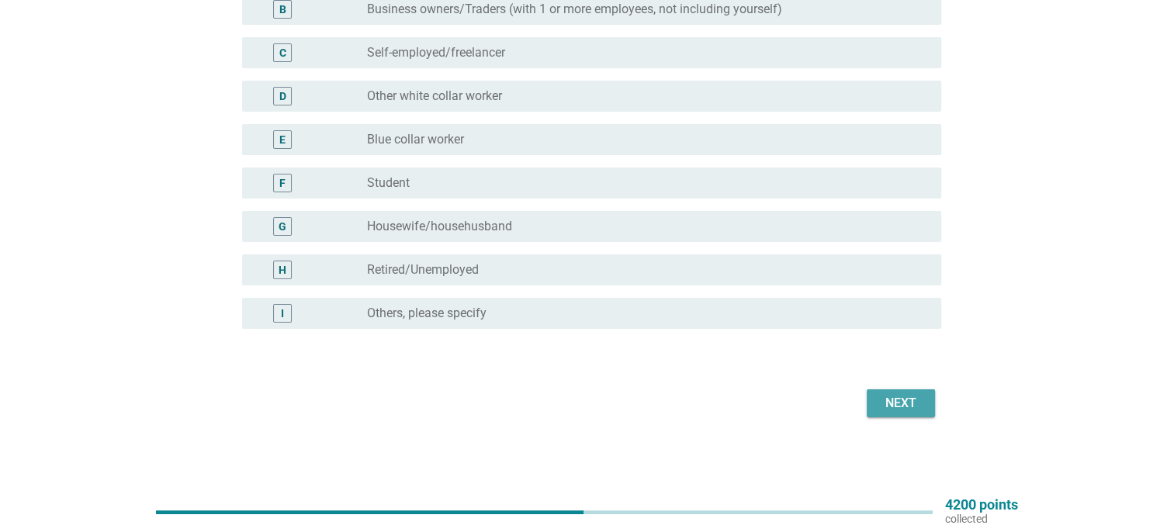
click at [892, 399] on div "Next" at bounding box center [900, 403] width 43 height 19
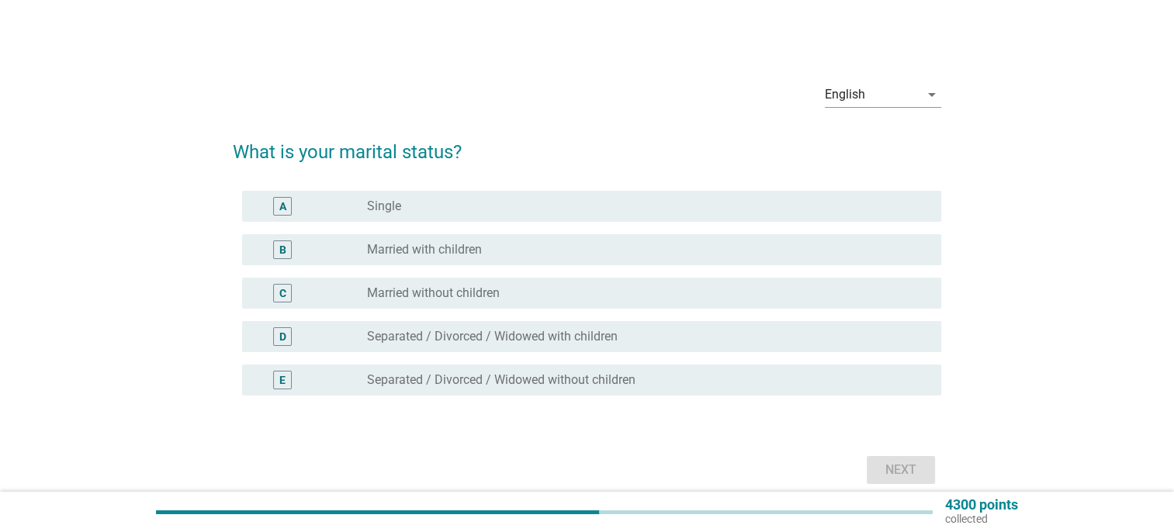
click at [652, 224] on div "A radio_button_unchecked Single" at bounding box center [587, 206] width 709 height 43
drag, startPoint x: 807, startPoint y: 224, endPoint x: 830, endPoint y: 210, distance: 26.5
click at [824, 215] on div "A radio_button_unchecked Single" at bounding box center [587, 206] width 709 height 43
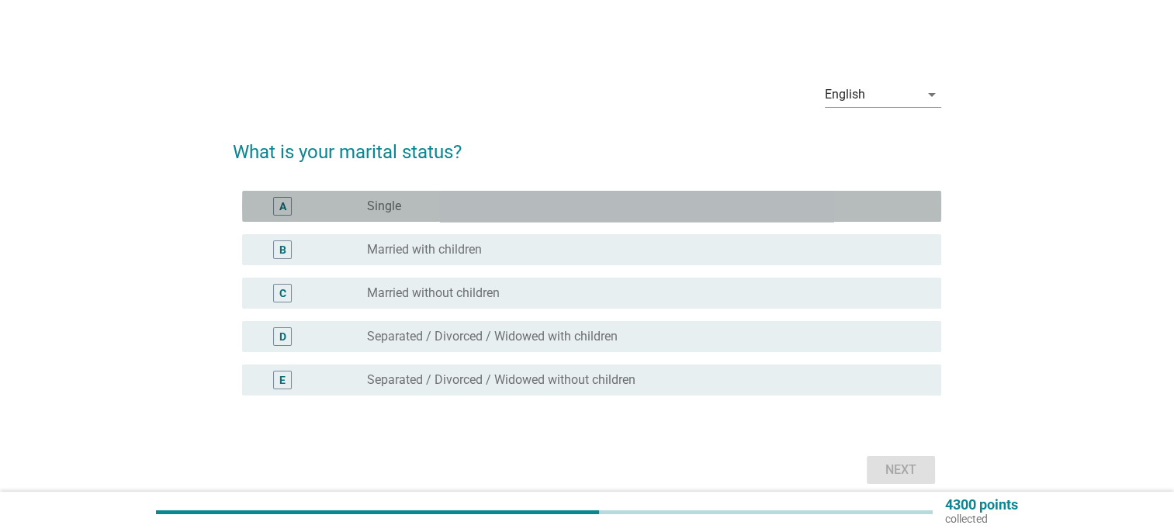
click at [830, 210] on div "radio_button_unchecked Single" at bounding box center [641, 207] width 549 height 16
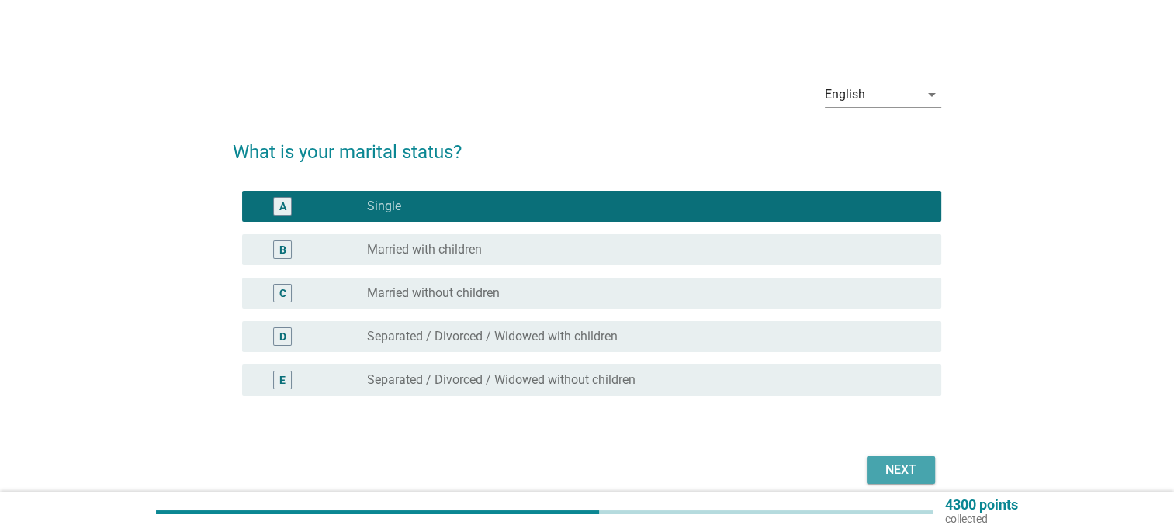
click at [899, 464] on div "Next" at bounding box center [900, 470] width 43 height 19
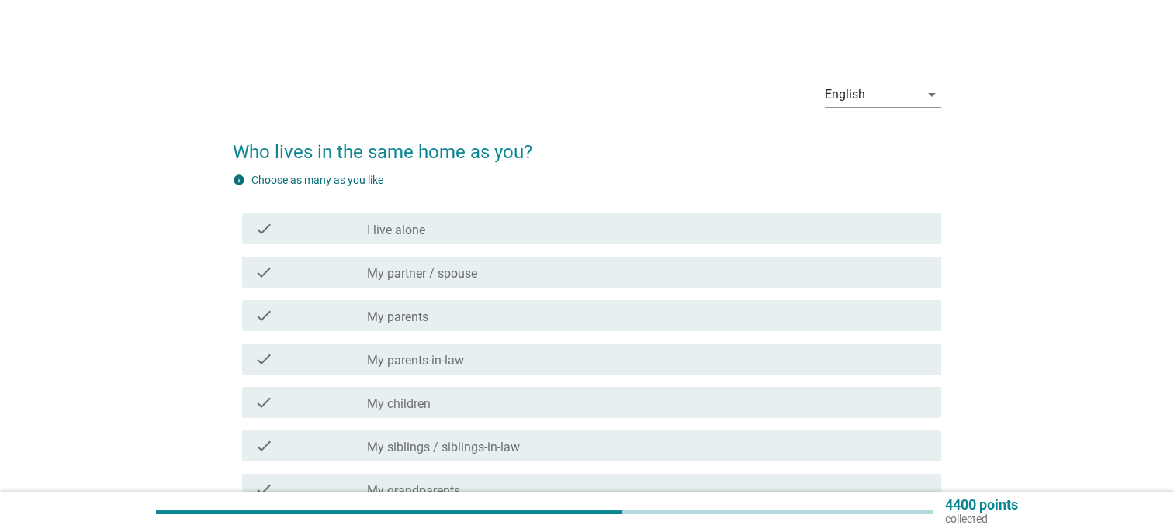
click at [655, 224] on div "check_box_outline_blank I live alone" at bounding box center [648, 229] width 562 height 19
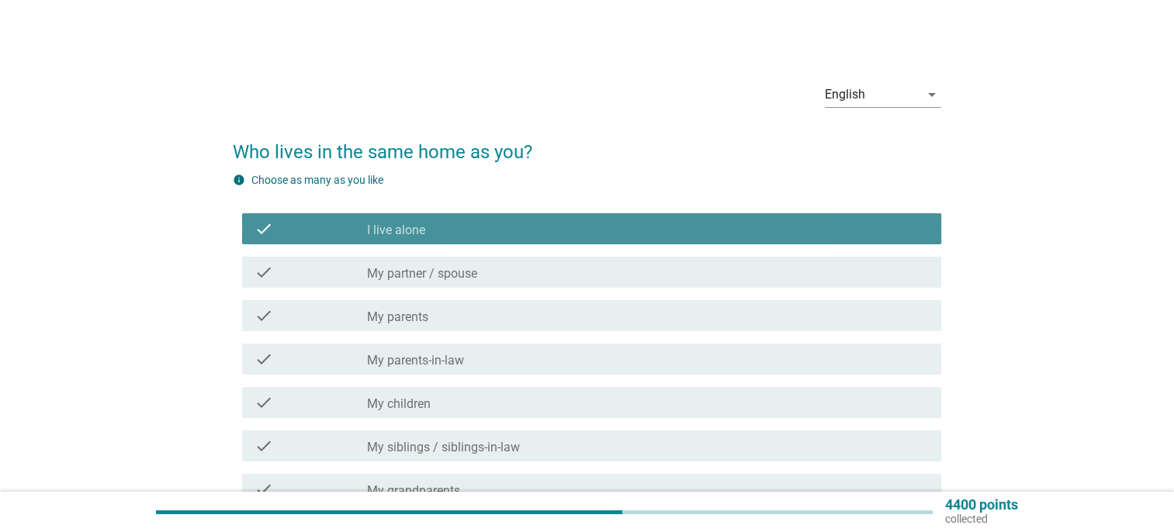
scroll to position [244, 0]
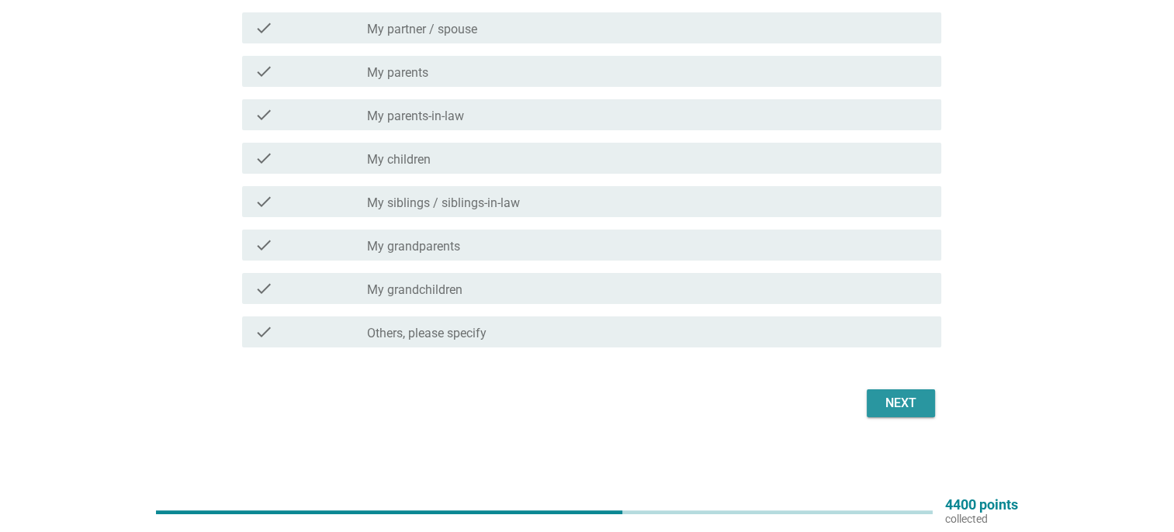
click at [886, 404] on div "Next" at bounding box center [900, 403] width 43 height 19
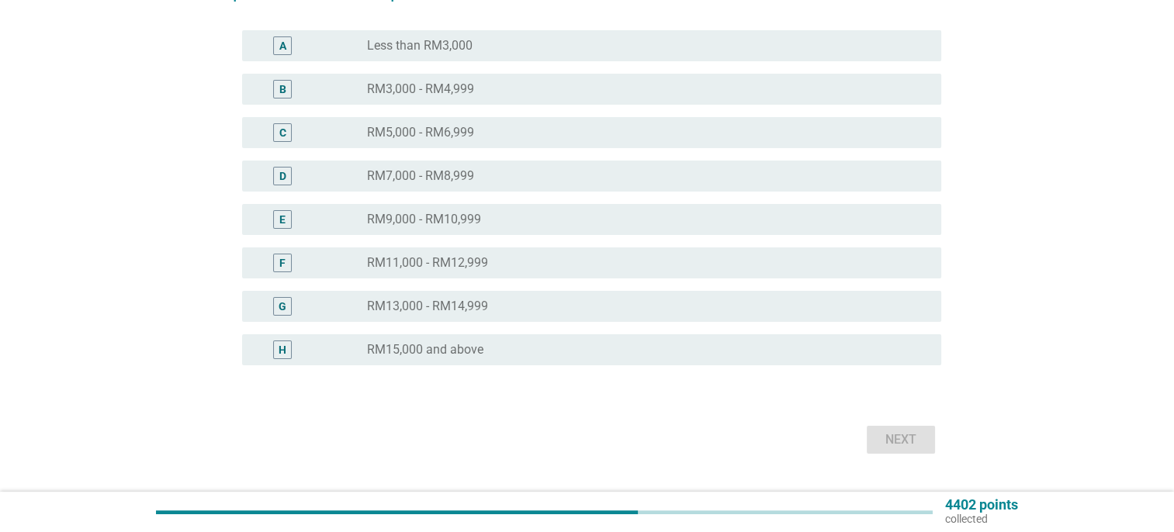
scroll to position [0, 0]
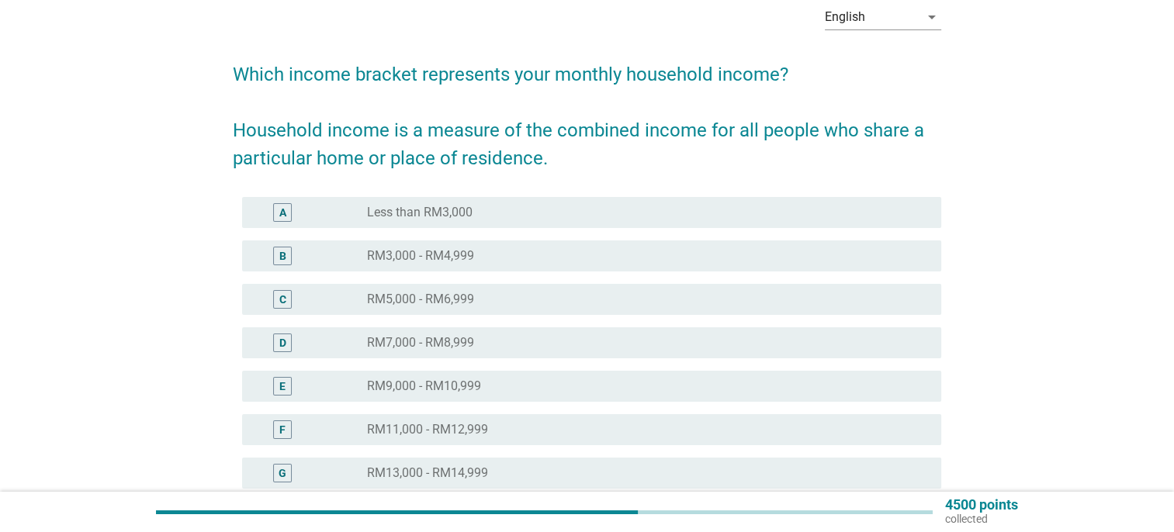
click at [705, 262] on div "radio_button_unchecked RM3,000 - RM4,999" at bounding box center [641, 256] width 549 height 16
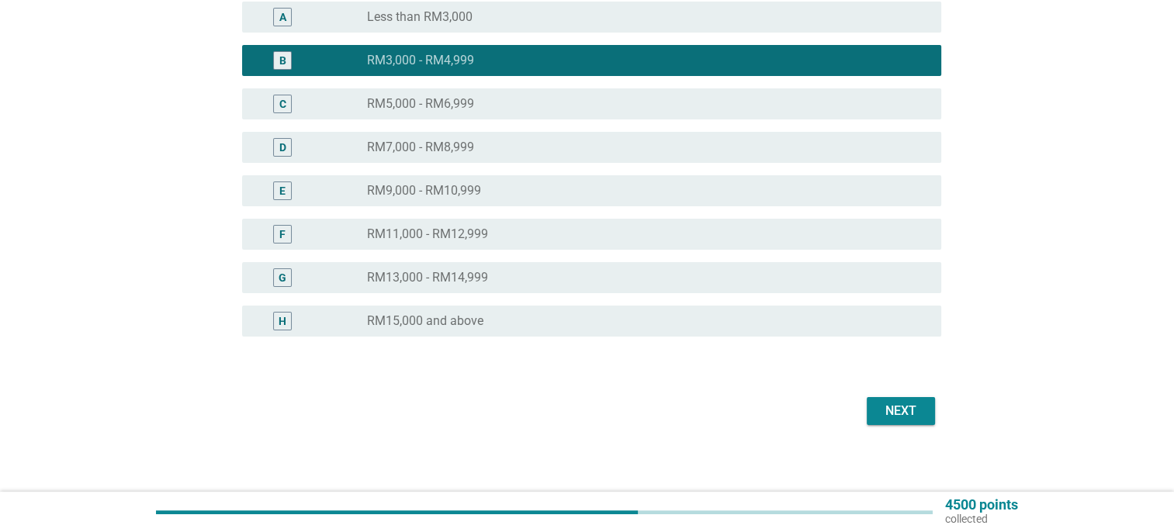
scroll to position [281, 0]
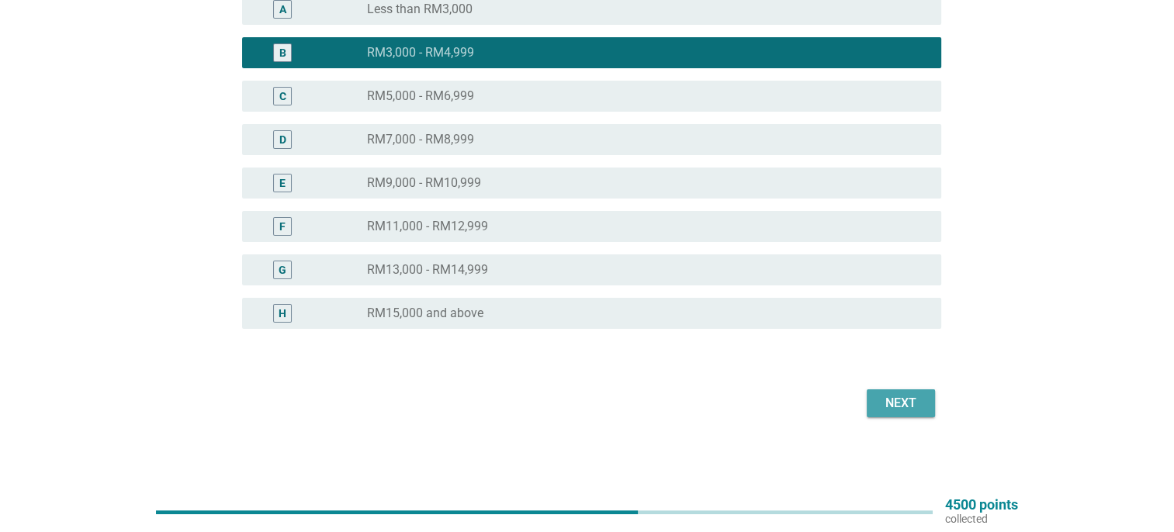
click at [915, 403] on div "Next" at bounding box center [900, 403] width 43 height 19
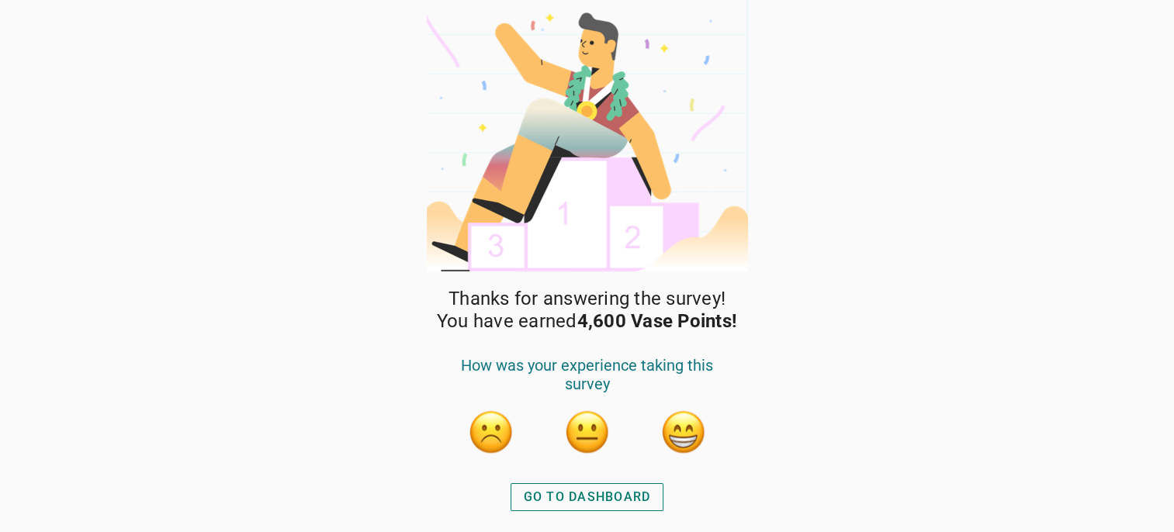
click at [636, 490] on div "GO TO DASHBOARD" at bounding box center [587, 497] width 127 height 19
